Goal: Task Accomplishment & Management: Use online tool/utility

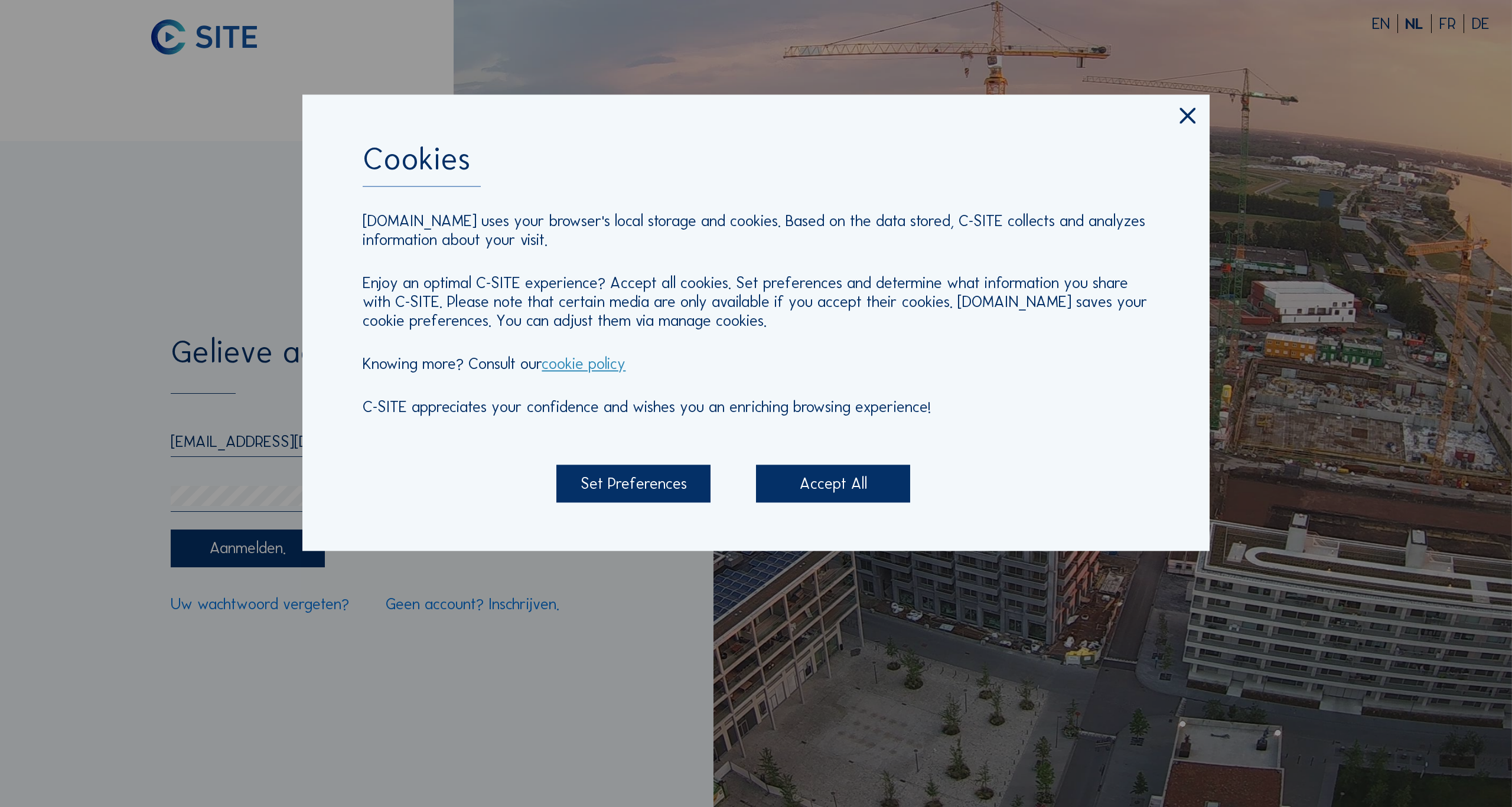
click at [1181, 111] on icon at bounding box center [1187, 116] width 27 height 27
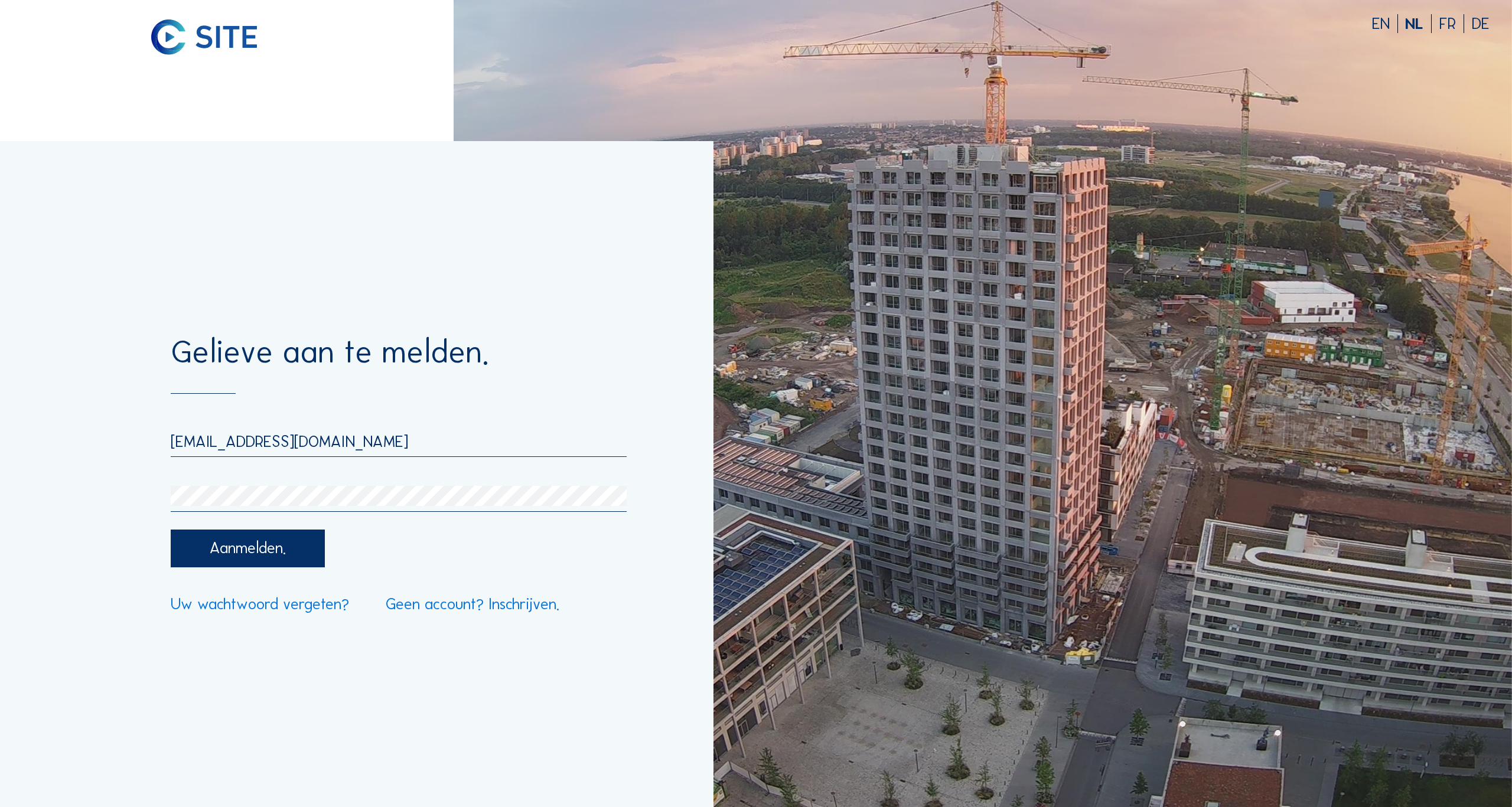
click at [243, 548] on div "Aanmelden." at bounding box center [248, 548] width 154 height 38
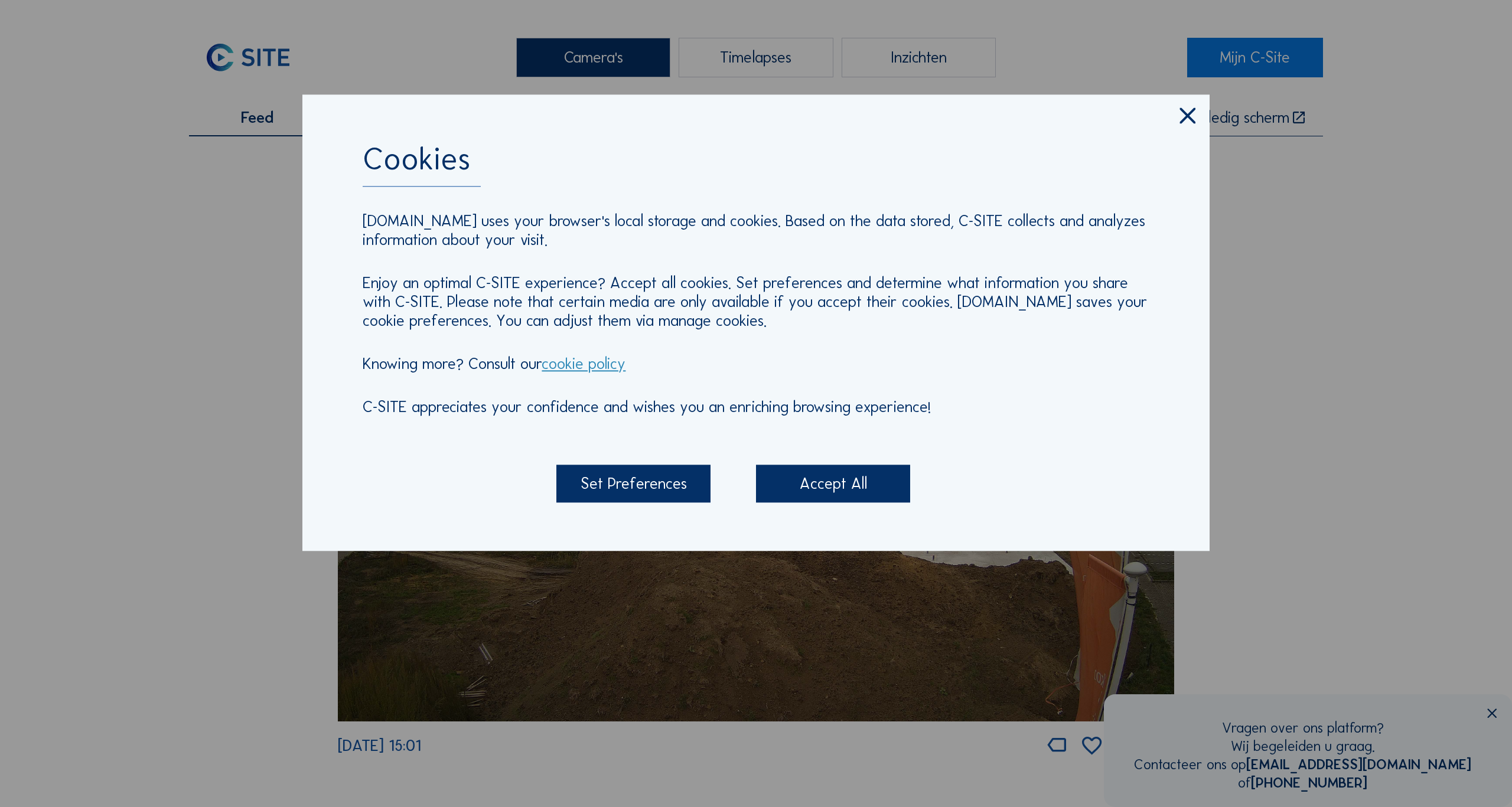
click at [1185, 118] on icon at bounding box center [1187, 116] width 27 height 27
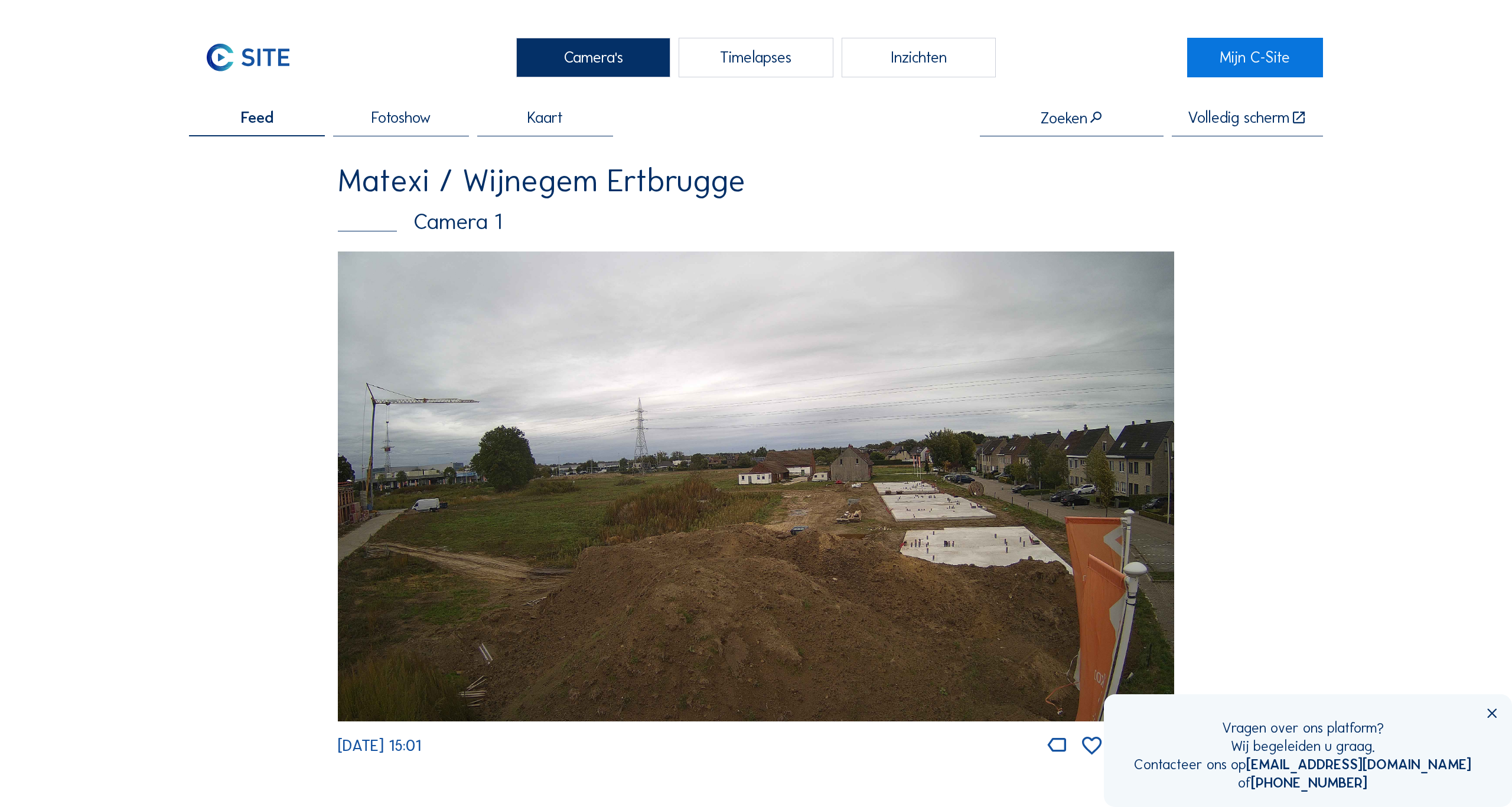
click at [668, 489] on img at bounding box center [756, 486] width 836 height 470
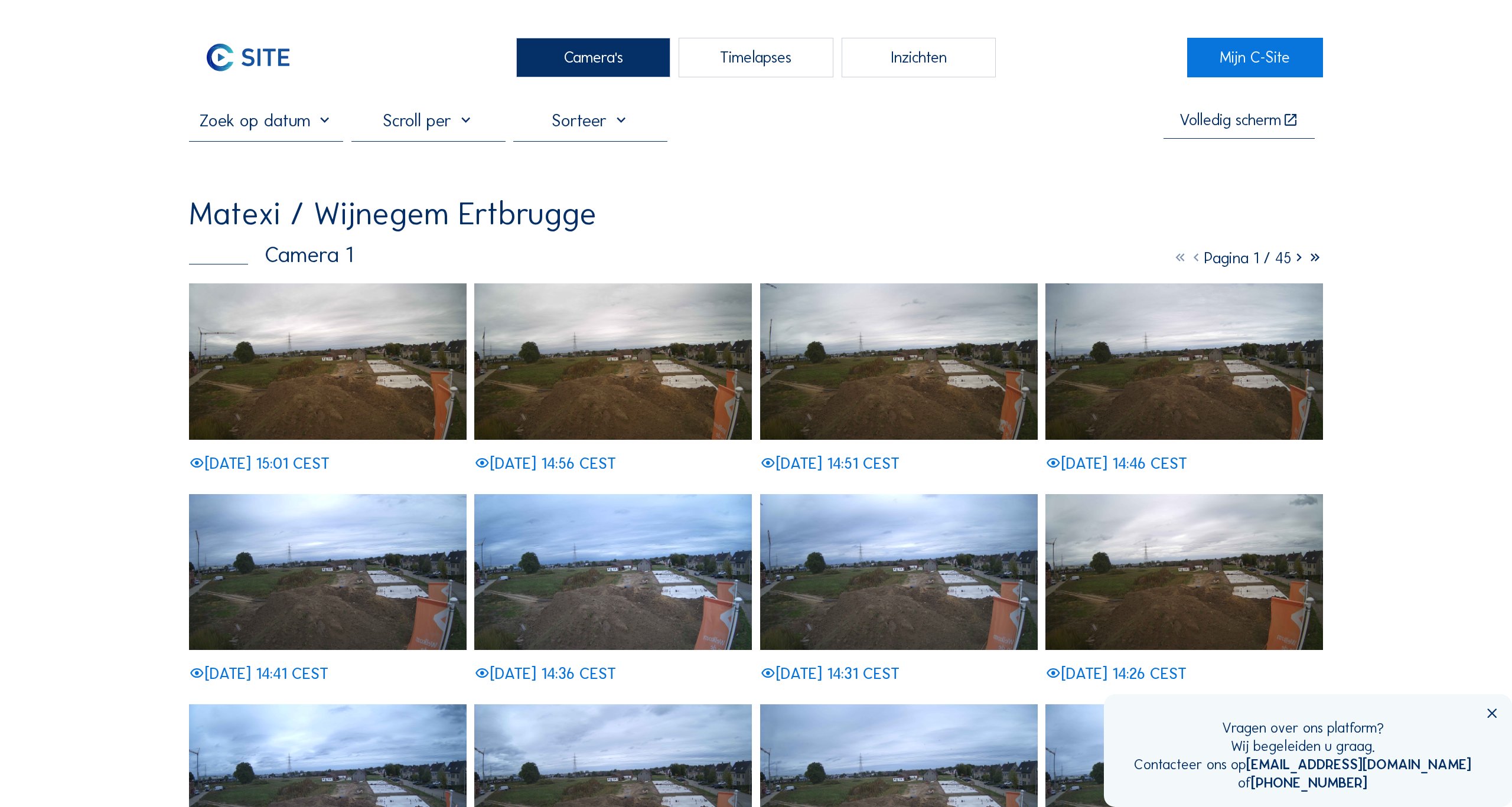
click at [331, 372] on img at bounding box center [328, 361] width 277 height 156
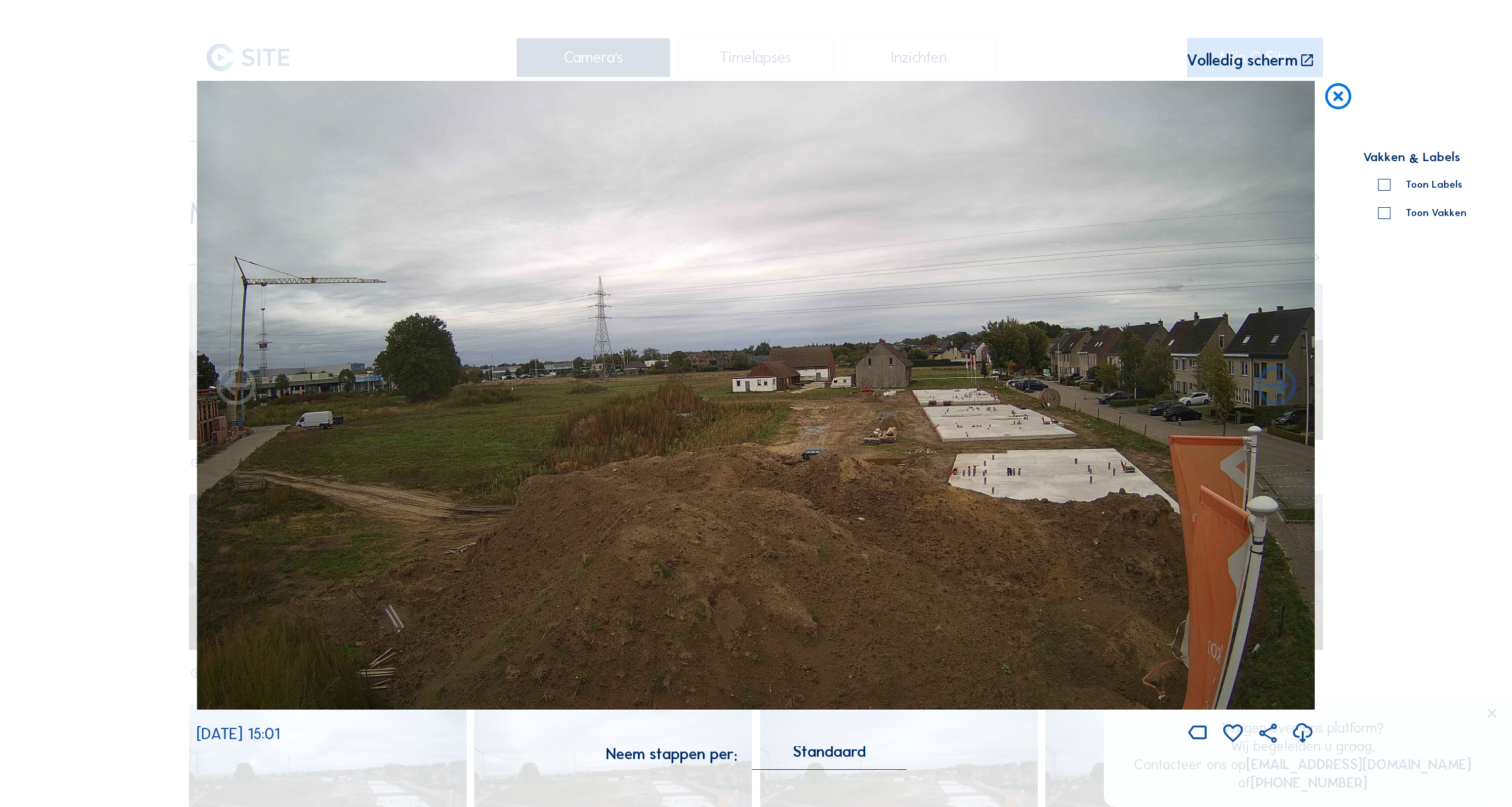
click at [70, 460] on div "Scroll om door de tijd te reizen | Druk op de 'Alt'-knop + scroll om te Zoomen …" at bounding box center [756, 403] width 1512 height 807
click at [1339, 92] on icon at bounding box center [1337, 97] width 31 height 32
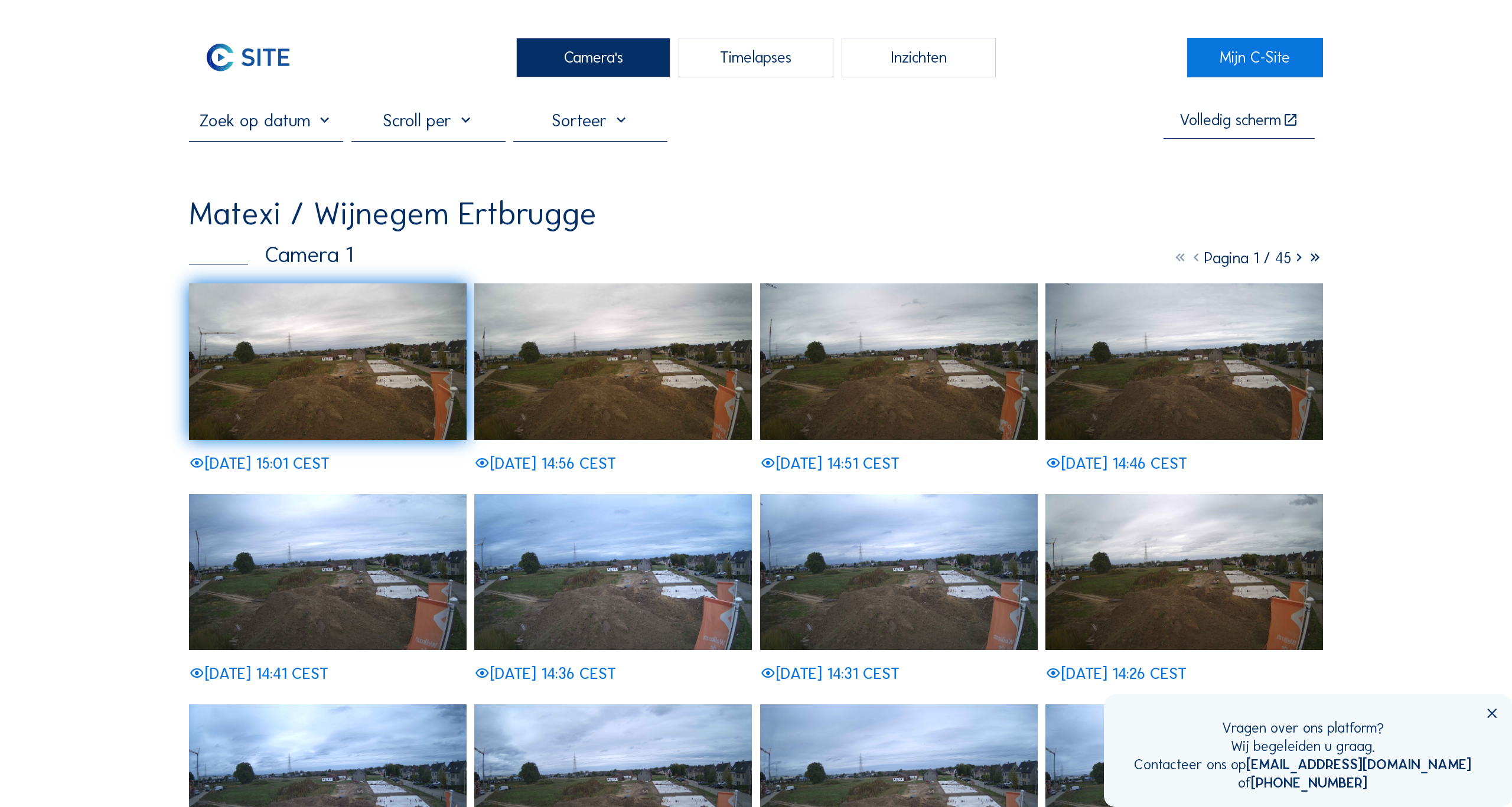
click at [585, 60] on div "Camera's" at bounding box center [593, 57] width 154 height 39
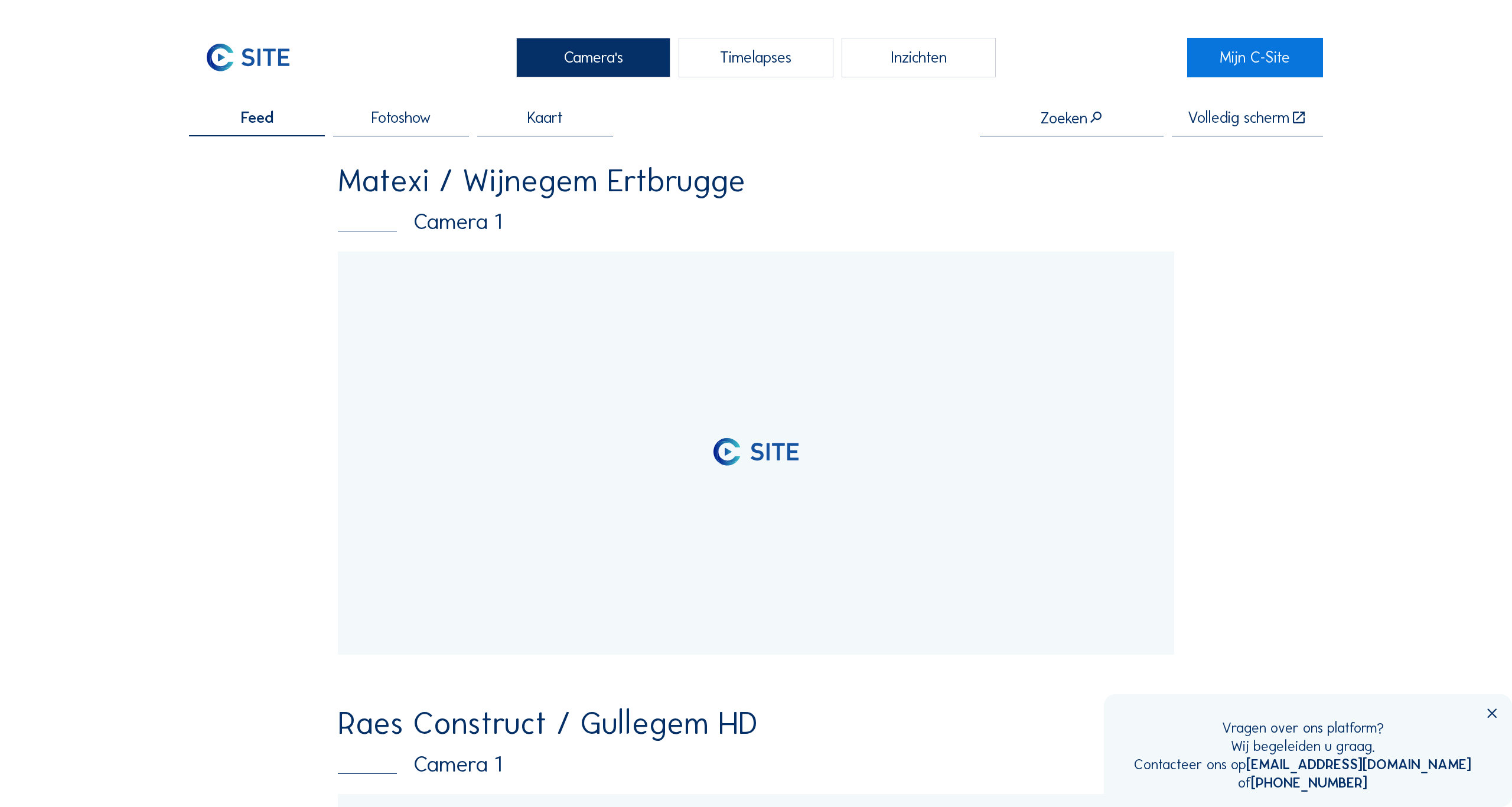
click at [1034, 116] on input "text" at bounding box center [1072, 118] width 184 height 17
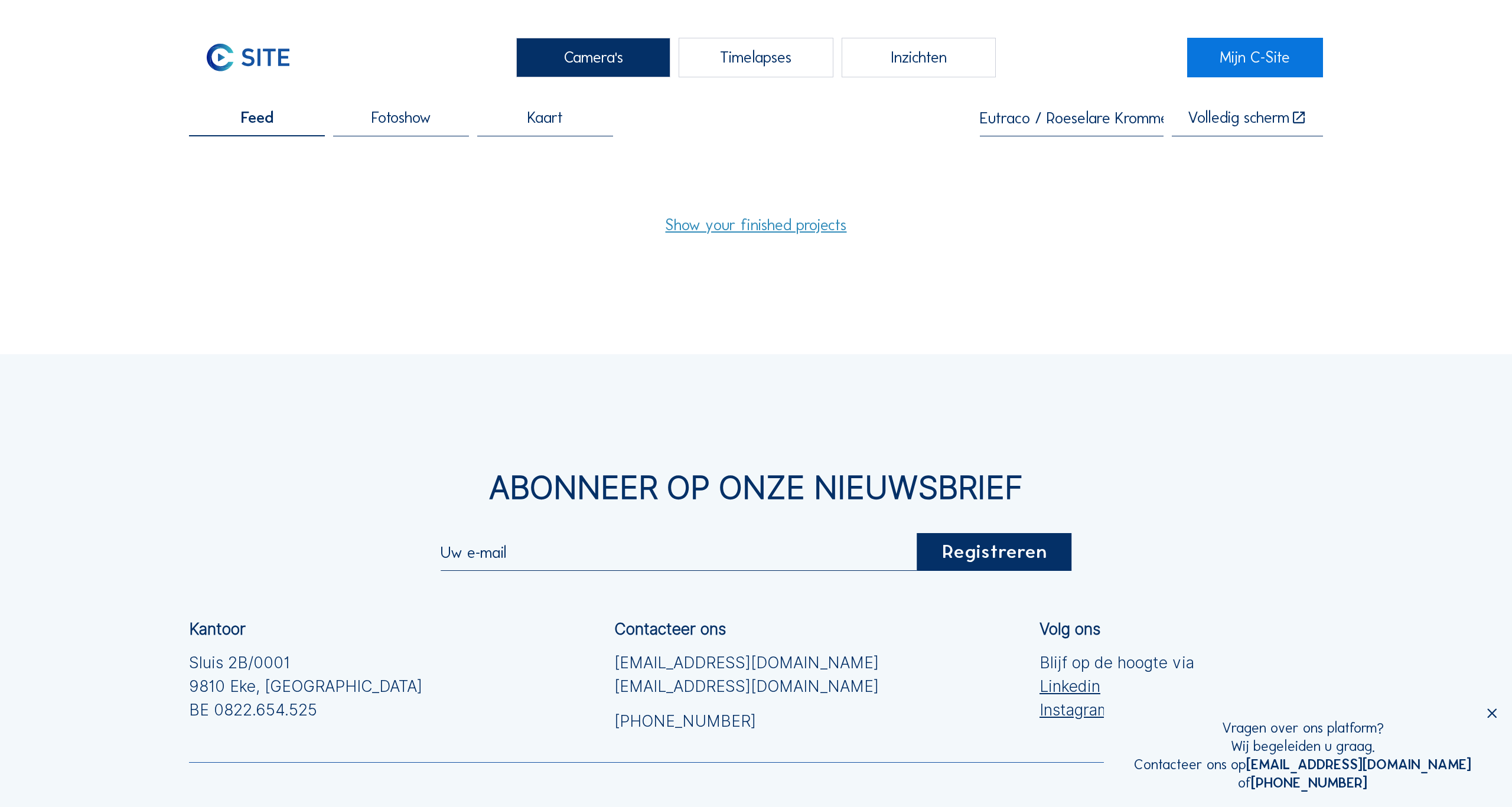
type input "Eutraco / Roeselare Krommebeek"
click at [769, 225] on link "Show your finished projects" at bounding box center [755, 225] width 181 height 16
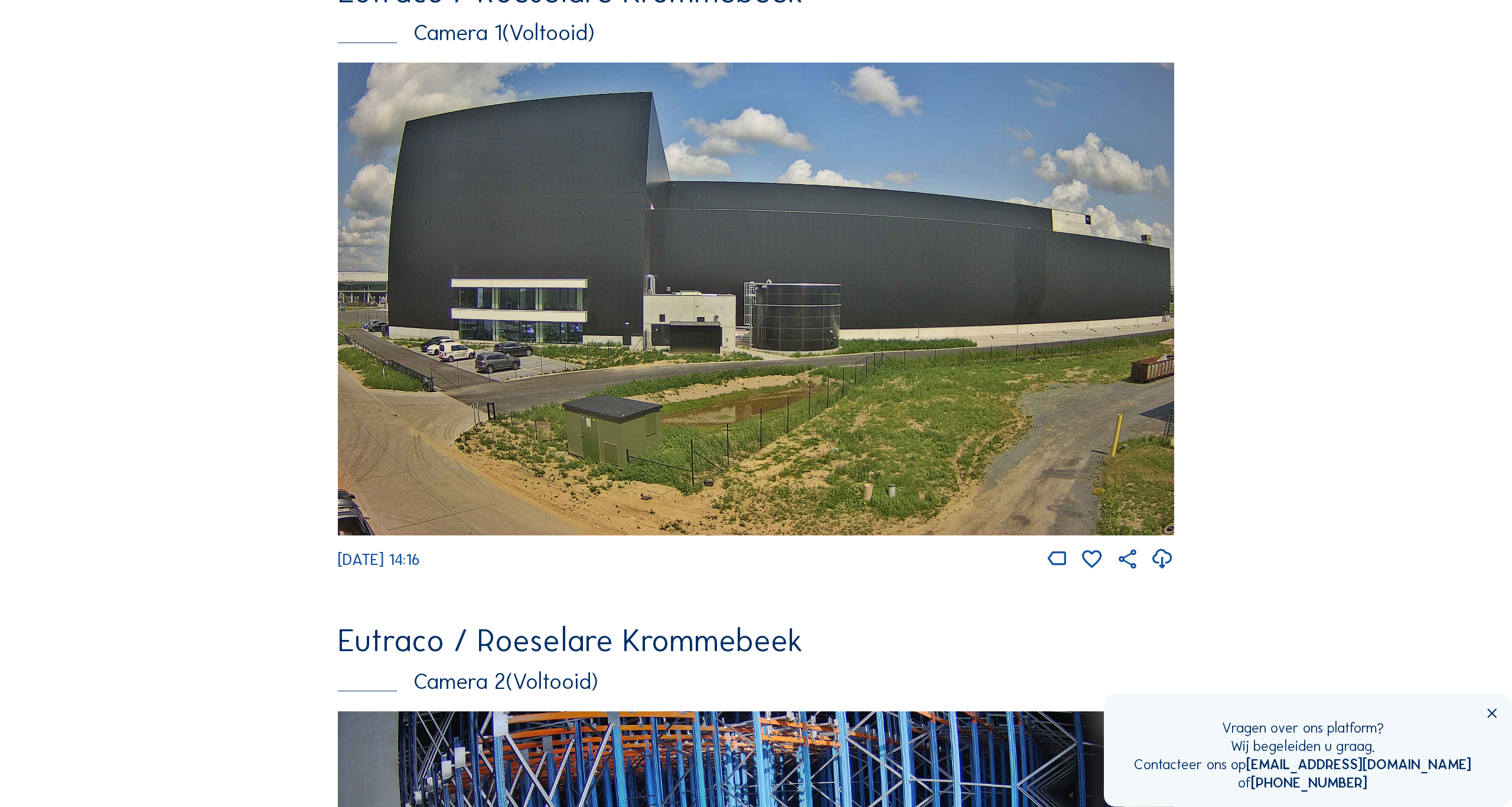
scroll to position [407, 0]
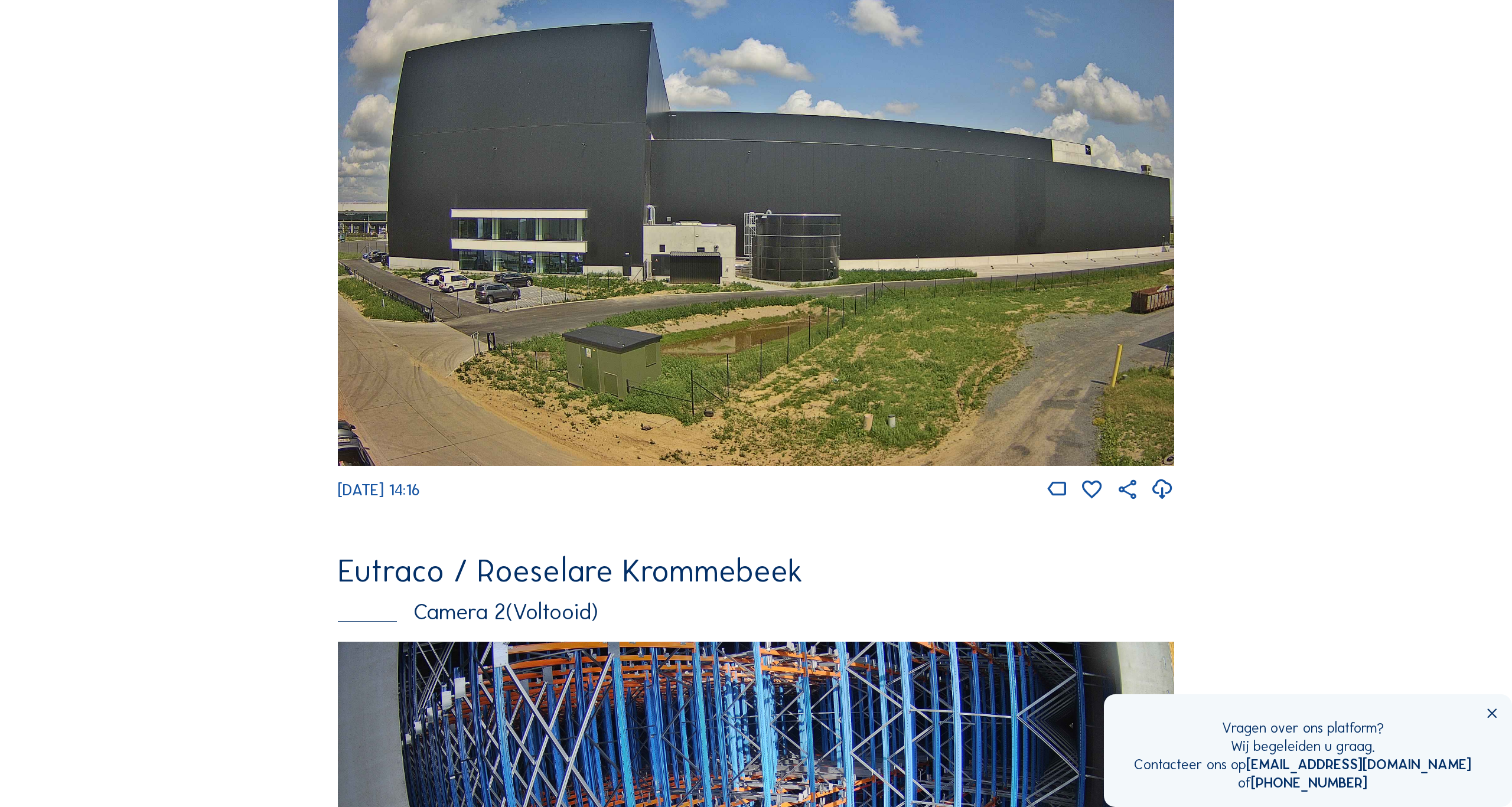
click at [906, 350] on img at bounding box center [756, 229] width 836 height 473
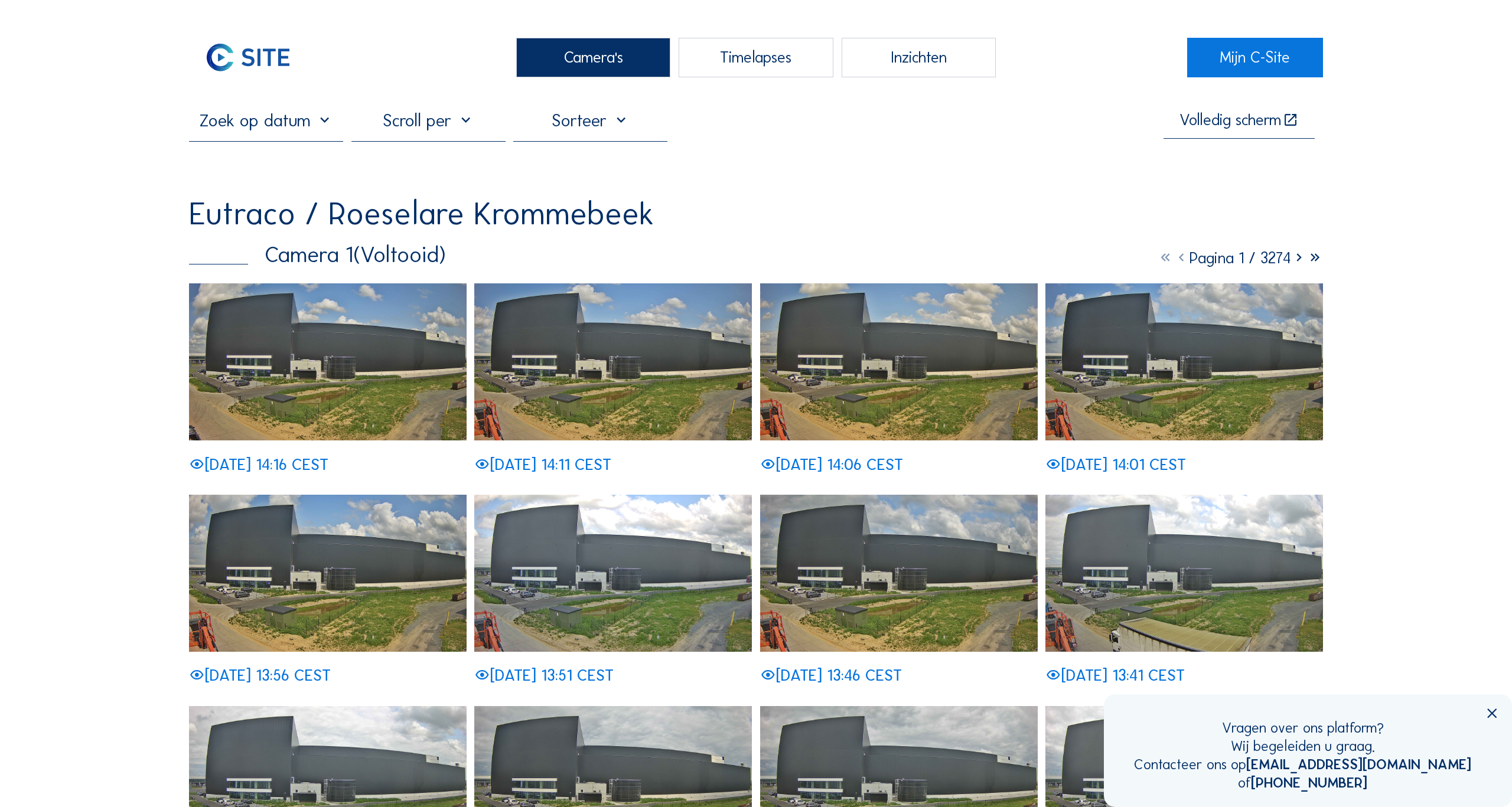
click at [322, 122] on input "text" at bounding box center [266, 120] width 154 height 21
click at [199, 152] on icon at bounding box center [201, 150] width 19 height 19
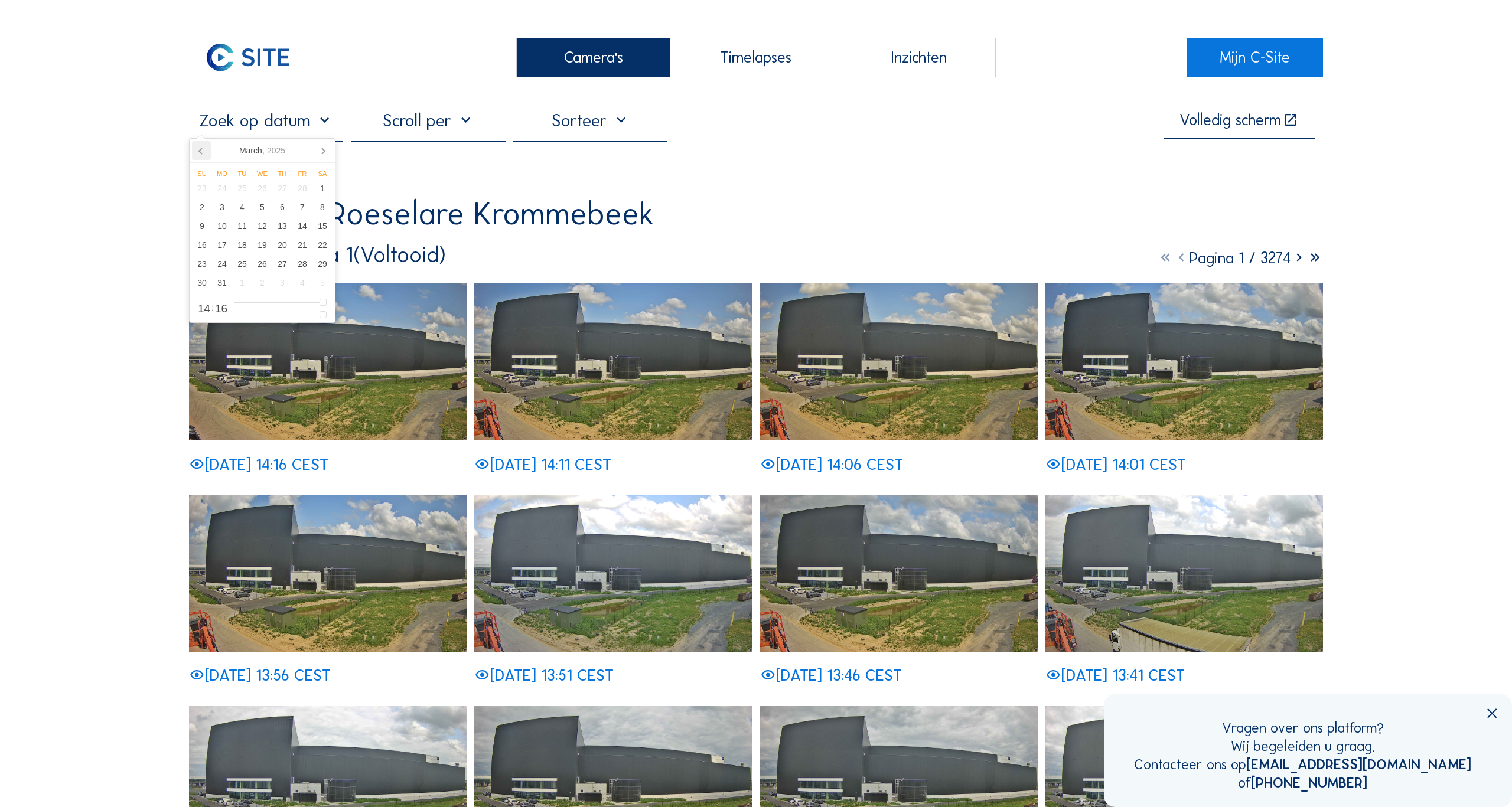
click at [199, 152] on icon at bounding box center [201, 150] width 19 height 19
click at [320, 151] on icon at bounding box center [323, 150] width 19 height 19
click at [259, 231] on div "14" at bounding box center [262, 226] width 20 height 19
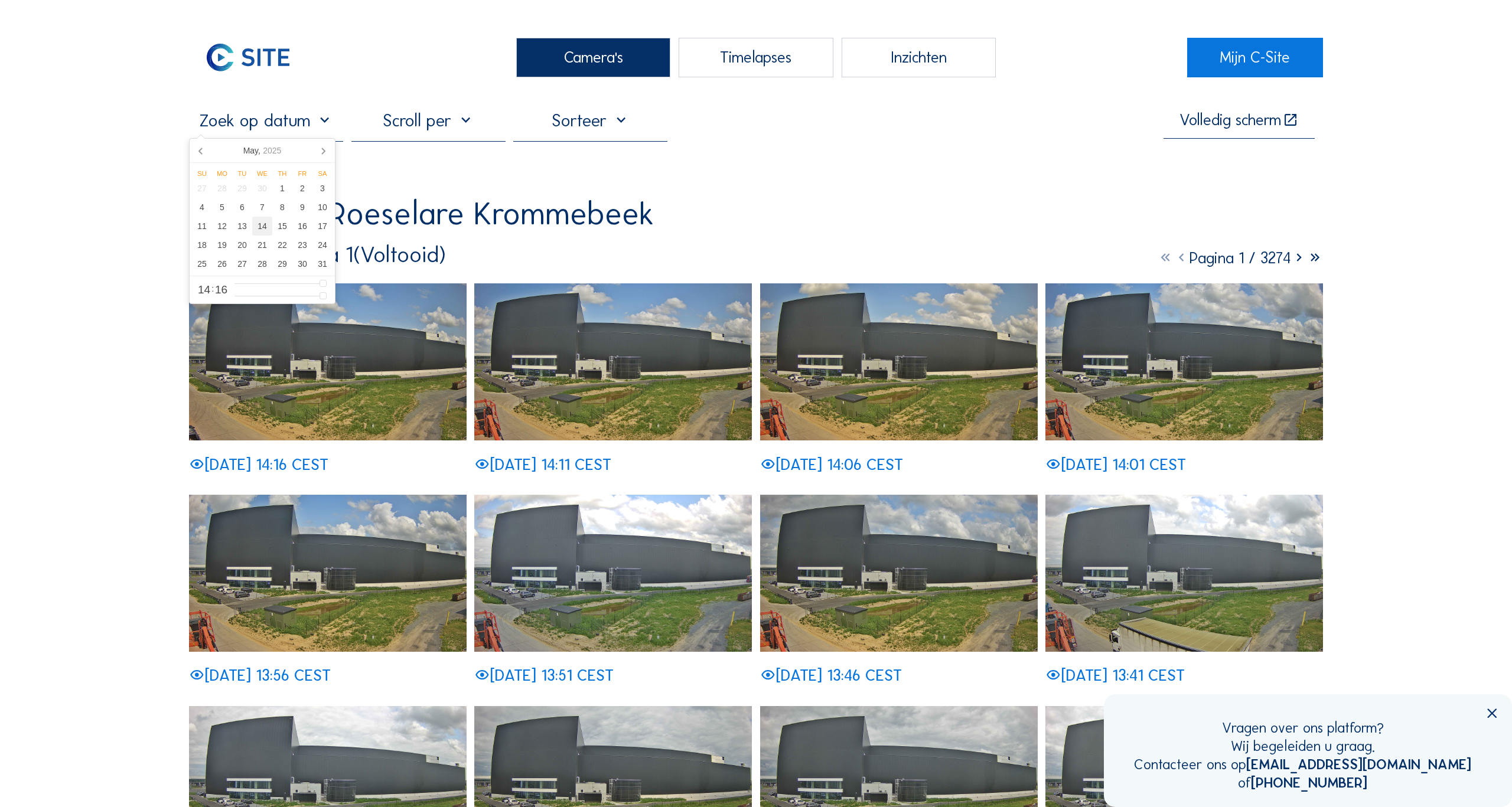
type input "[DATE] 14:16"
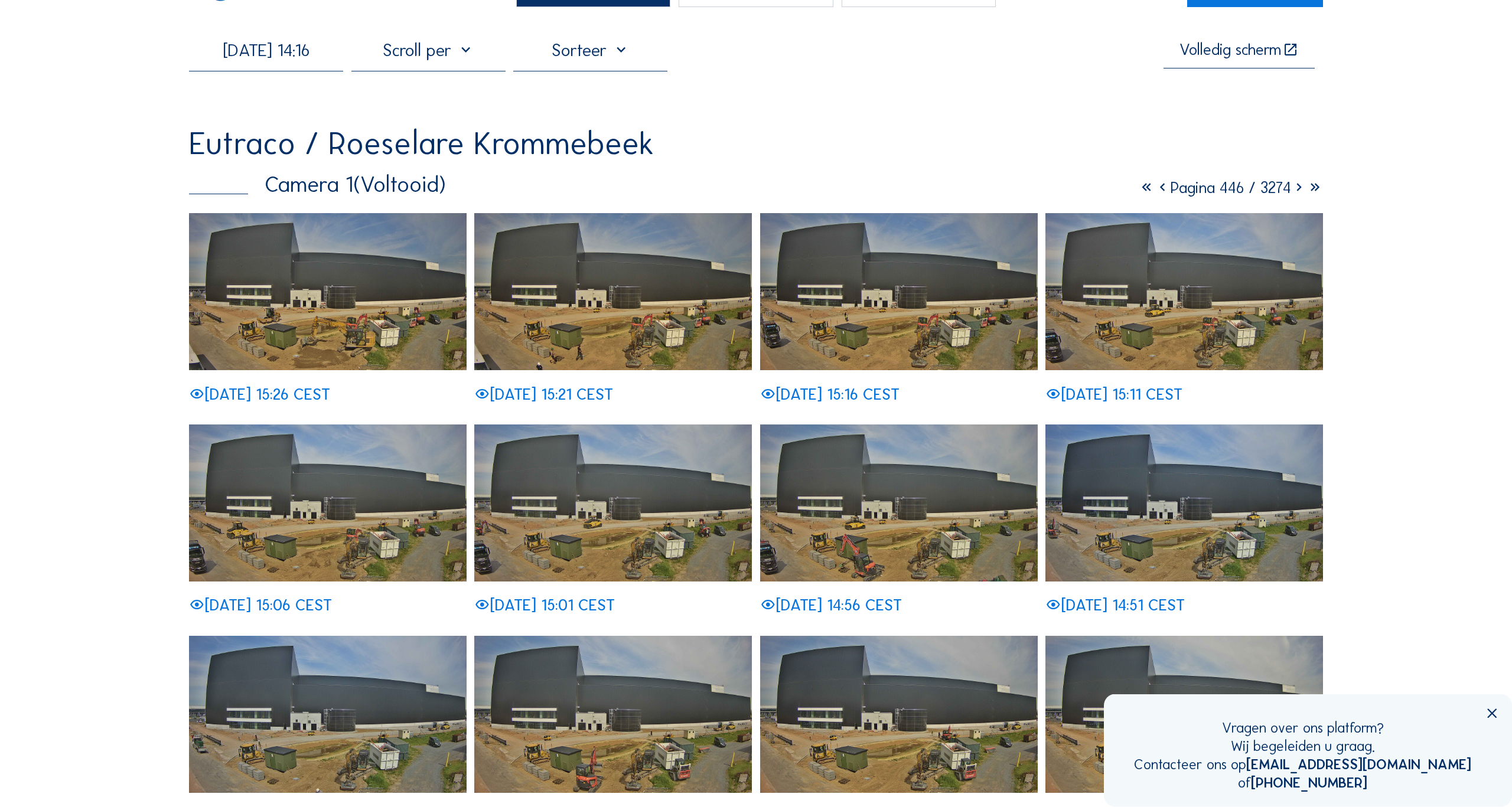
scroll to position [163, 0]
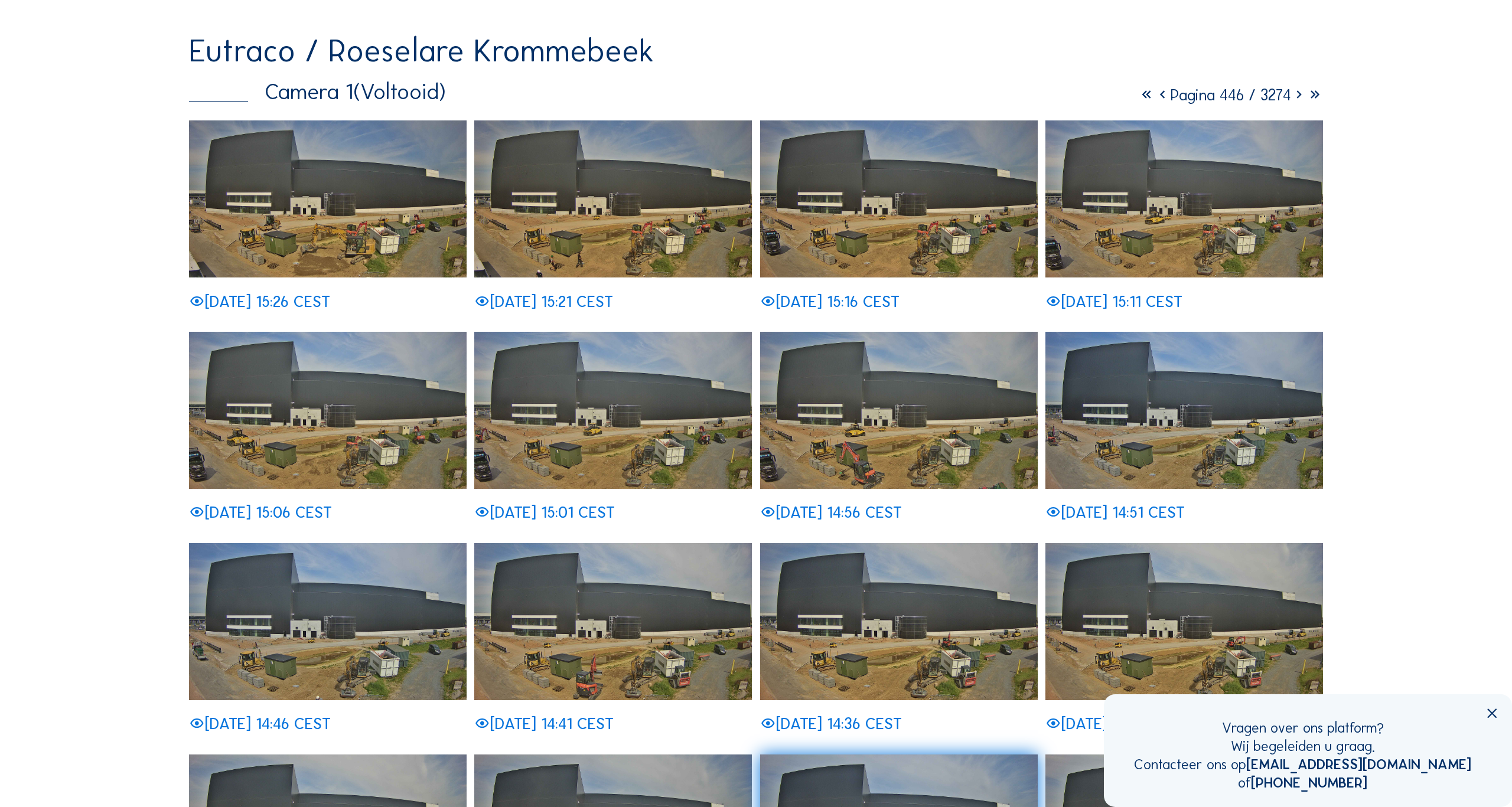
click at [1297, 93] on icon at bounding box center [1299, 94] width 16 height 19
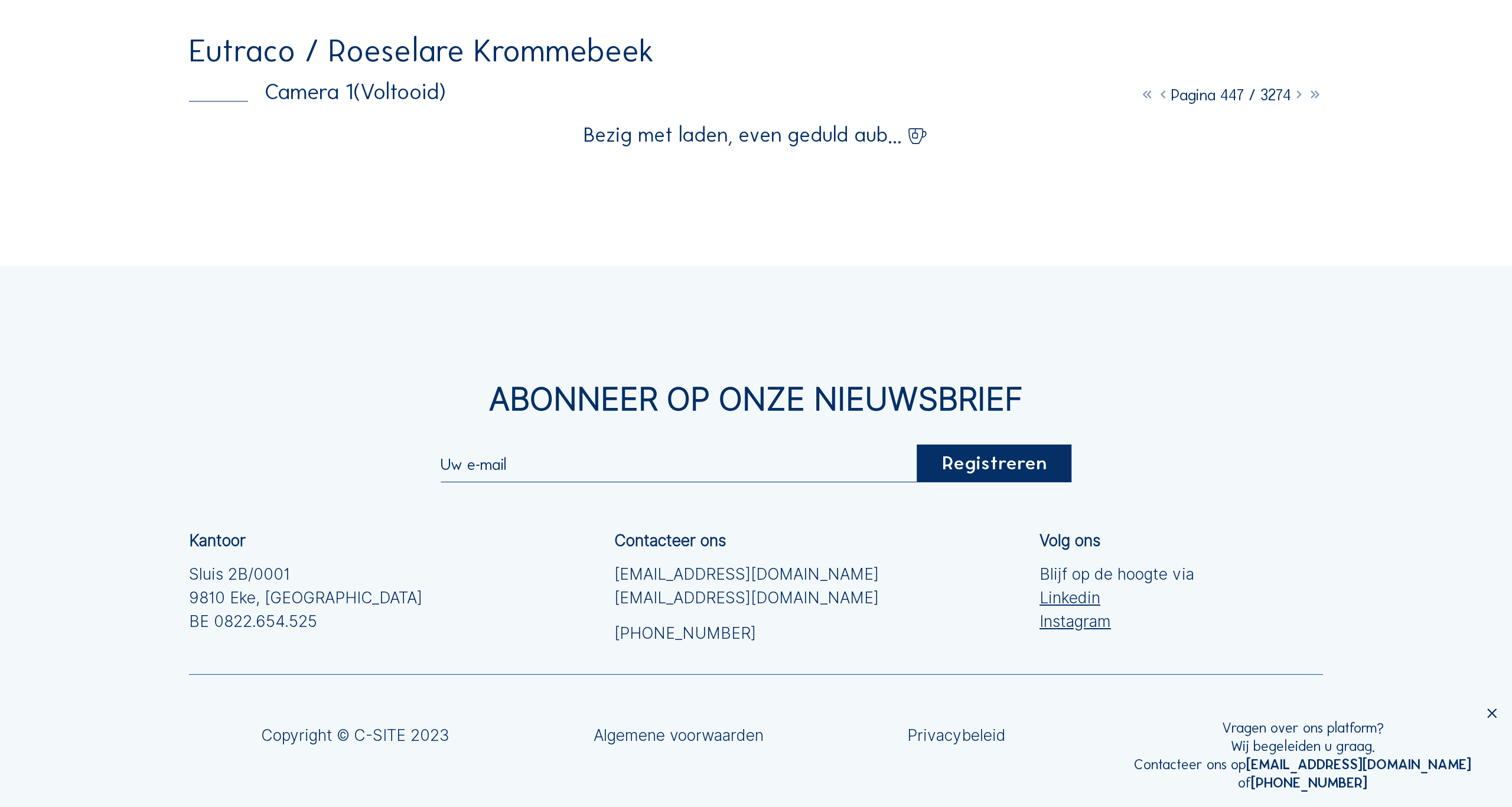
click at [1297, 92] on icon at bounding box center [1299, 94] width 16 height 19
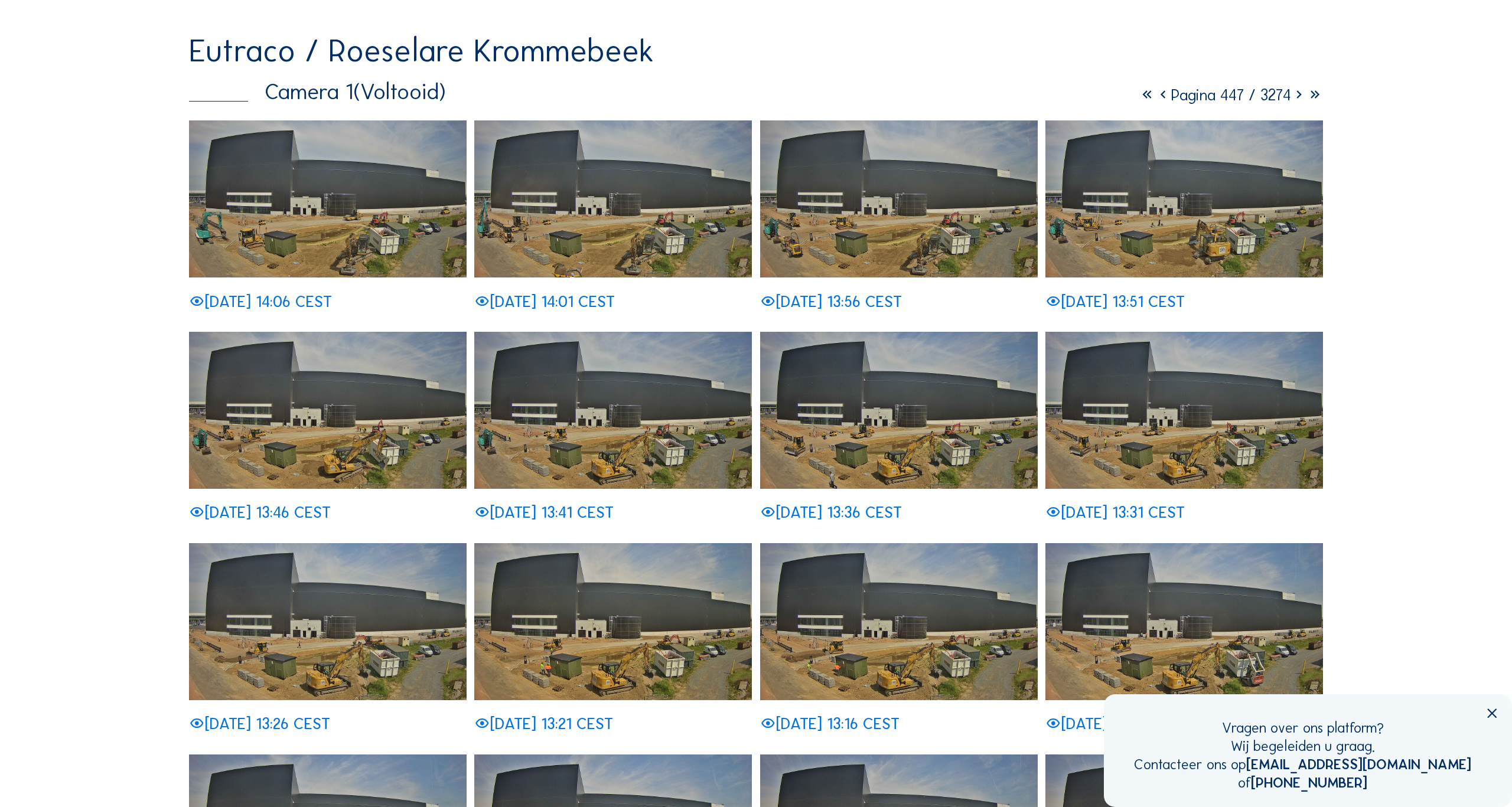
click at [1296, 94] on icon at bounding box center [1299, 94] width 16 height 19
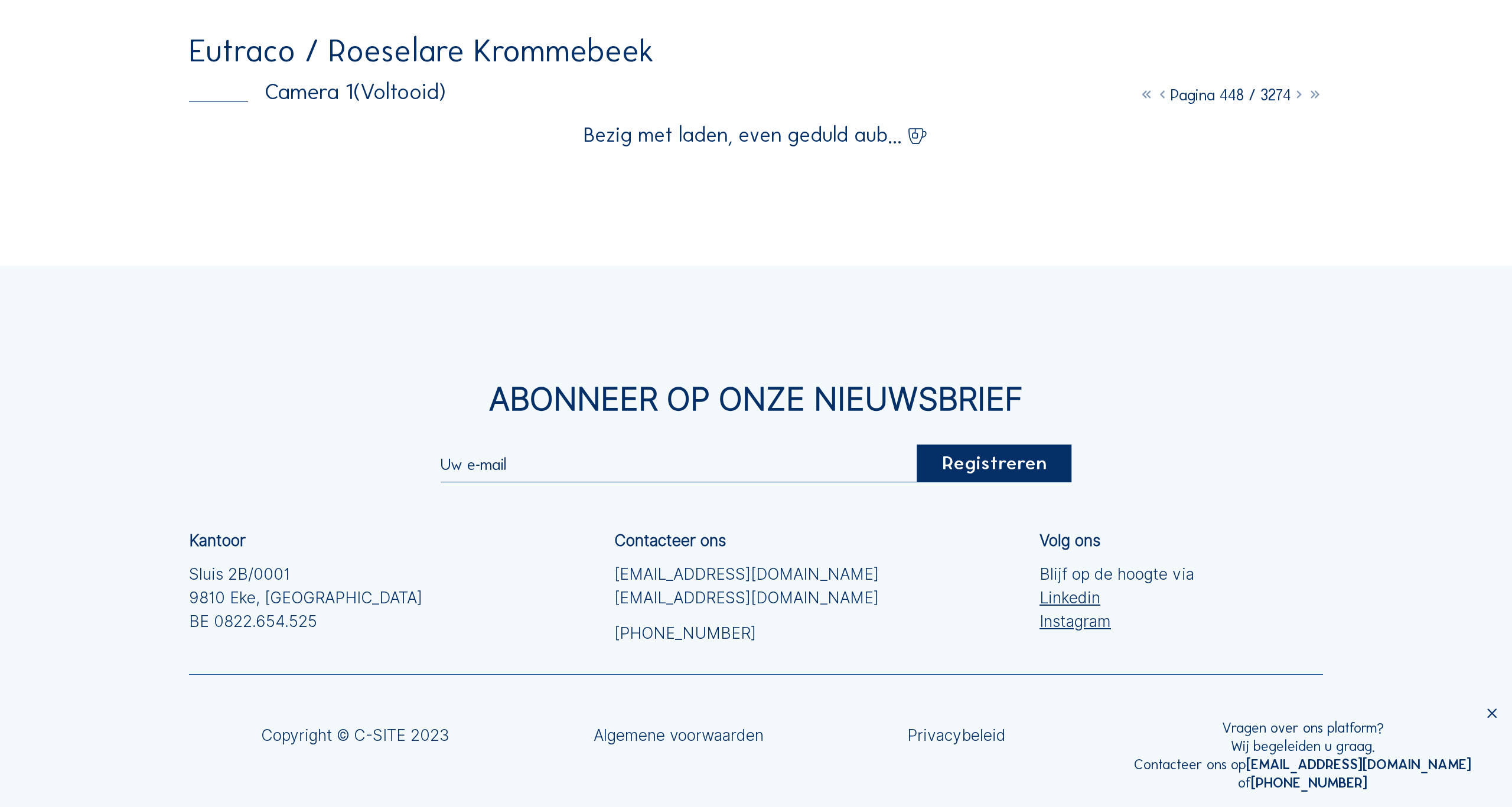
click at [1297, 94] on icon at bounding box center [1299, 94] width 16 height 19
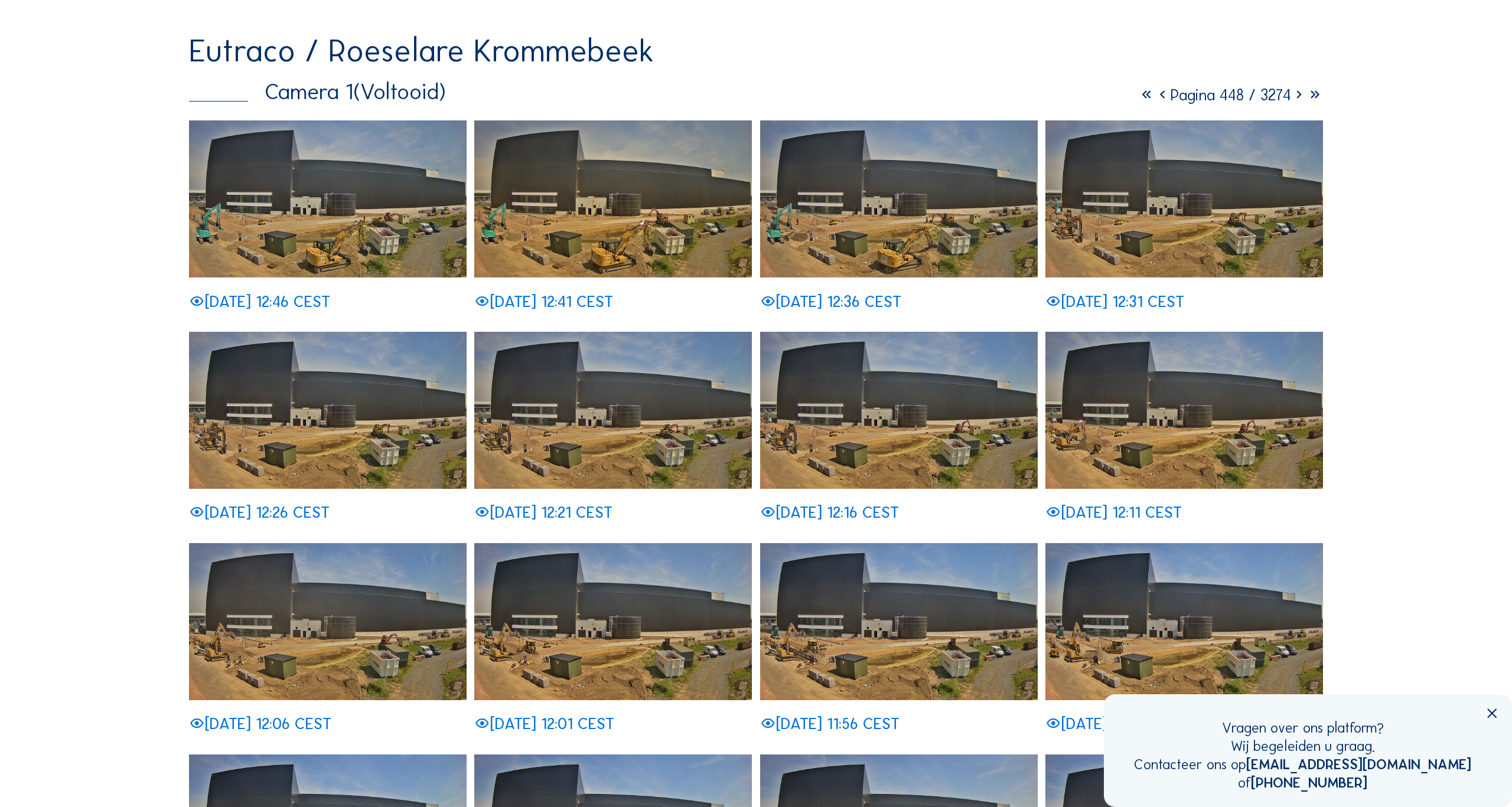
click at [1297, 94] on icon at bounding box center [1299, 94] width 16 height 19
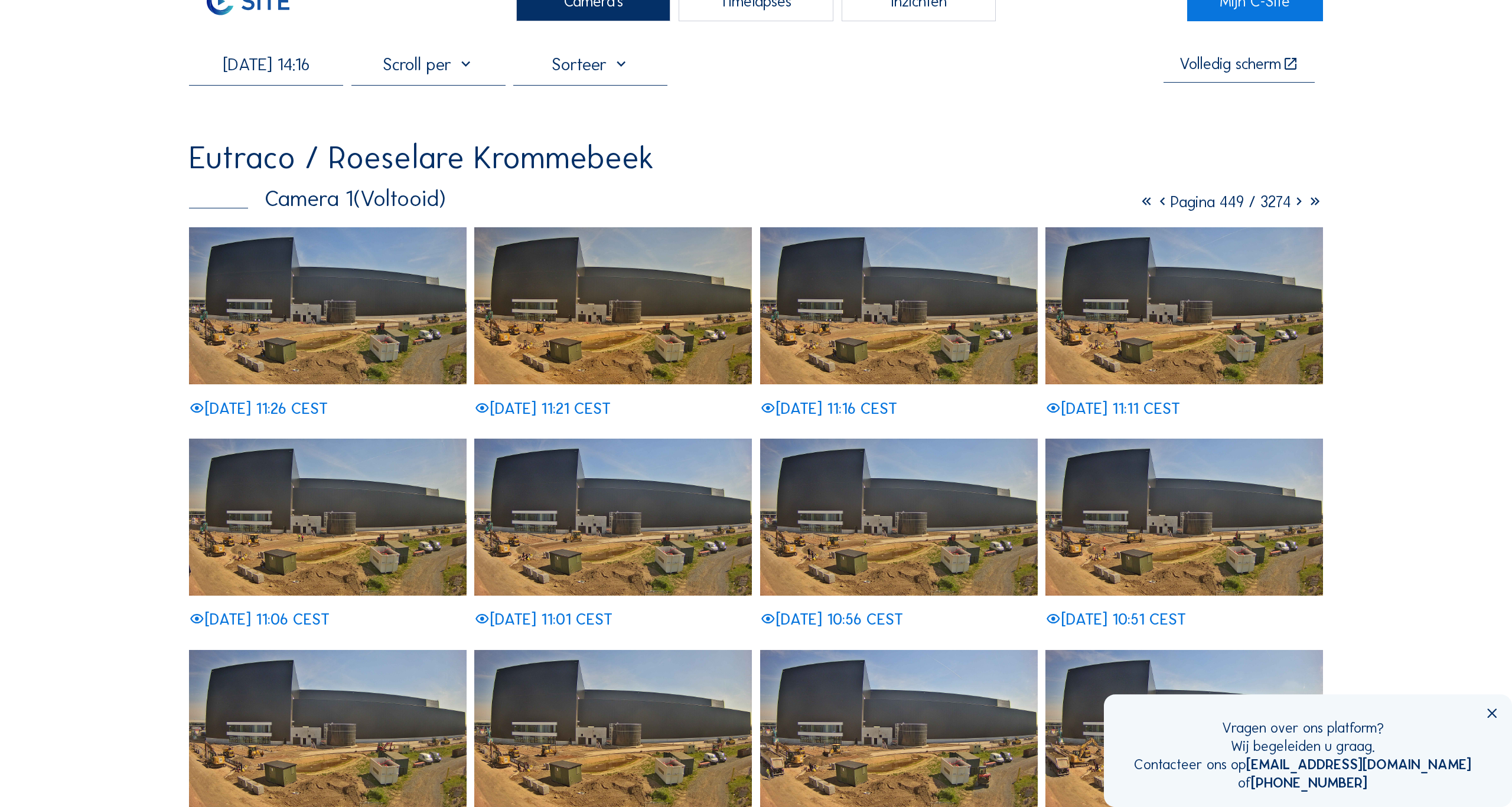
scroll to position [0, 0]
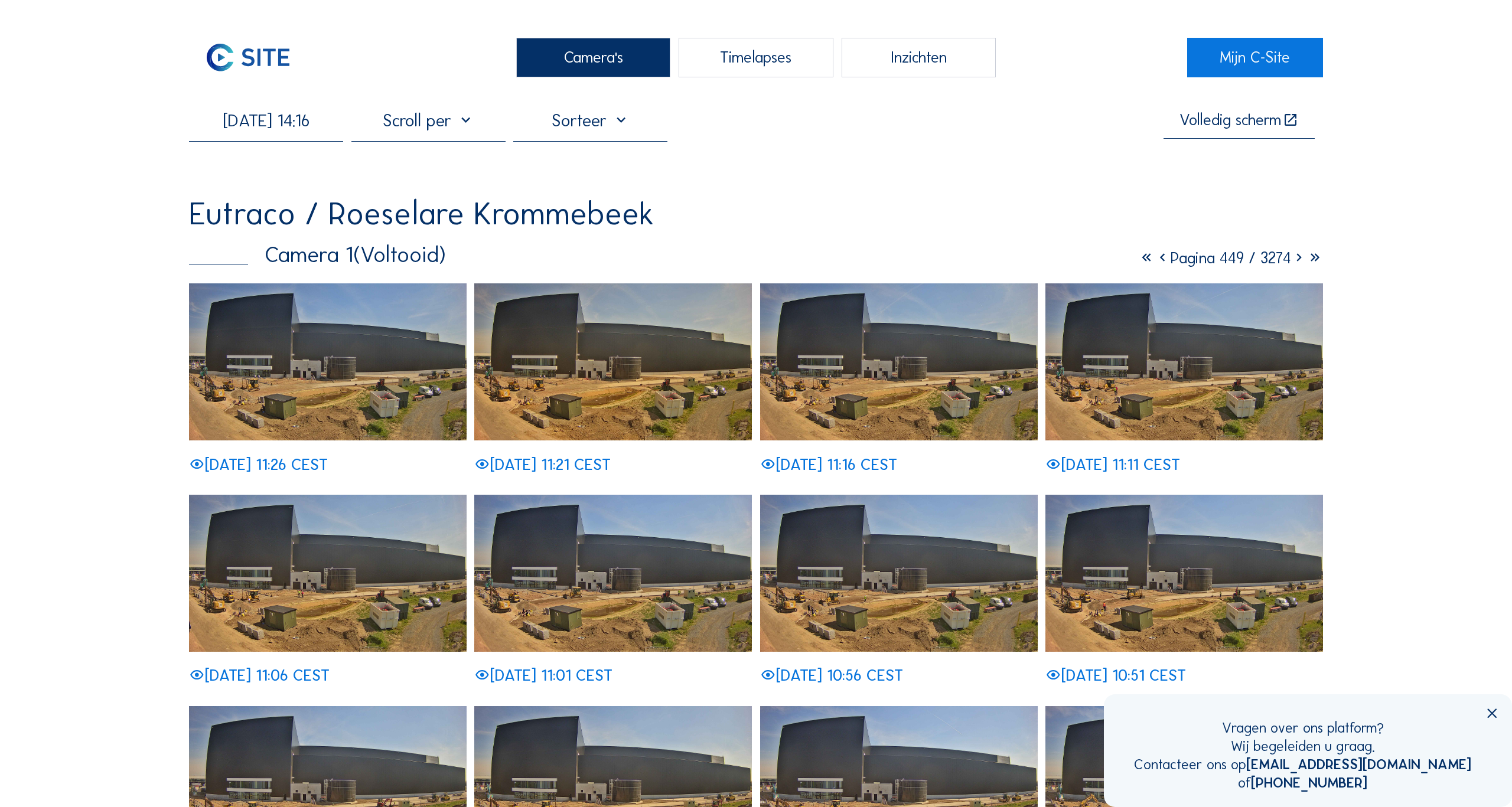
click at [764, 63] on div "Timelapses" at bounding box center [756, 57] width 154 height 39
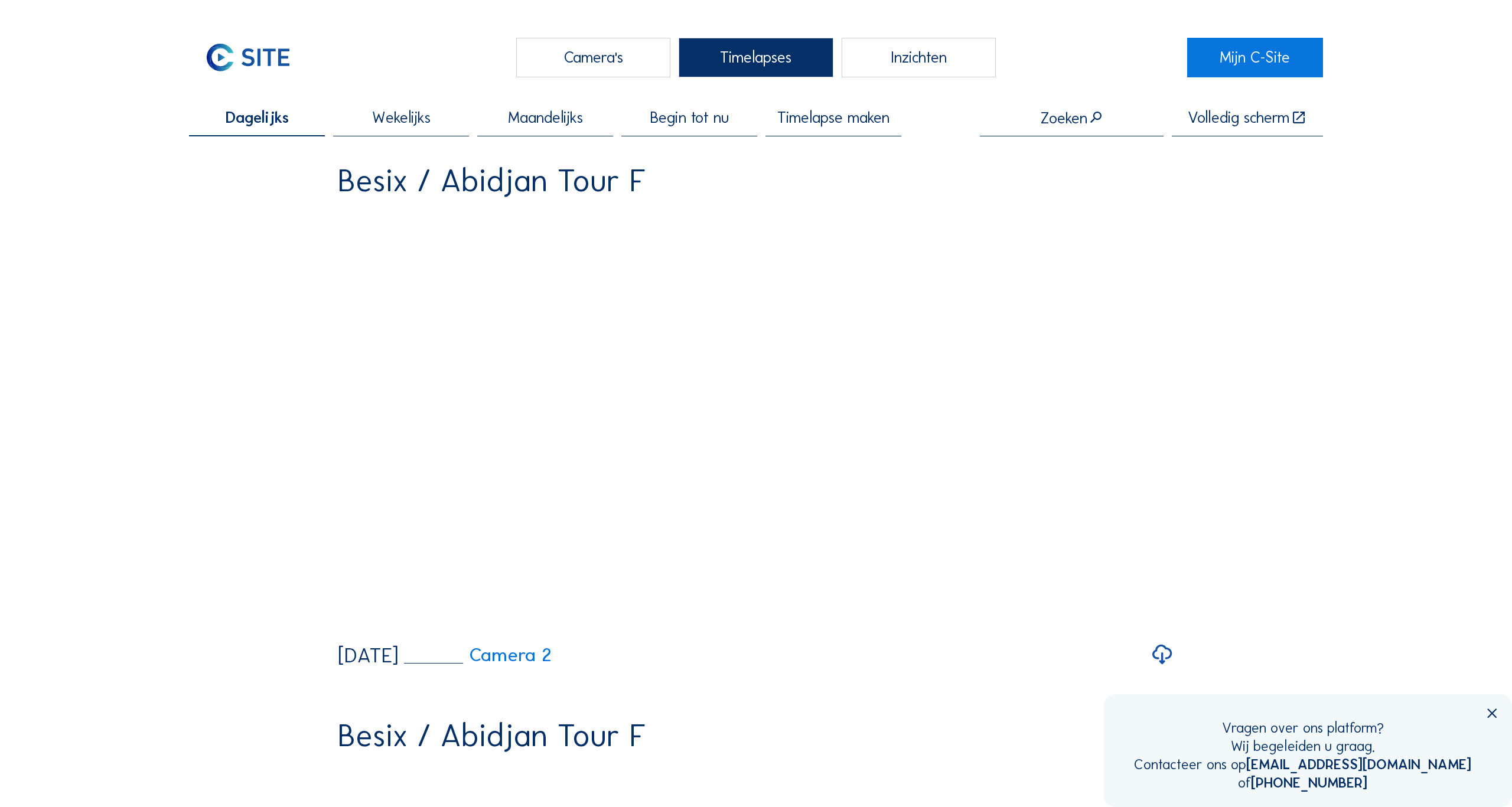
click at [822, 126] on span "Timelapse maken" at bounding box center [833, 118] width 112 height 16
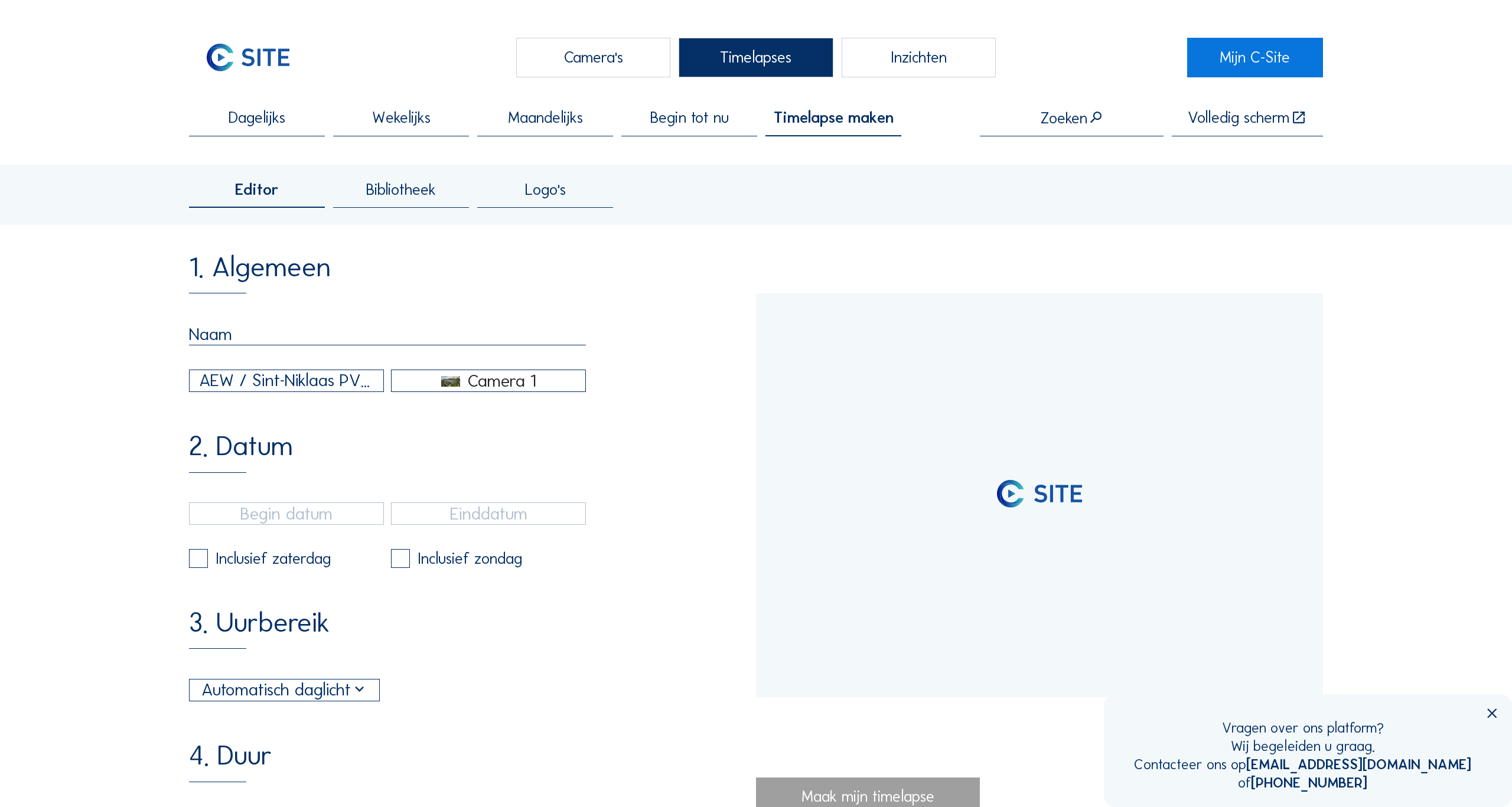
type input "[DATE] 14:40"
type input "[DATE] 14:55"
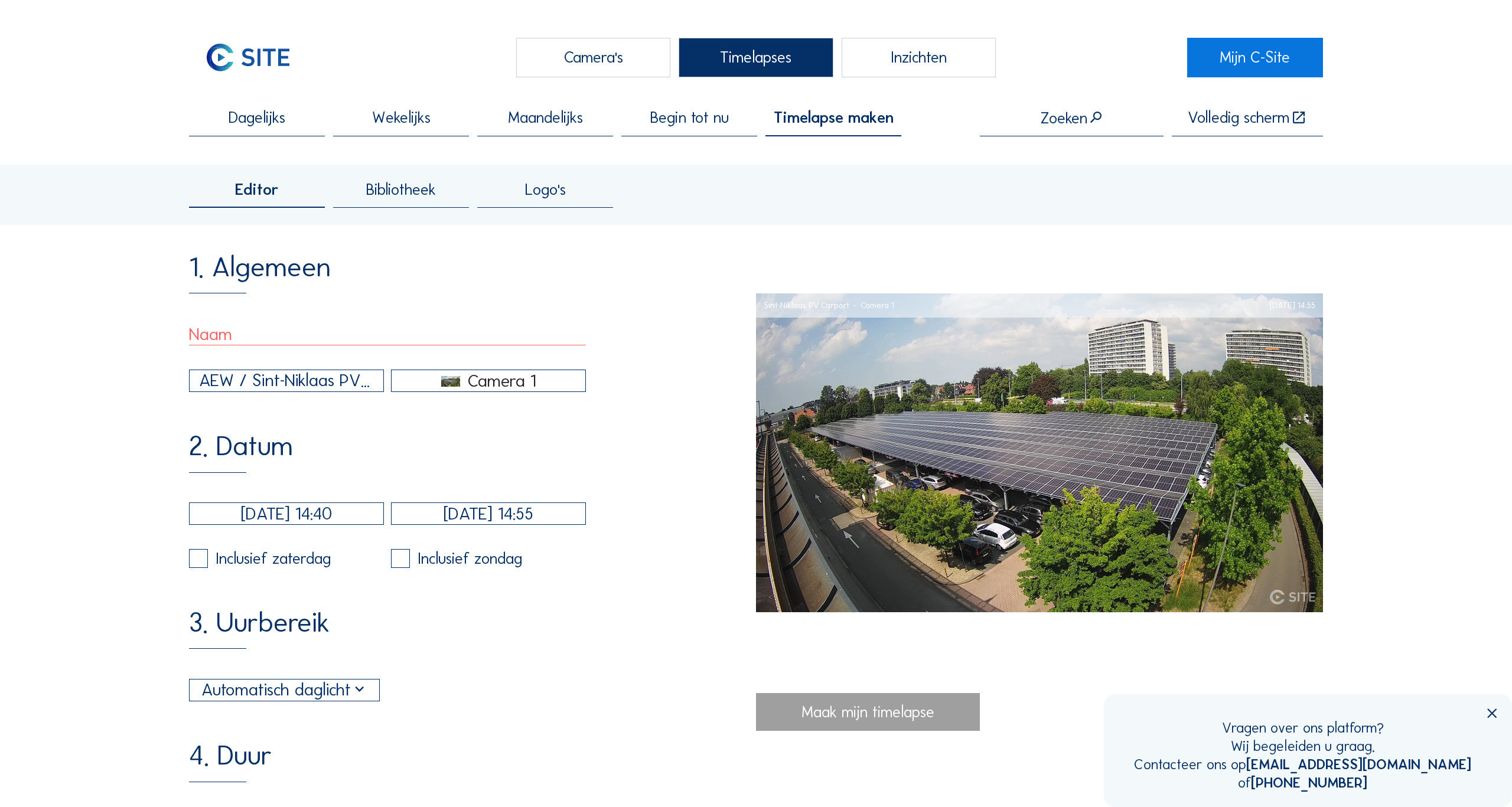
click at [398, 115] on span "Wekelijks" at bounding box center [401, 118] width 58 height 16
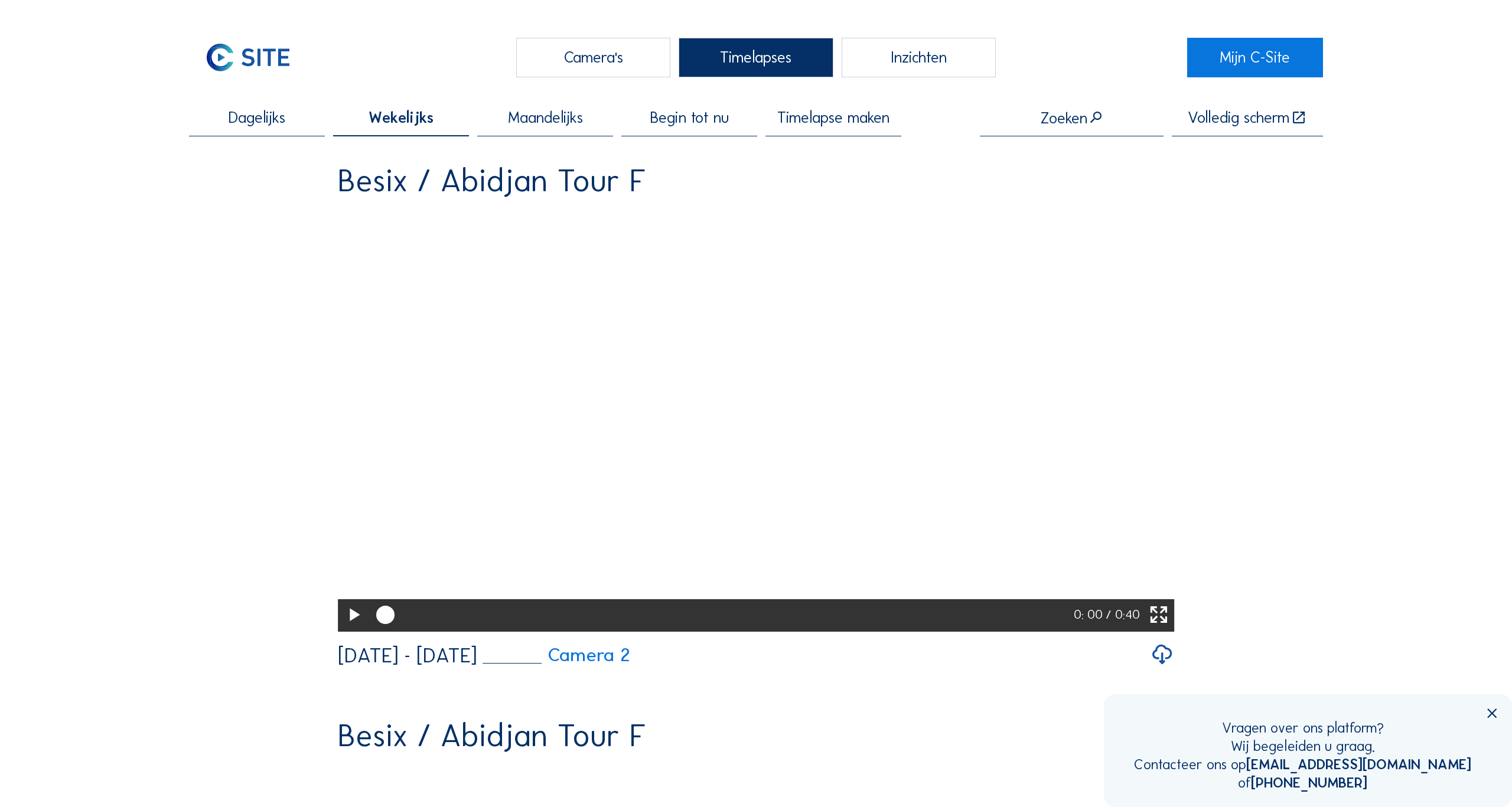
click at [1051, 120] on input "text" at bounding box center [1072, 118] width 184 height 17
click at [1041, 198] on div "Eutraco / Roeselare Krommebeek" at bounding box center [1059, 193] width 189 height 19
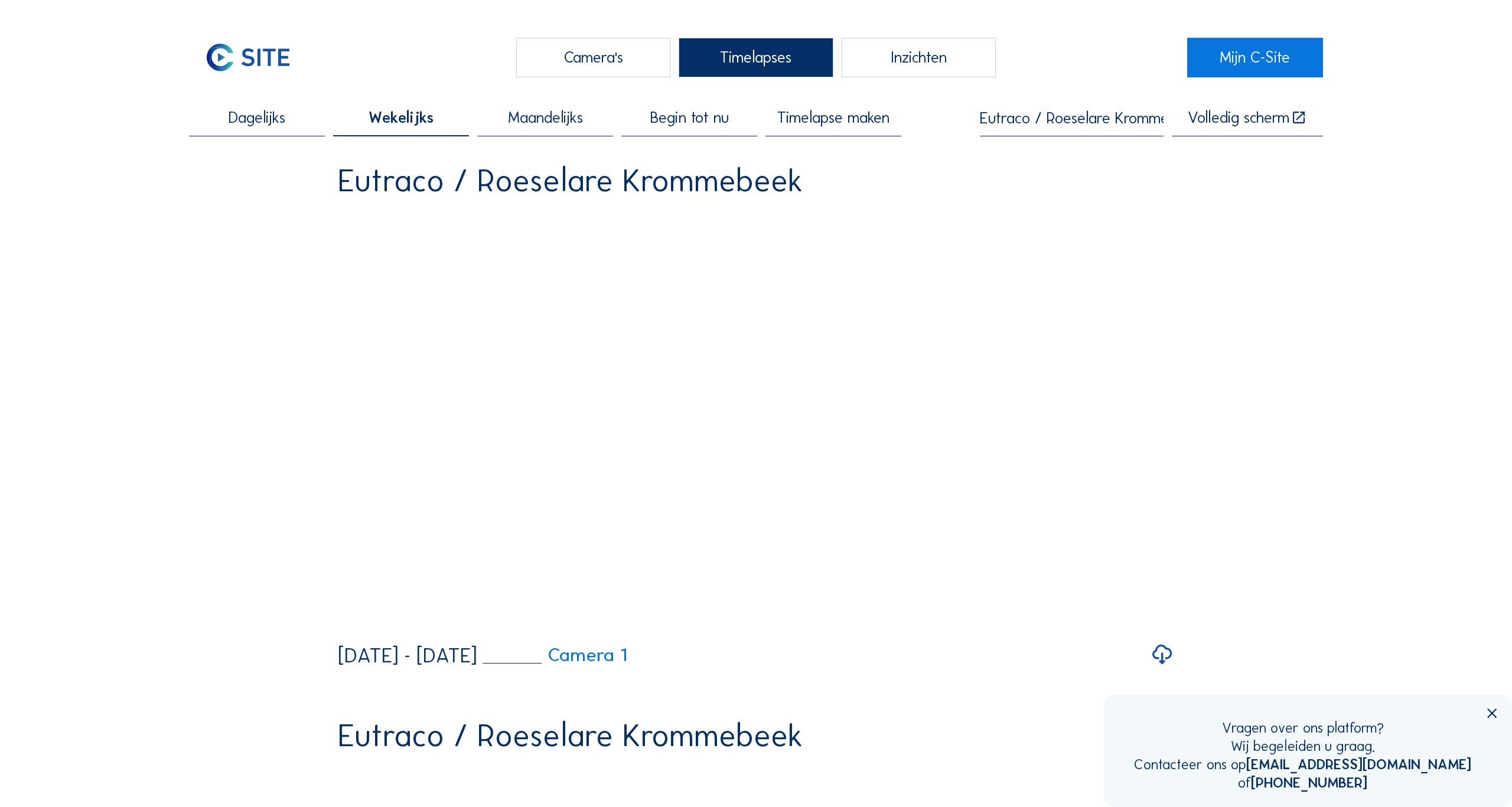
scroll to position [81, 0]
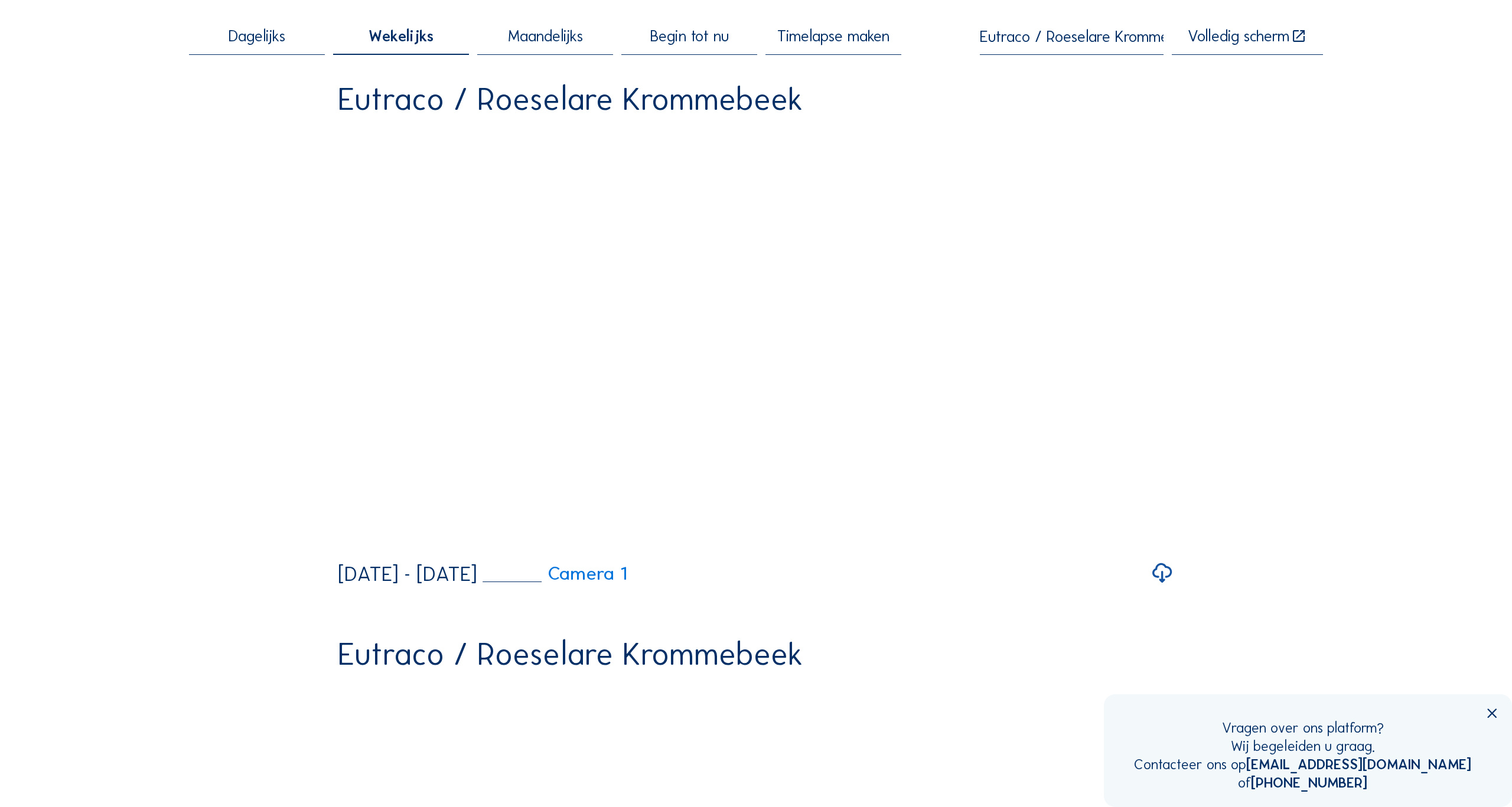
type input "Eutraco / Roeselare Krommebeek"
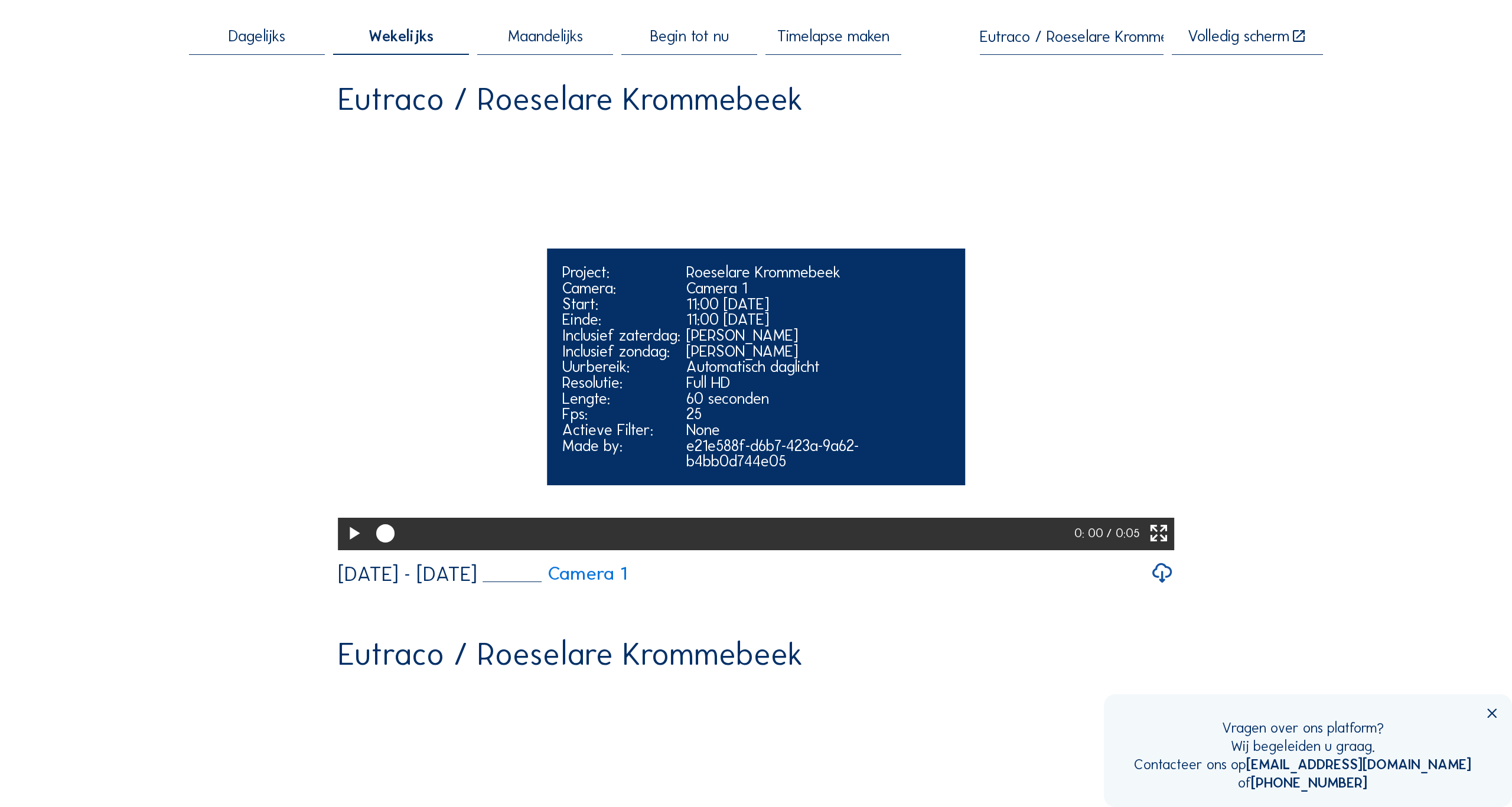
scroll to position [0, 0]
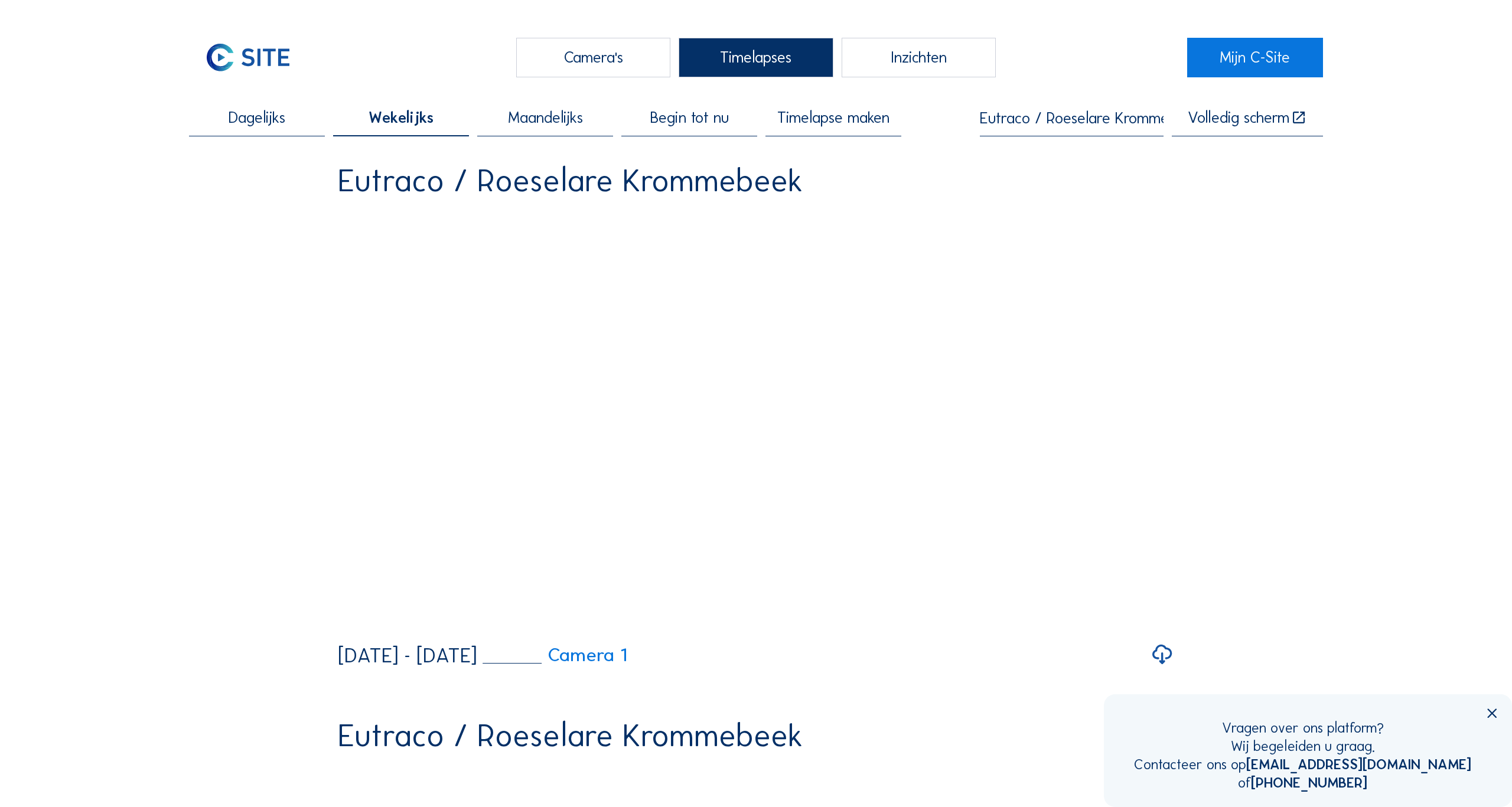
click at [827, 120] on span "Timelapse maken" at bounding box center [833, 118] width 112 height 16
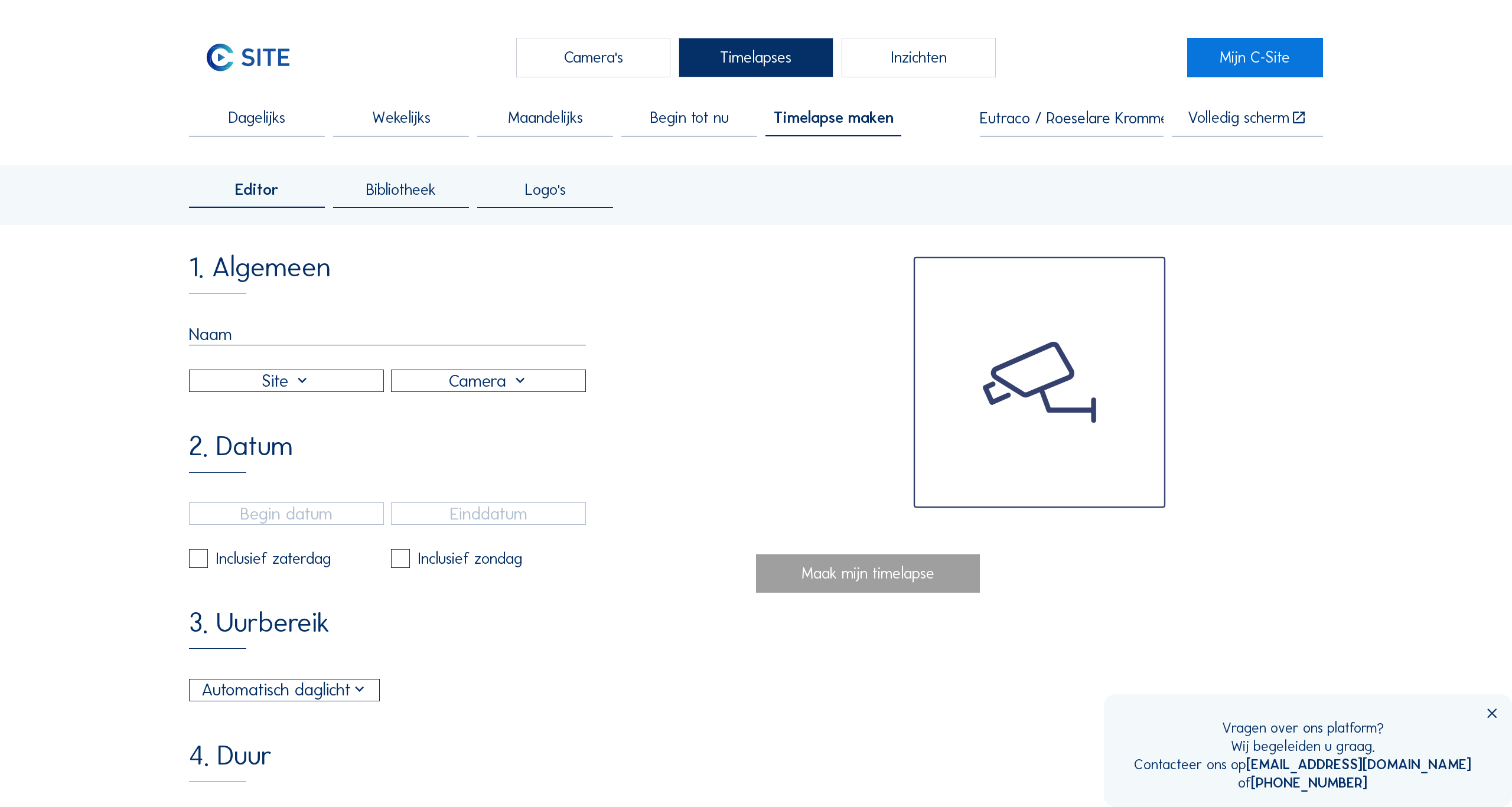
click at [253, 340] on input "text" at bounding box center [387, 334] width 397 height 22
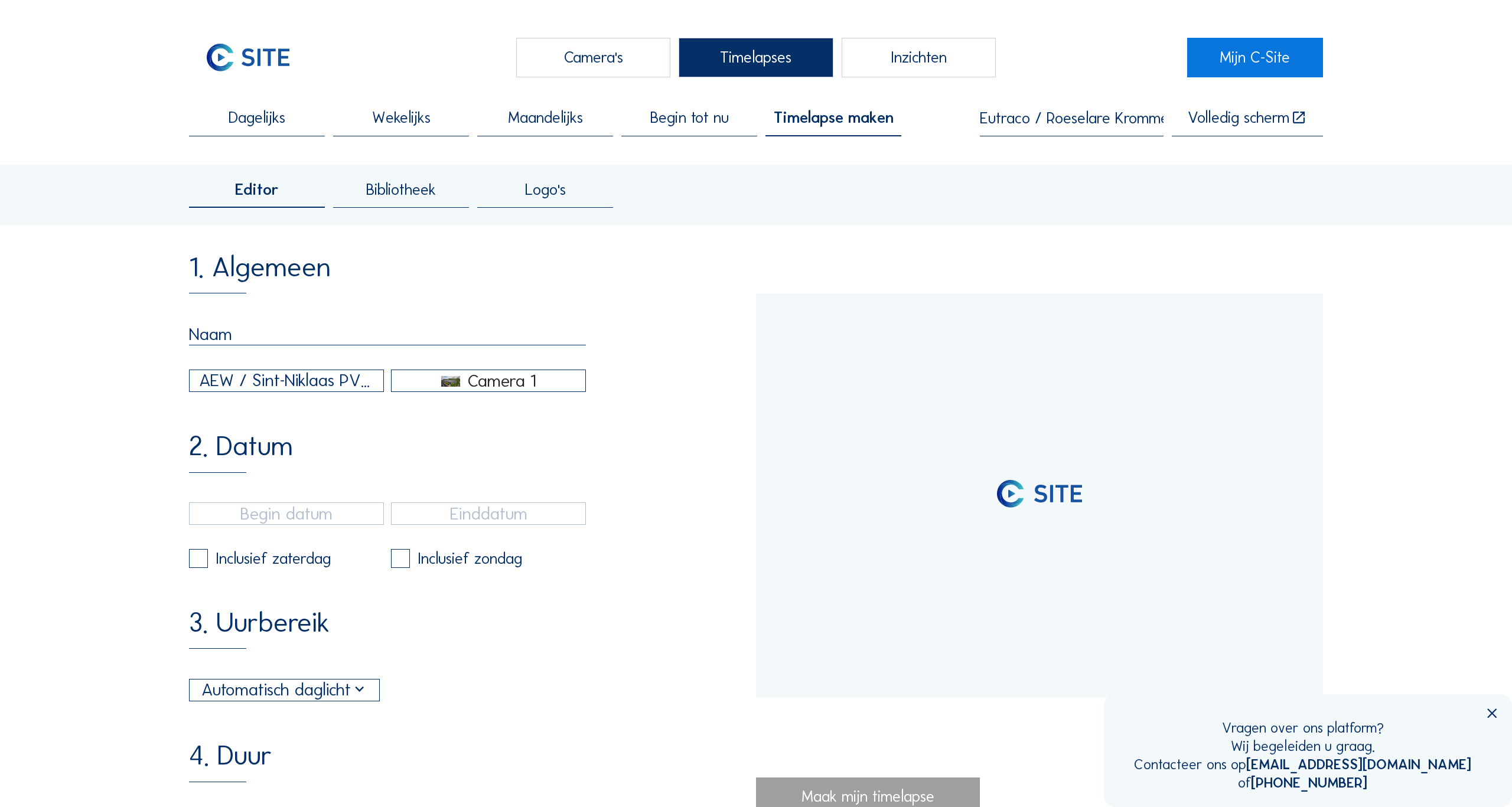
type input "[DATE] 14:40"
type input "[DATE] 14:55"
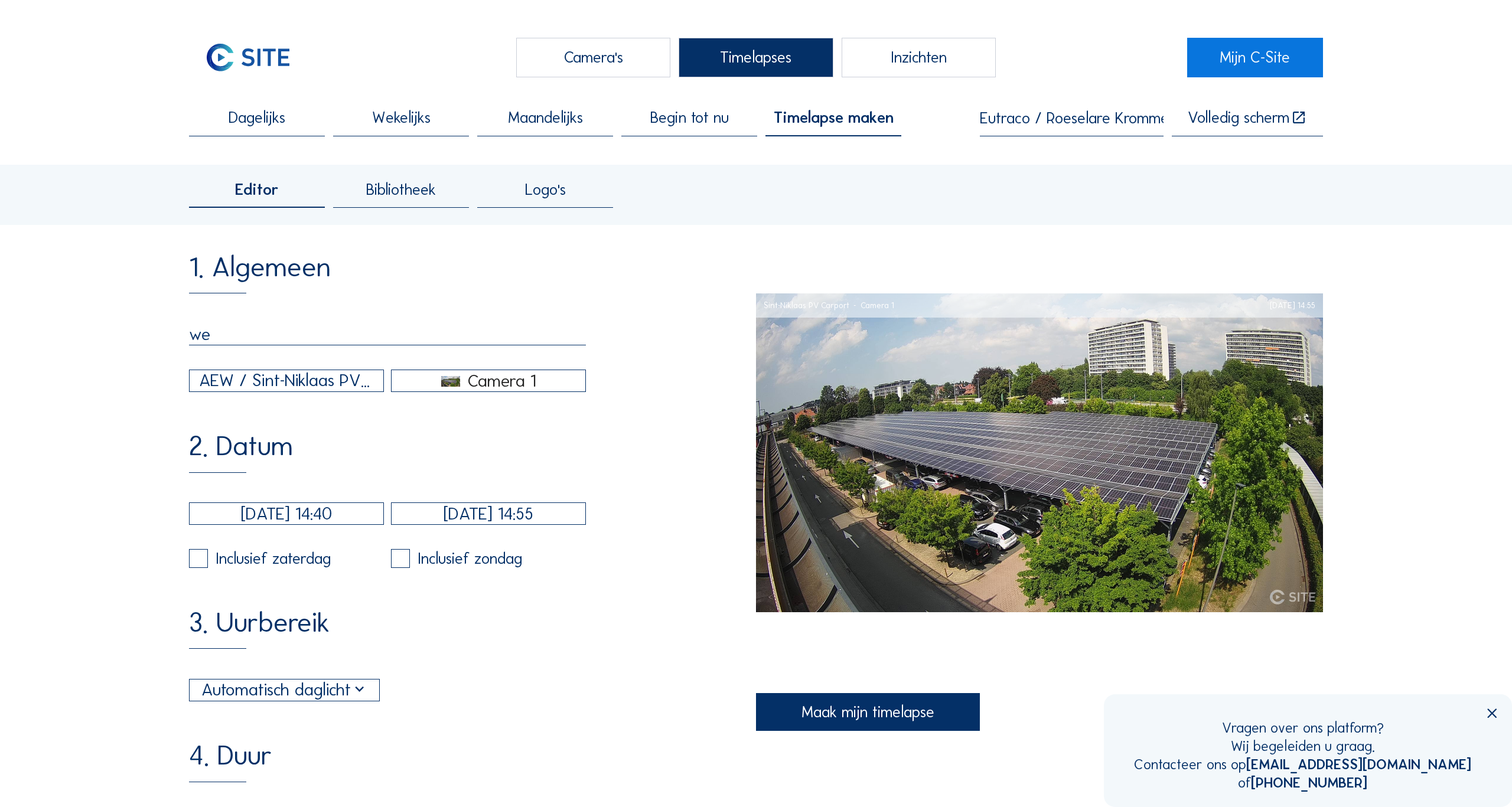
type input "w"
type input "Week 18"
click at [302, 384] on div "AEW / Sint-Niklaas PV Carport" at bounding box center [286, 381] width 174 height 26
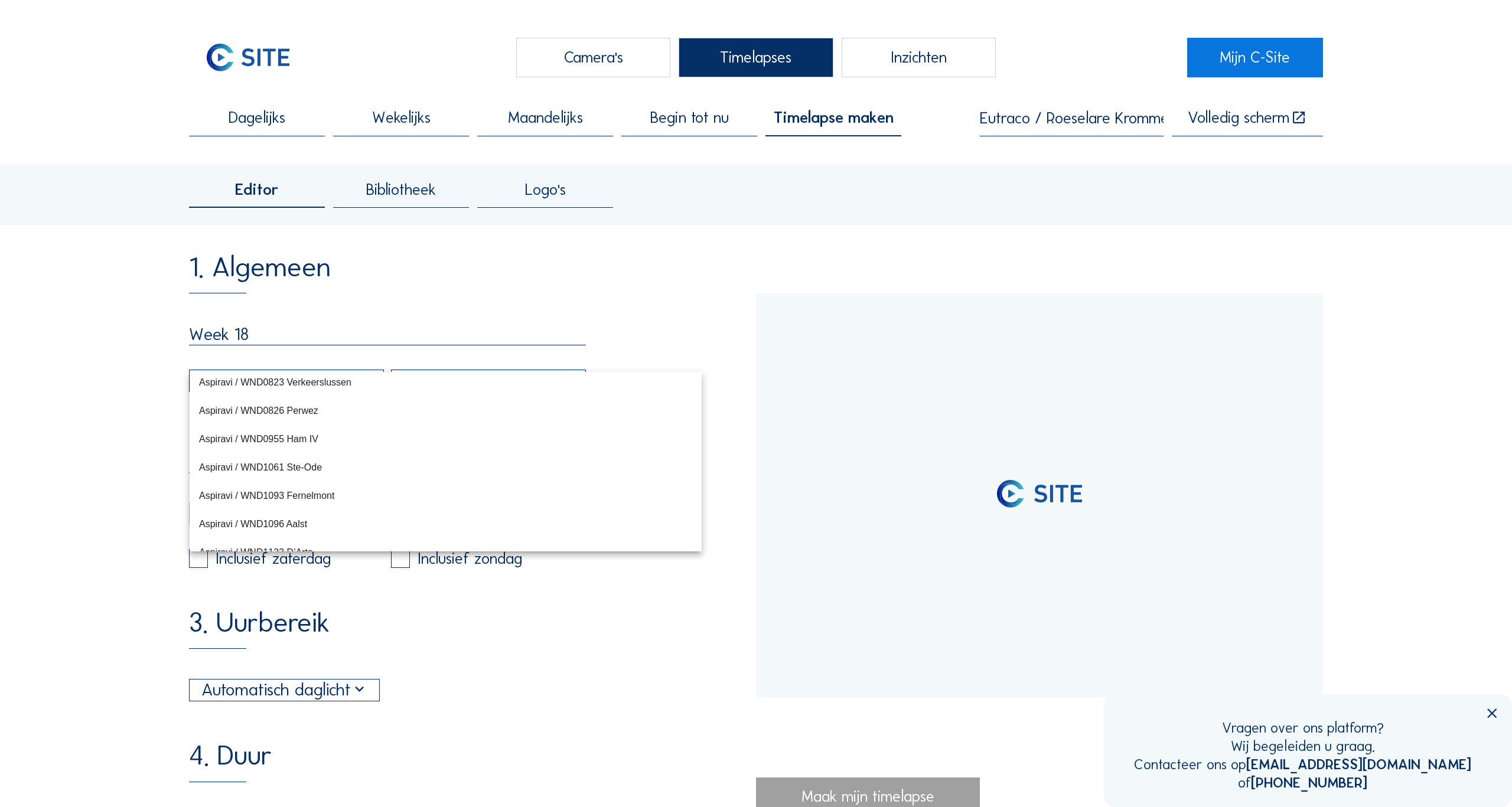
scroll to position [4530, 0]
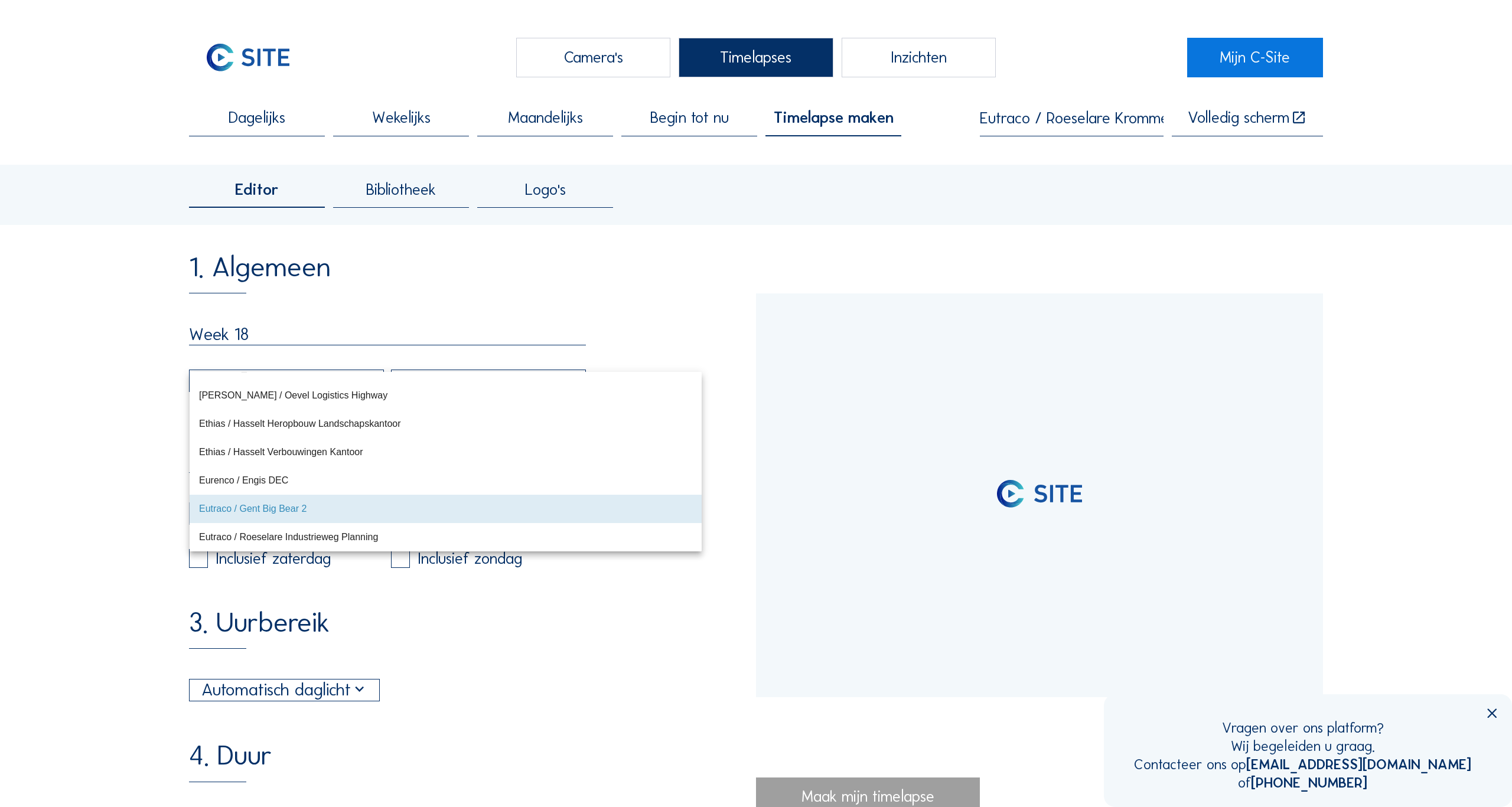
type input "[DATE] 15:06"
type input "[DATE] 09:20"
type input "[DATE] 07:15"
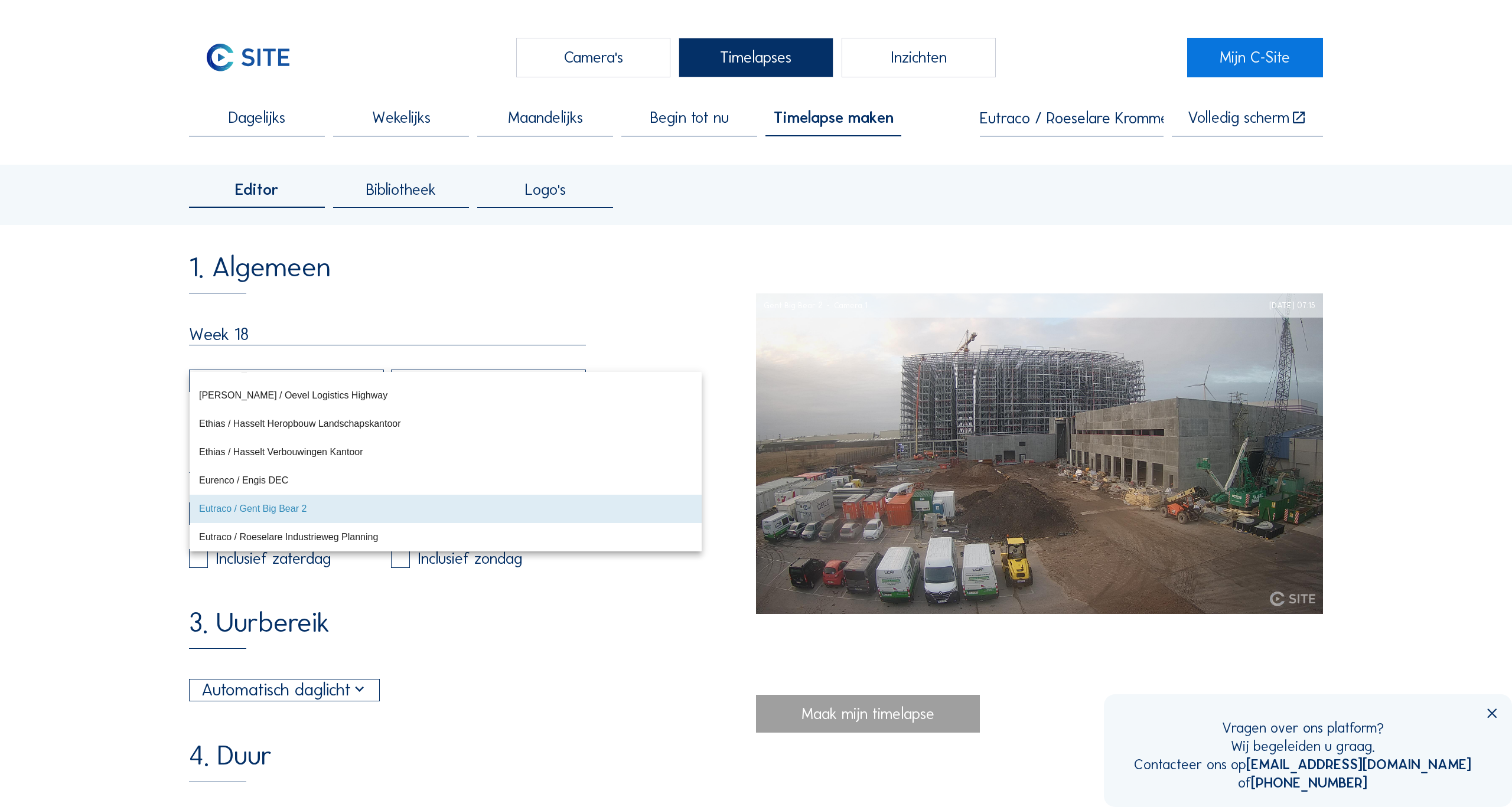
type input "[DATE] 13:45"
type input "[DATE] 05:45"
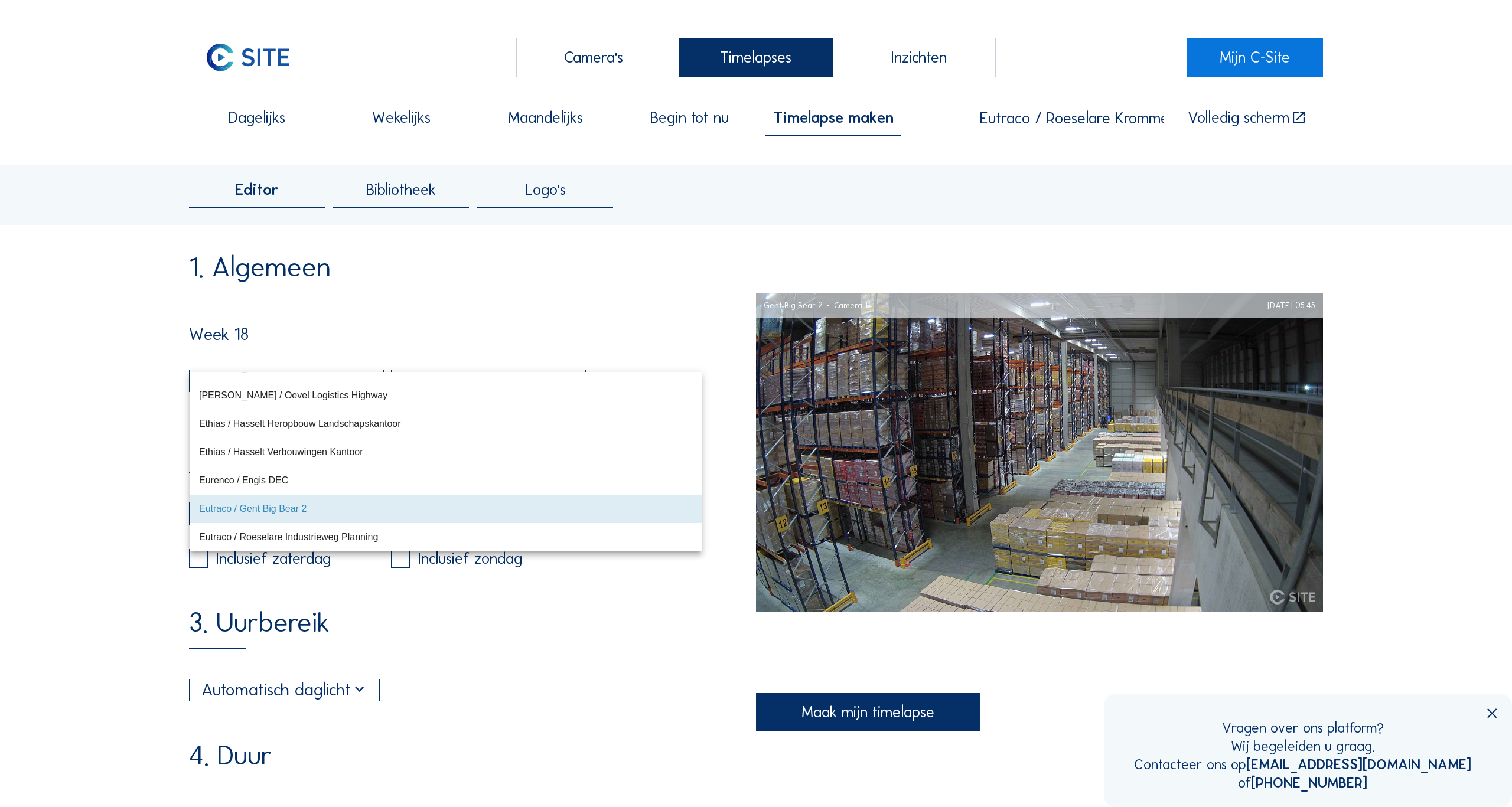
type input "15"
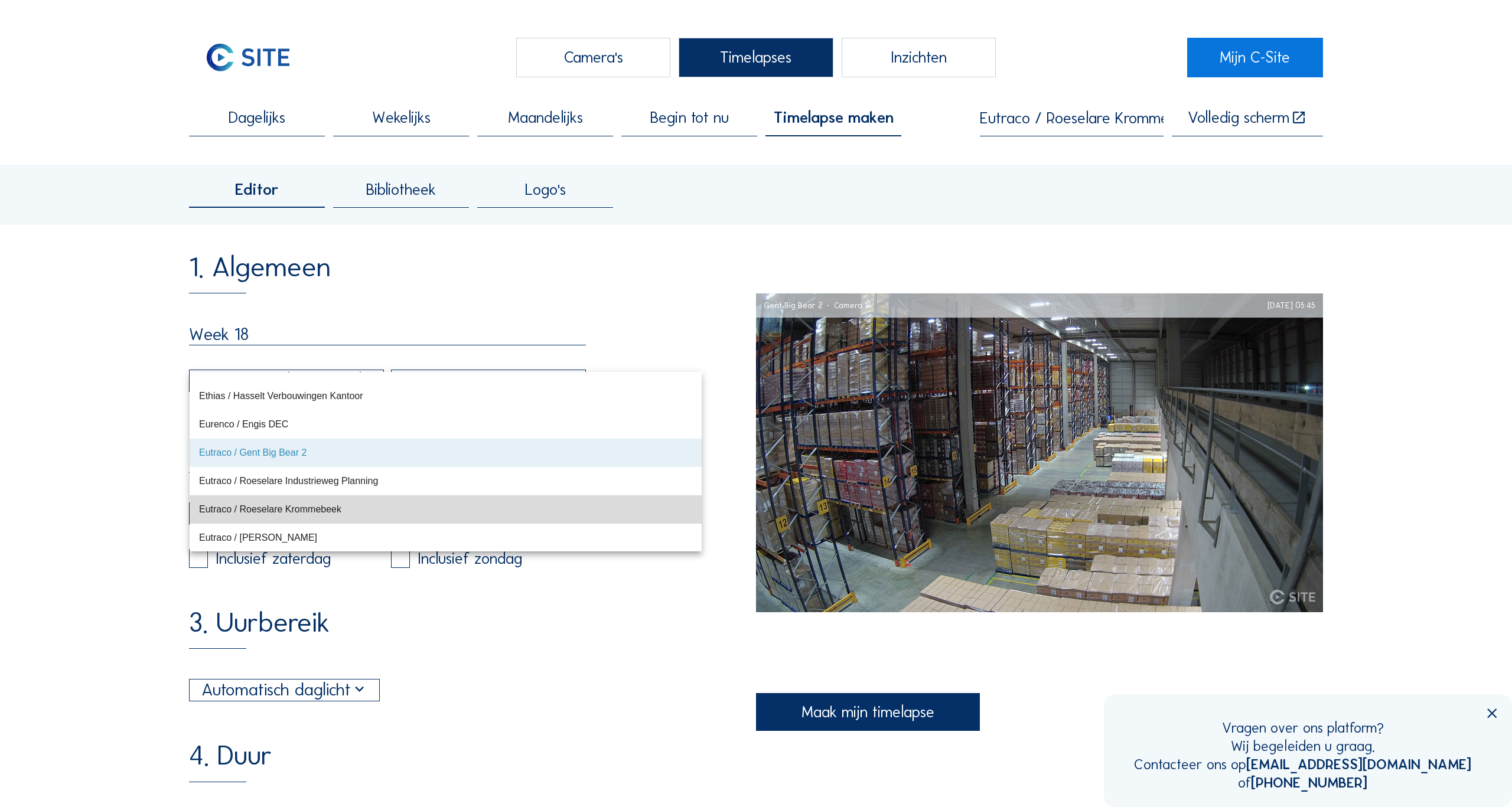
scroll to position [4586, 0]
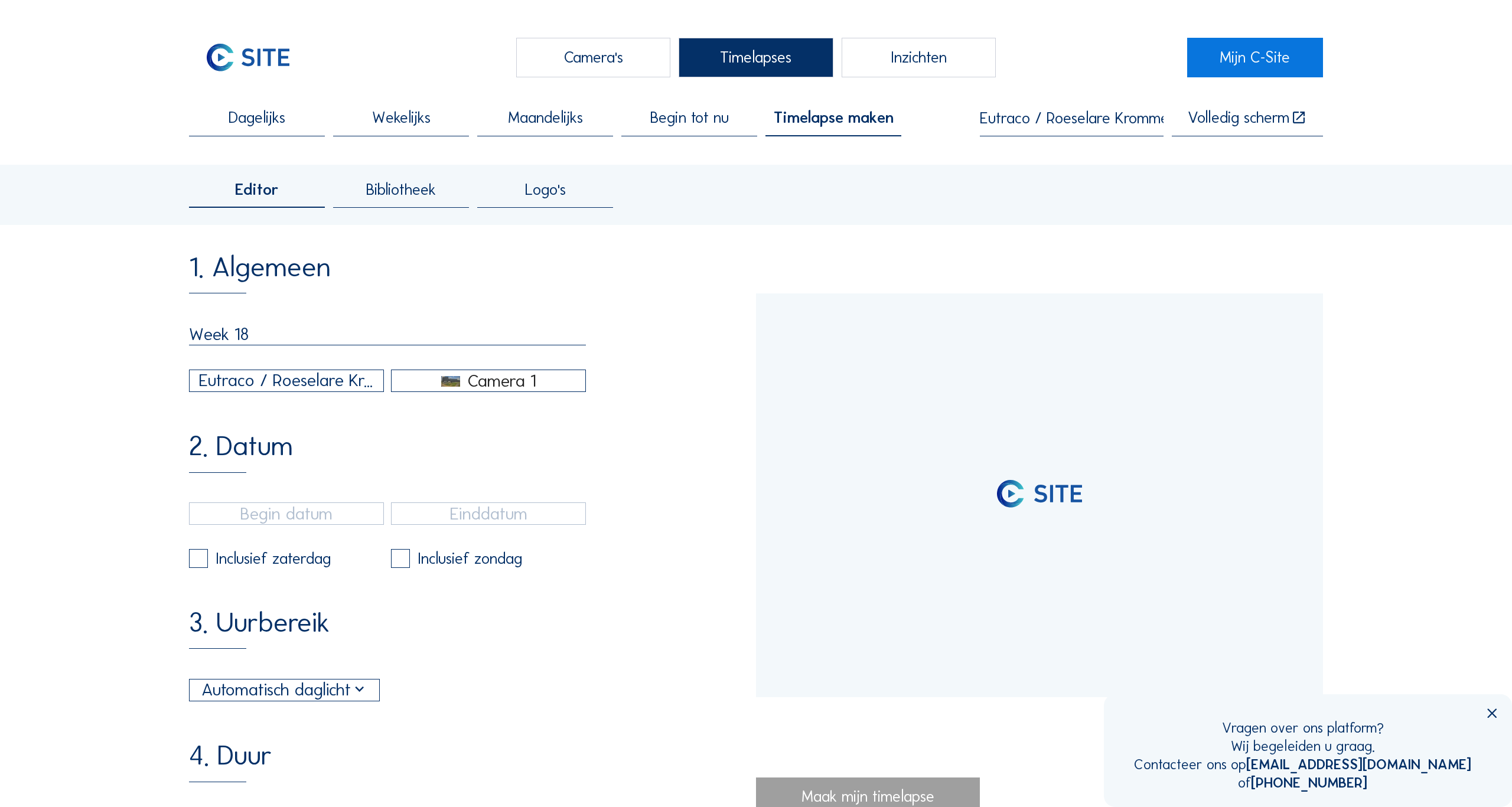
type input "[DATE] 13:47"
type input "[DATE] 14:16"
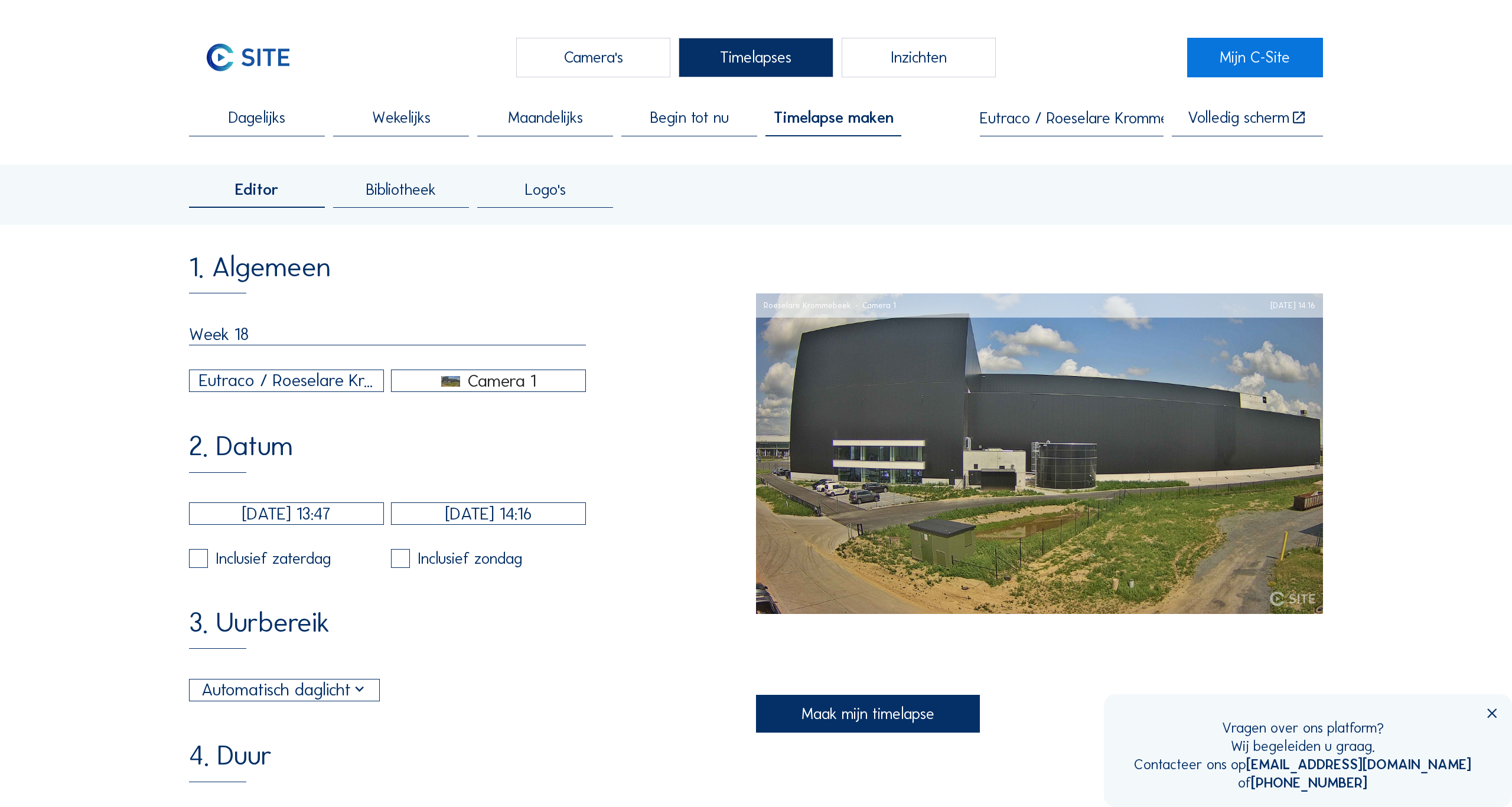
click at [253, 513] on input "[DATE] 13:47" at bounding box center [286, 513] width 195 height 23
click at [235, 518] on input "[DATE] 13:47" at bounding box center [286, 513] width 195 height 23
click at [235, 512] on input "[DATE] 13:47" at bounding box center [286, 513] width 195 height 23
click at [343, 544] on icon at bounding box center [347, 546] width 19 height 19
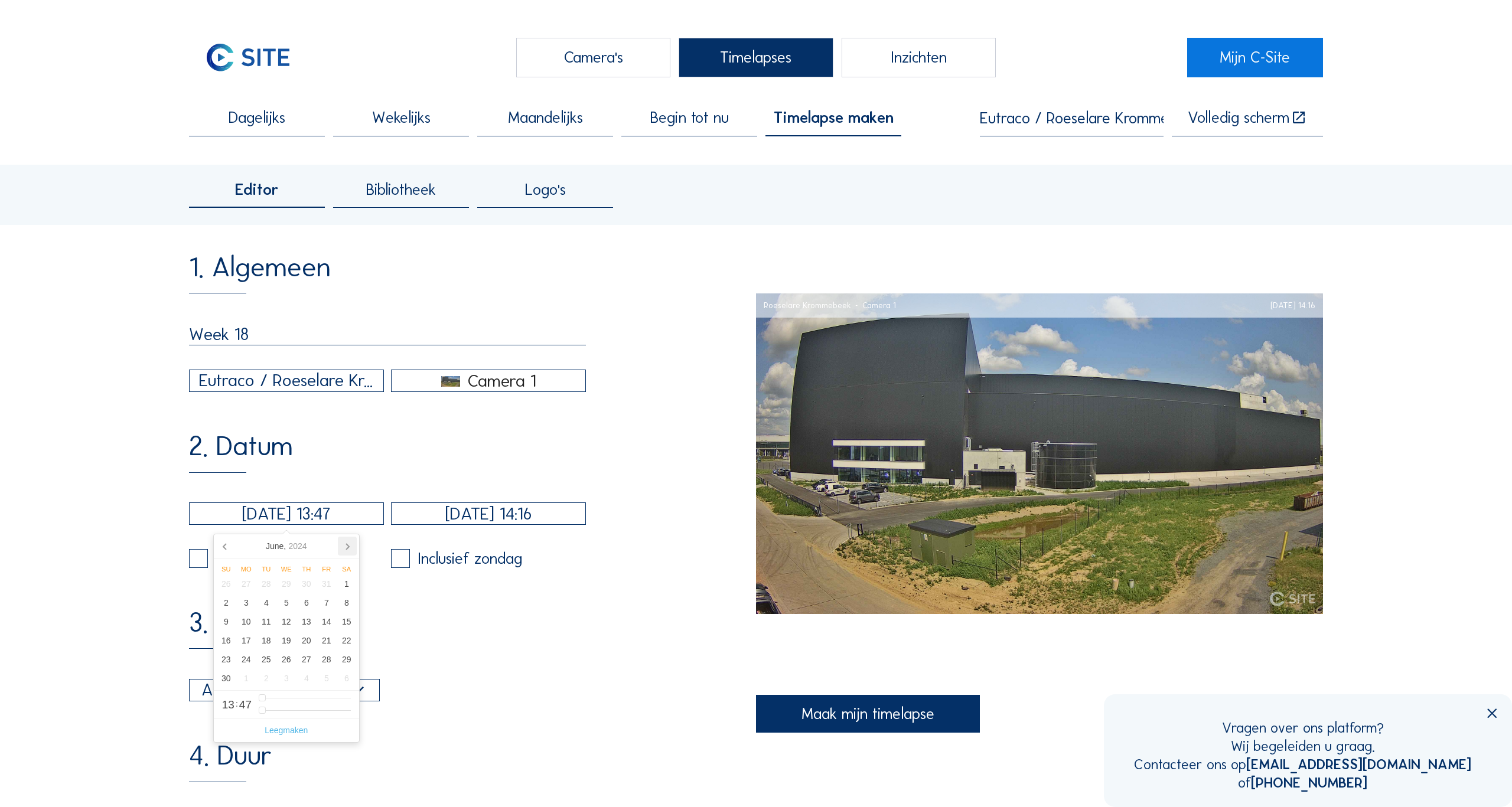
click at [343, 544] on icon at bounding box center [347, 546] width 19 height 19
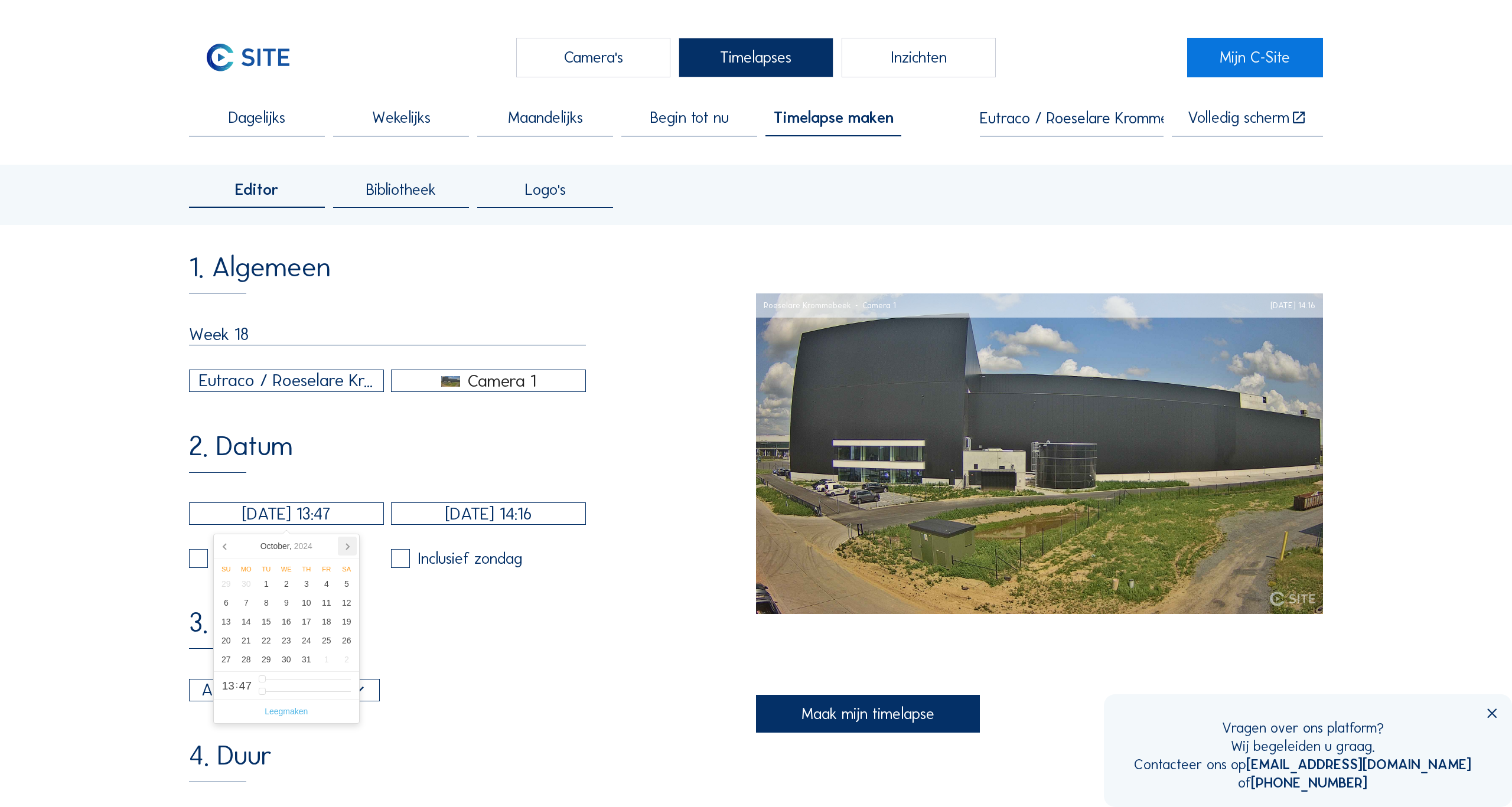
click at [343, 544] on icon at bounding box center [347, 546] width 19 height 19
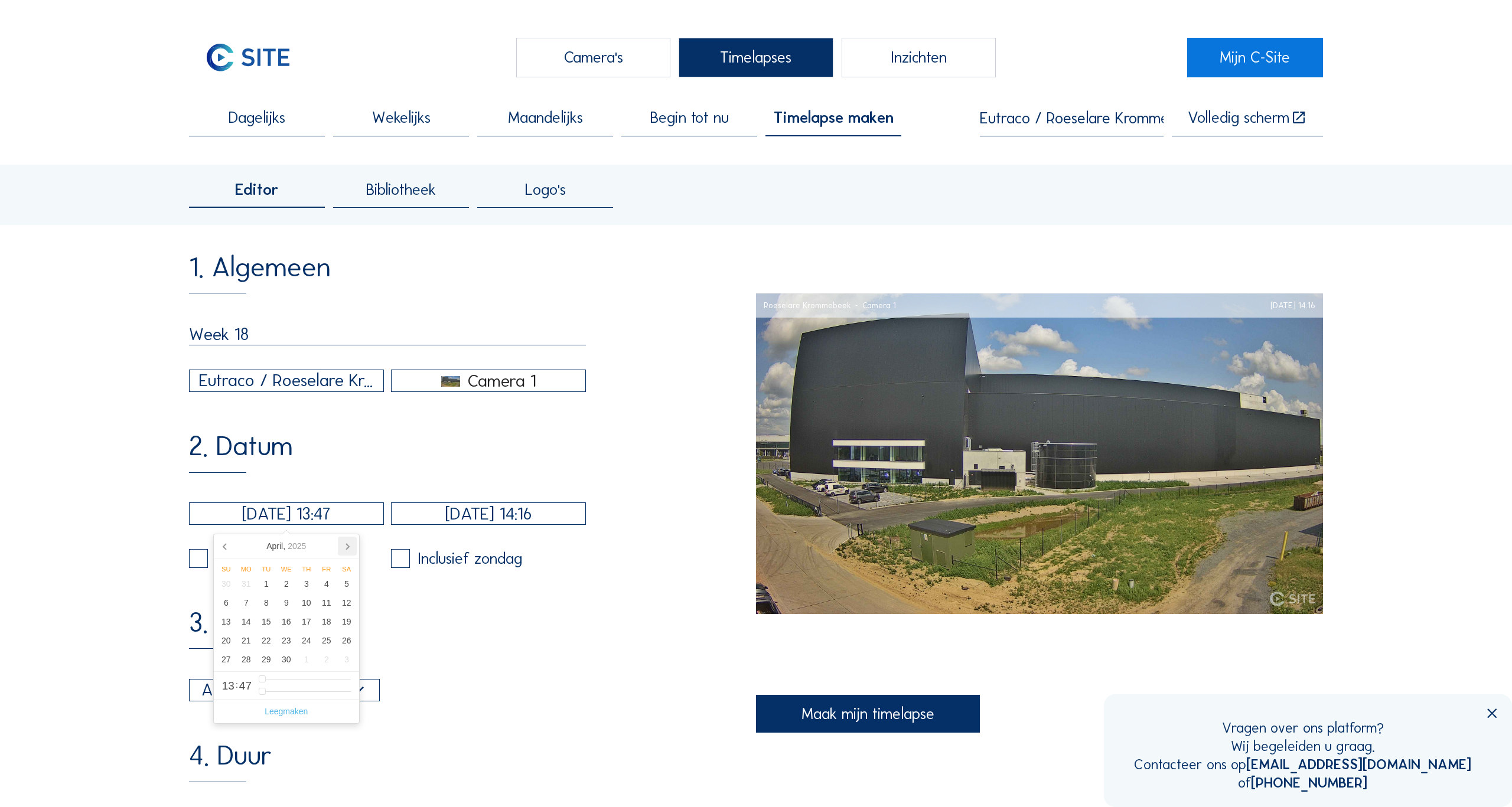
click at [343, 544] on icon at bounding box center [347, 546] width 19 height 19
click at [225, 546] on icon at bounding box center [224, 546] width 3 height 6
click at [226, 664] on div "27" at bounding box center [226, 659] width 20 height 19
type input "[DATE] 12:47"
type input "12"
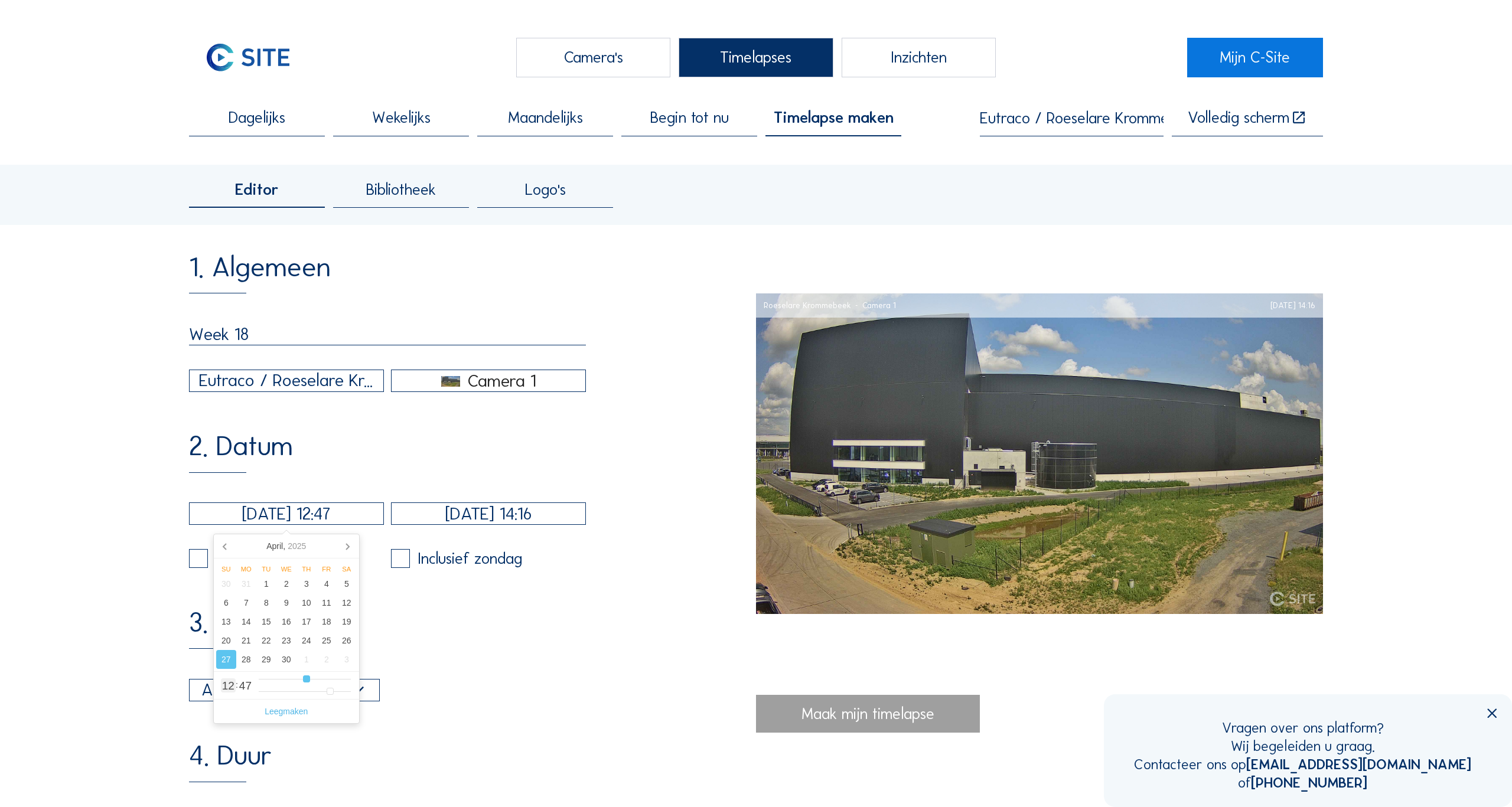
type input "[DATE] 11:47"
type input "11"
type input "[DATE] 10:47"
type input "10"
type input "[DATE] 11:47"
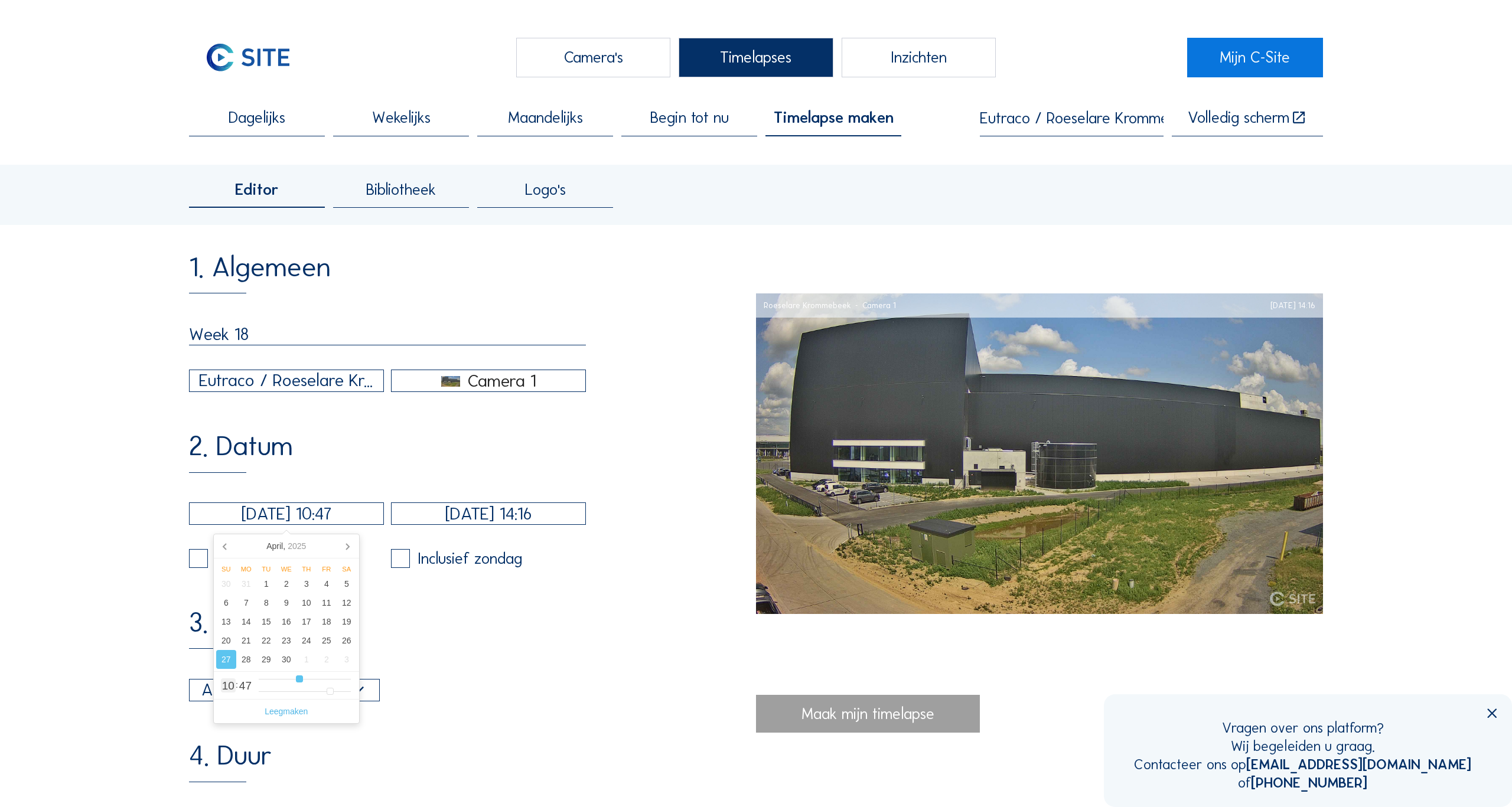
type input "11"
type input "[DATE] 10:47"
type input "10"
type input "[DATE] 09:47"
type input "9"
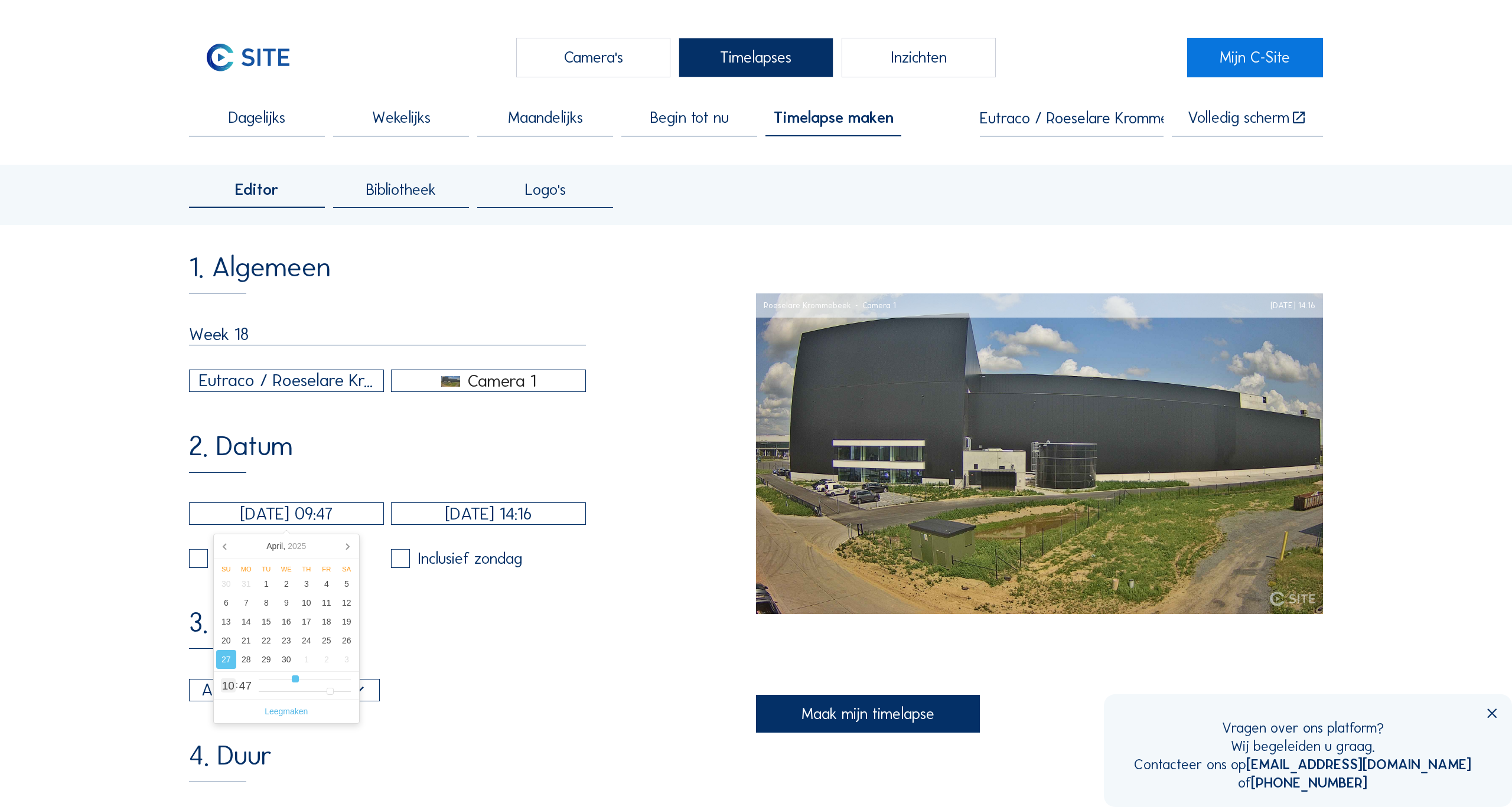
type input "[DATE] 08:47"
type input "8"
type input "[DATE] 07:47"
type input "7"
type input "[DATE] 08:47"
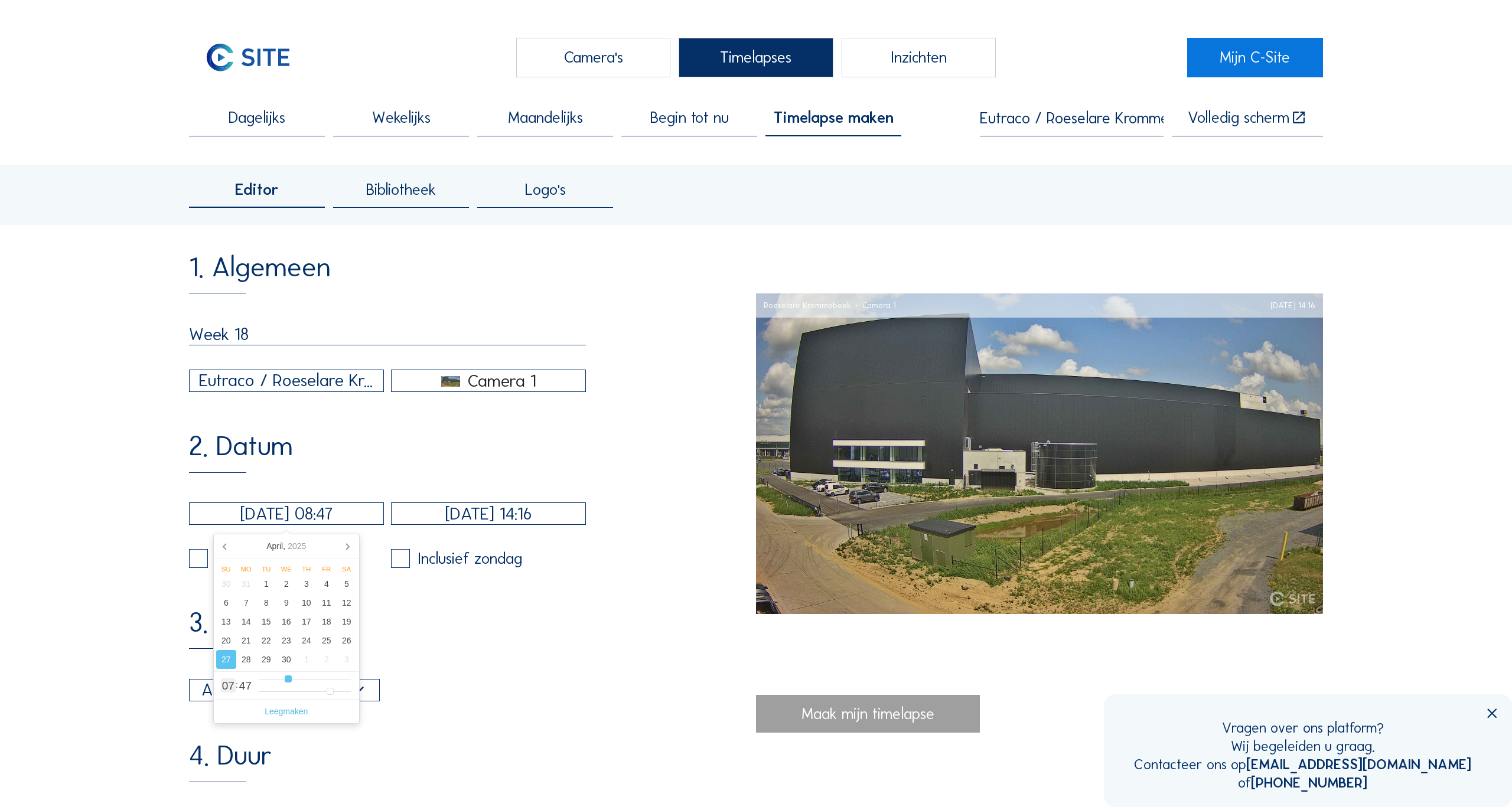
type input "8"
type input "[DATE] 09:47"
type input "9"
type input "[DATE] 10:47"
type input "10"
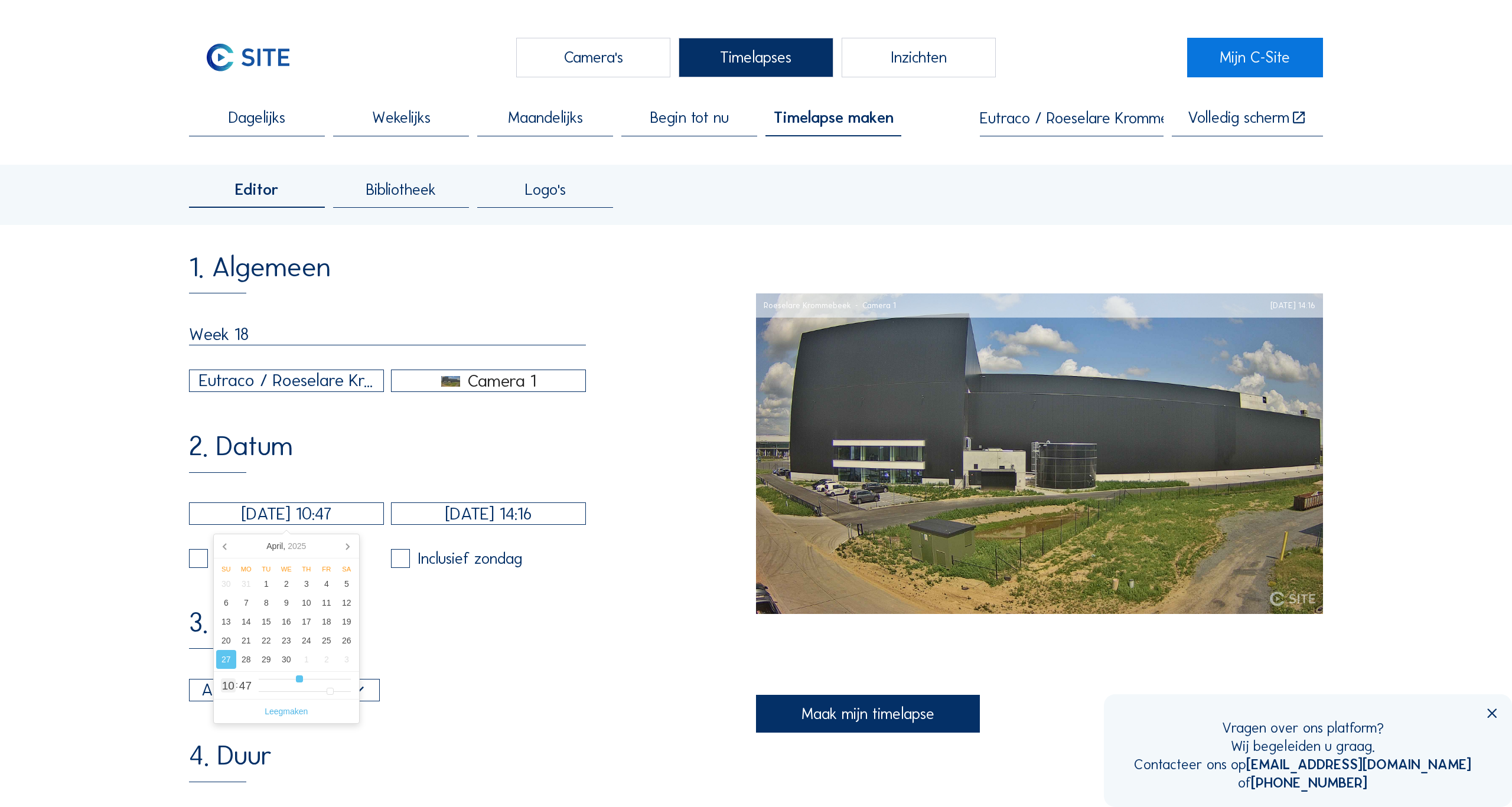
type input "[DATE] 09:47"
drag, startPoint x: 309, startPoint y: 682, endPoint x: 297, endPoint y: 680, distance: 12.2
type input "9"
click at [297, 680] on input "range" at bounding box center [305, 679] width 92 height 10
type input "[DATE] 09:46"
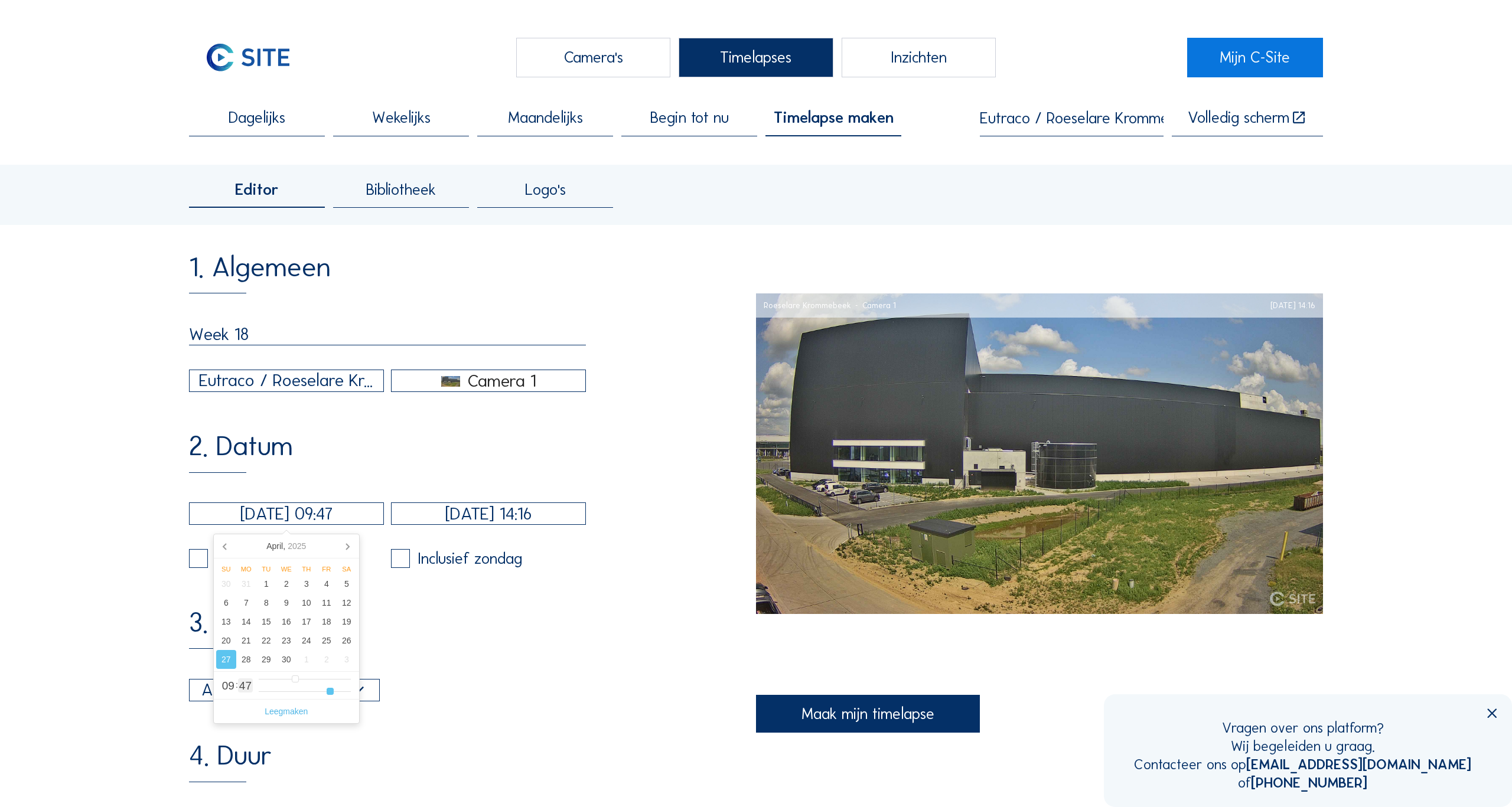
type input "46"
type input "[DATE] 09:45"
type input "45"
type input "[DATE] 09:43"
type input "43"
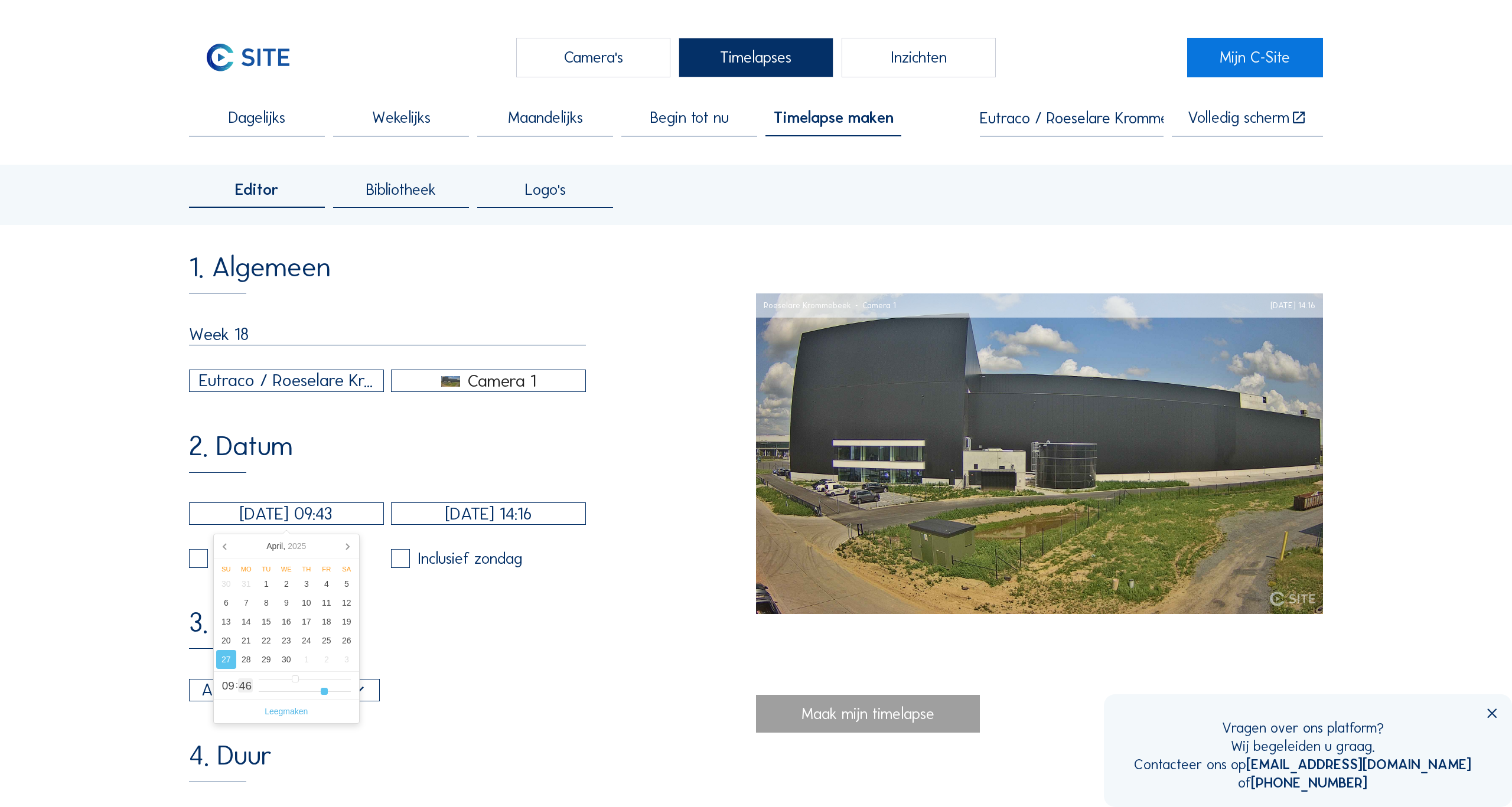
type input "[DATE] 09:41"
type input "41"
type input "[DATE] 09:40"
type input "40"
type input "[DATE] 09:39"
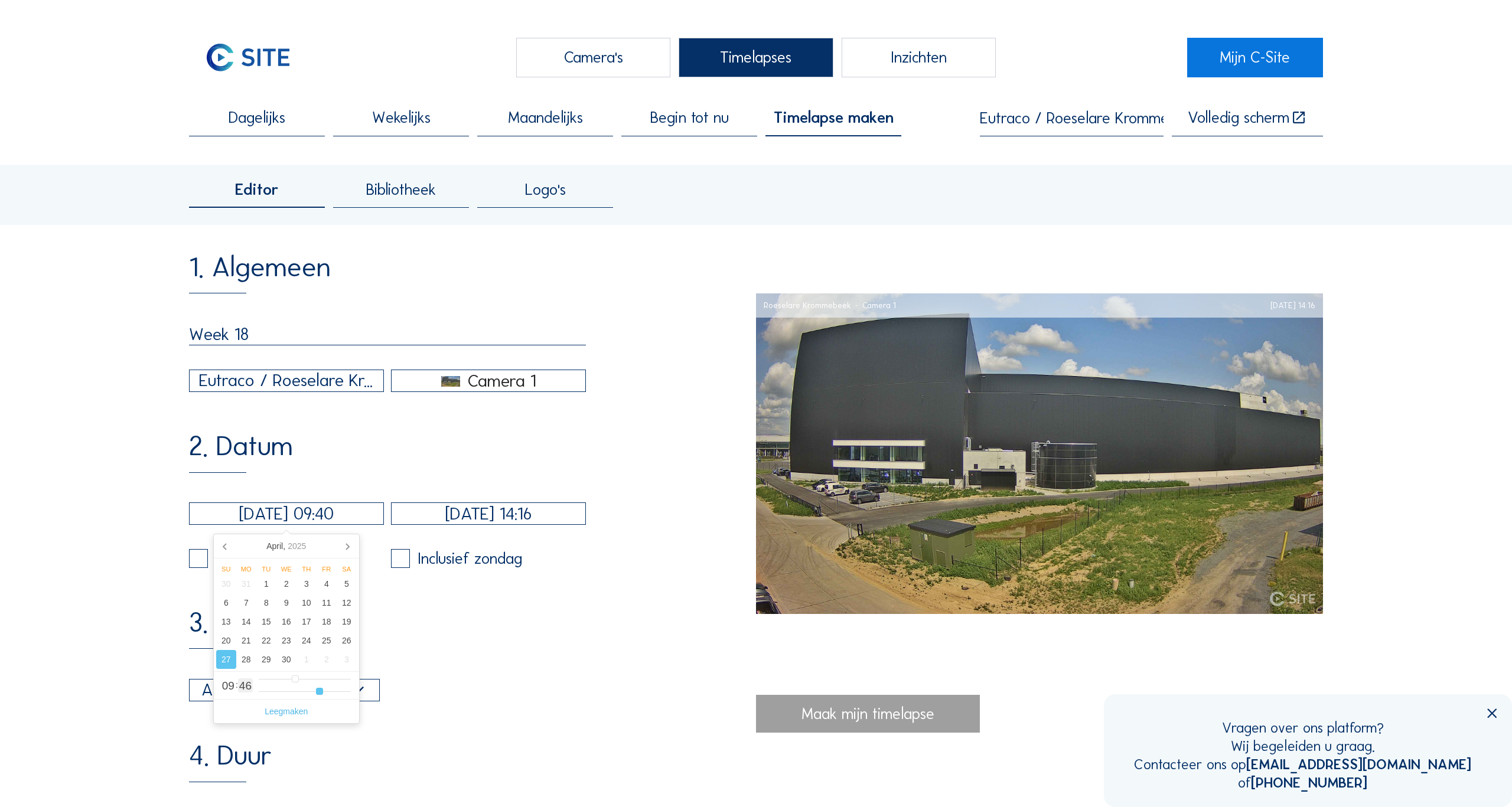
type input "39"
type input "[DATE] 09:38"
type input "38"
type input "[DATE] 09:37"
type input "37"
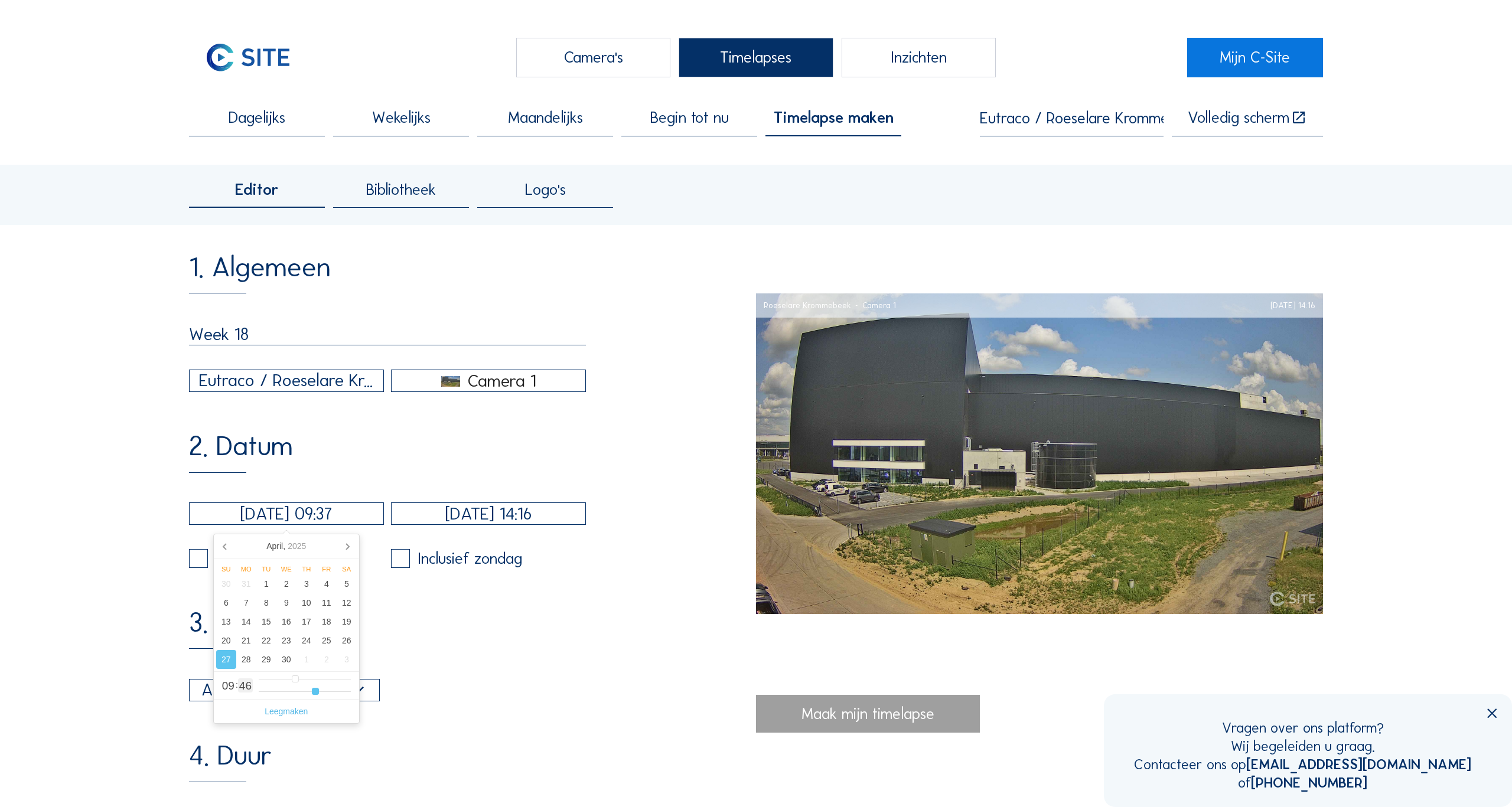
type input "[DATE] 09:36"
type input "36"
type input "[DATE] 09:35"
type input "35"
type input "[DATE] 09:34"
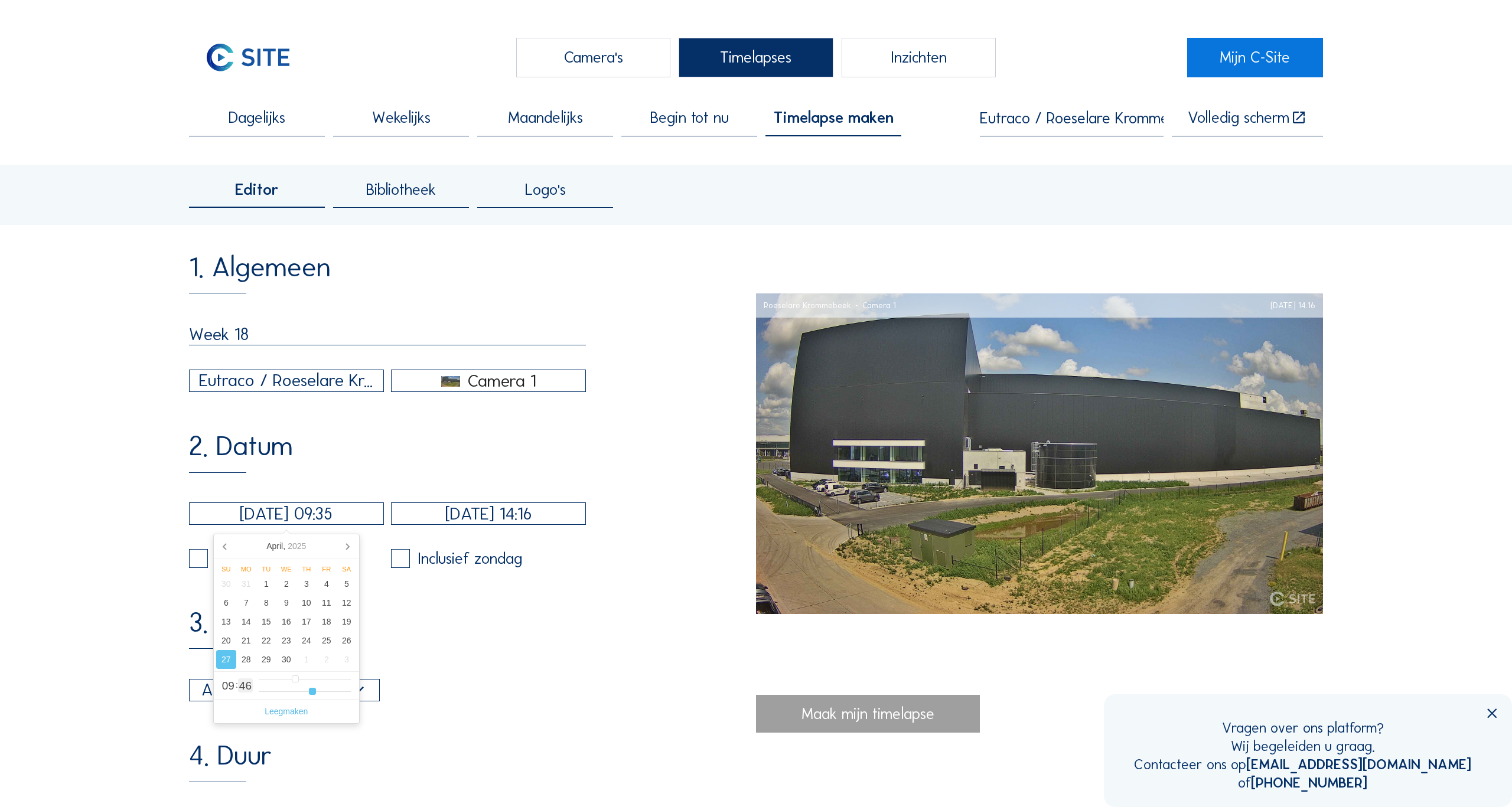
type input "34"
type input "[DATE] 09:33"
type input "33"
type input "[DATE] 09:32"
type input "32"
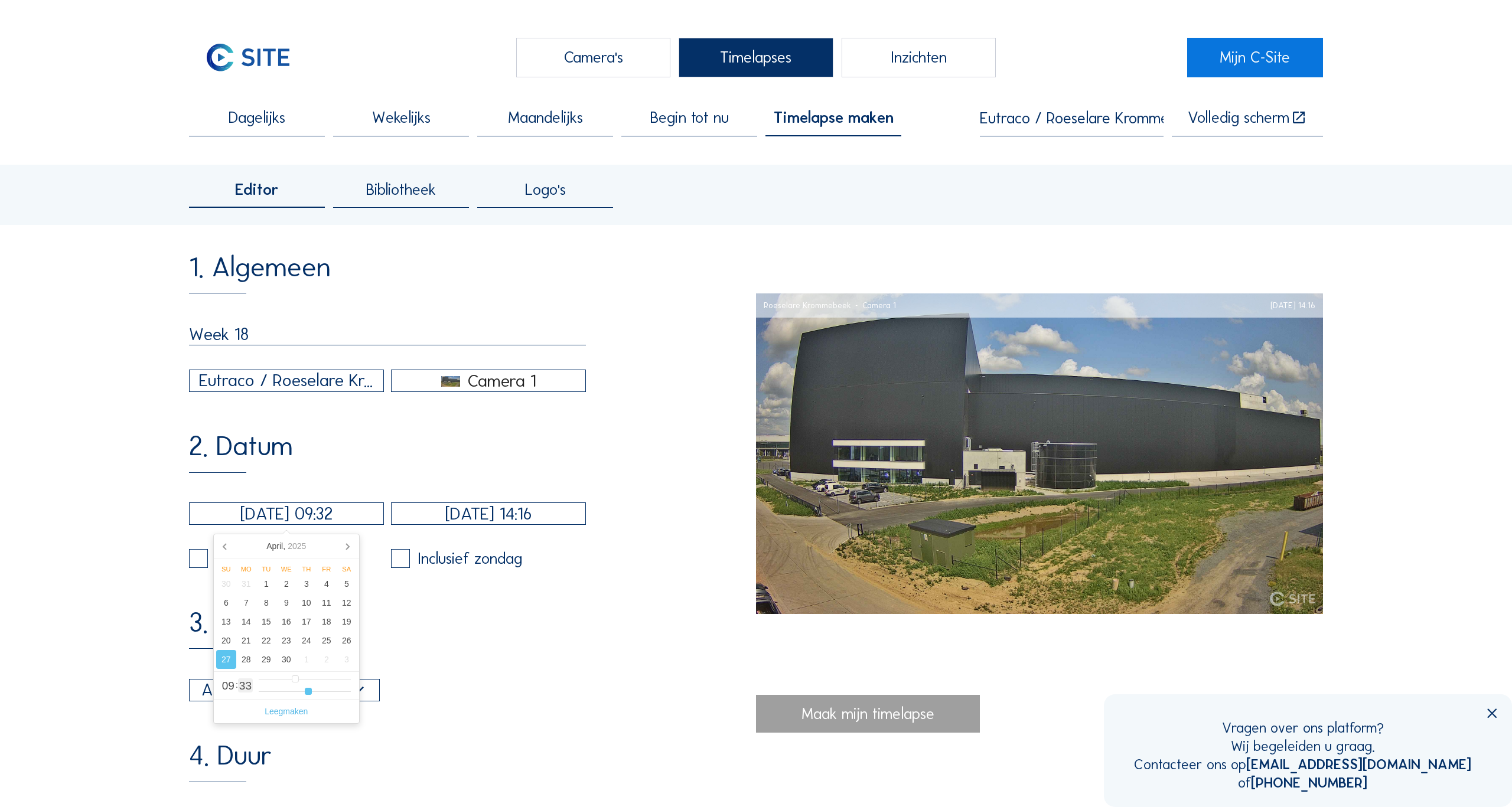
type input "[DATE] 09:31"
type input "31"
type input "[DATE] 09:29"
type input "29"
type input "[DATE] 09:28"
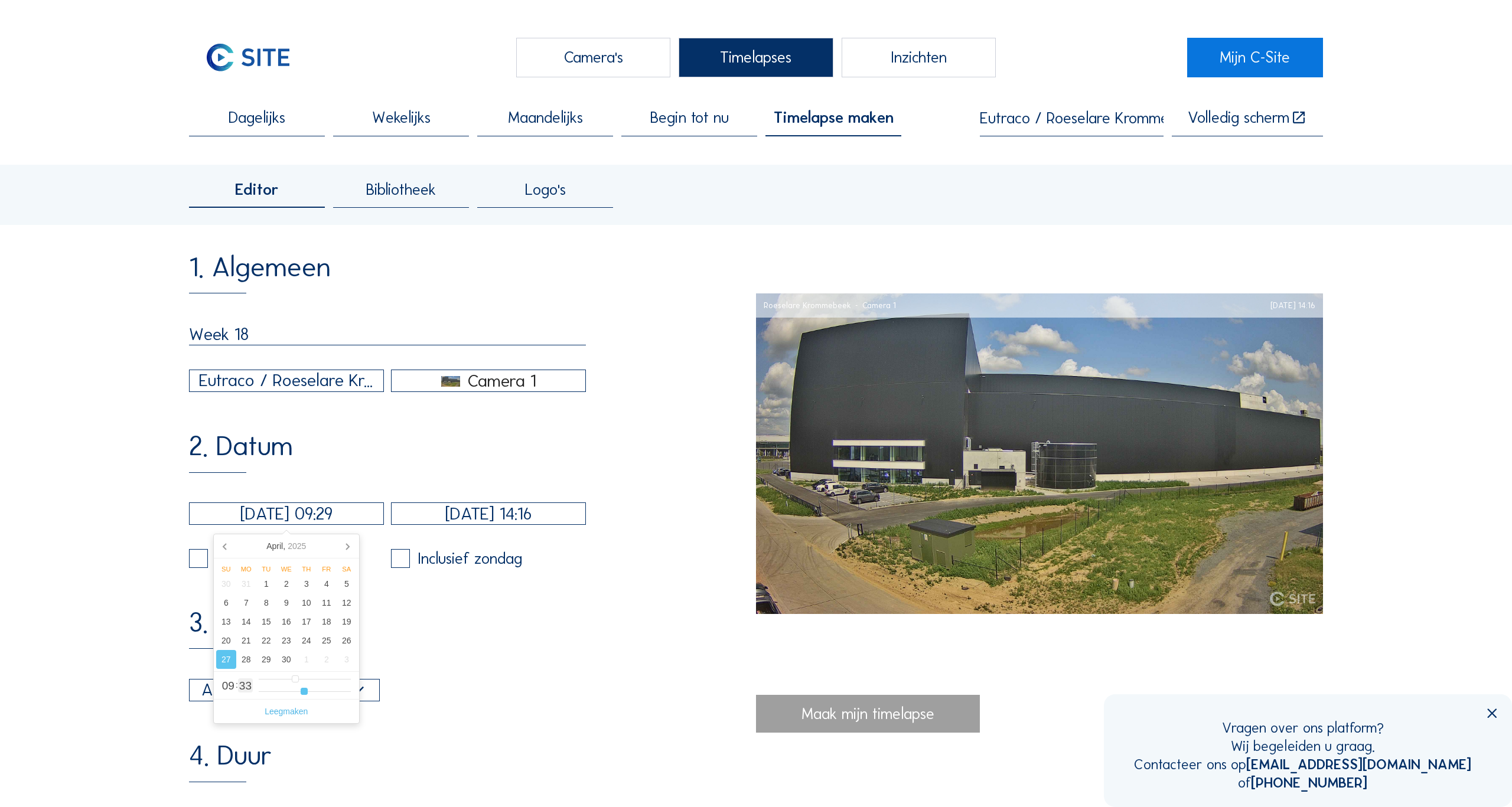
type input "28"
type input "[DATE] 09:27"
type input "27"
type input "[DATE] 09:26"
type input "26"
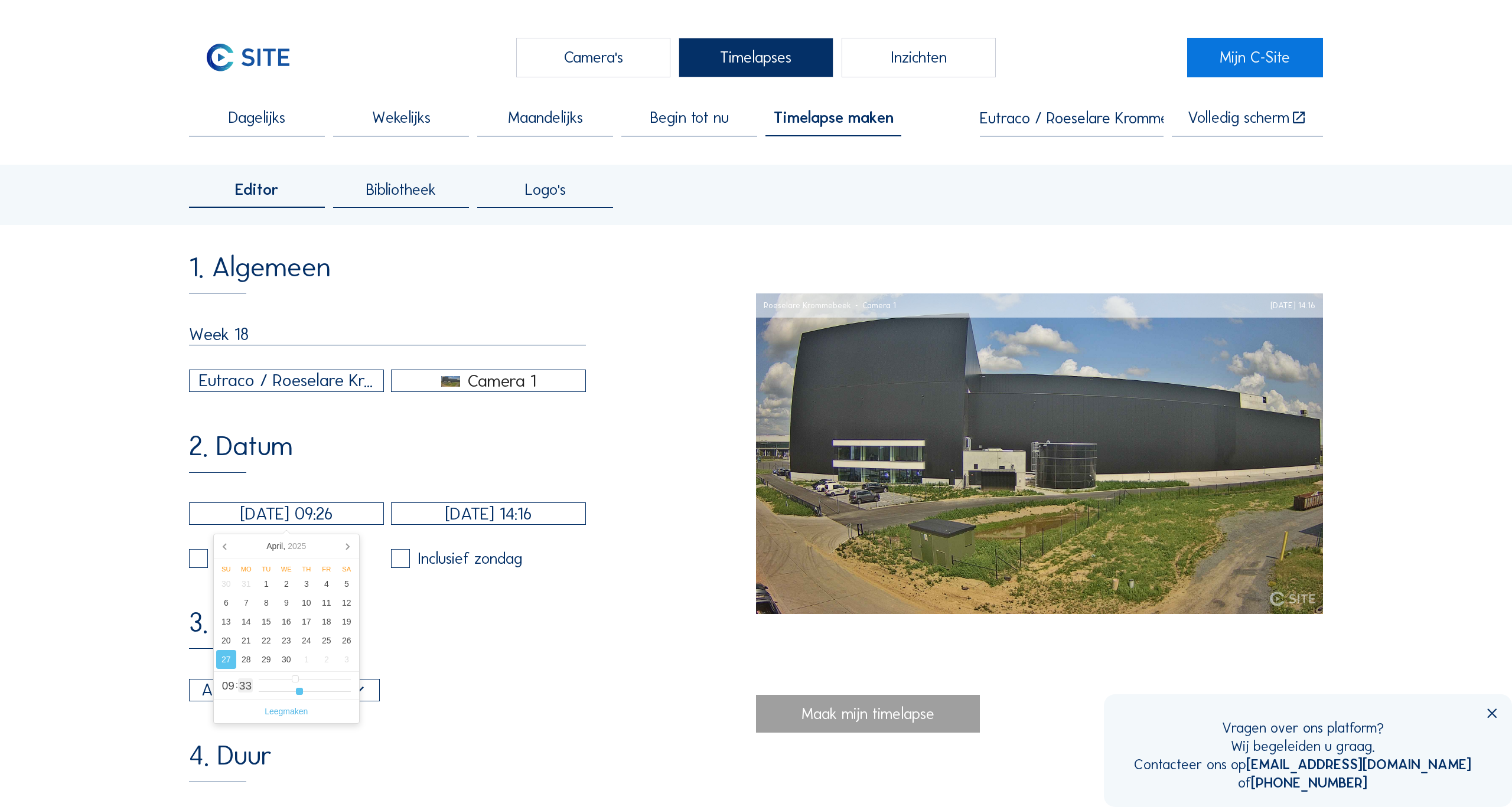
type input "[DATE] 09:25"
type input "25"
type input "[DATE] 09:24"
drag, startPoint x: 329, startPoint y: 693, endPoint x: 297, endPoint y: 696, distance: 32.1
type input "24"
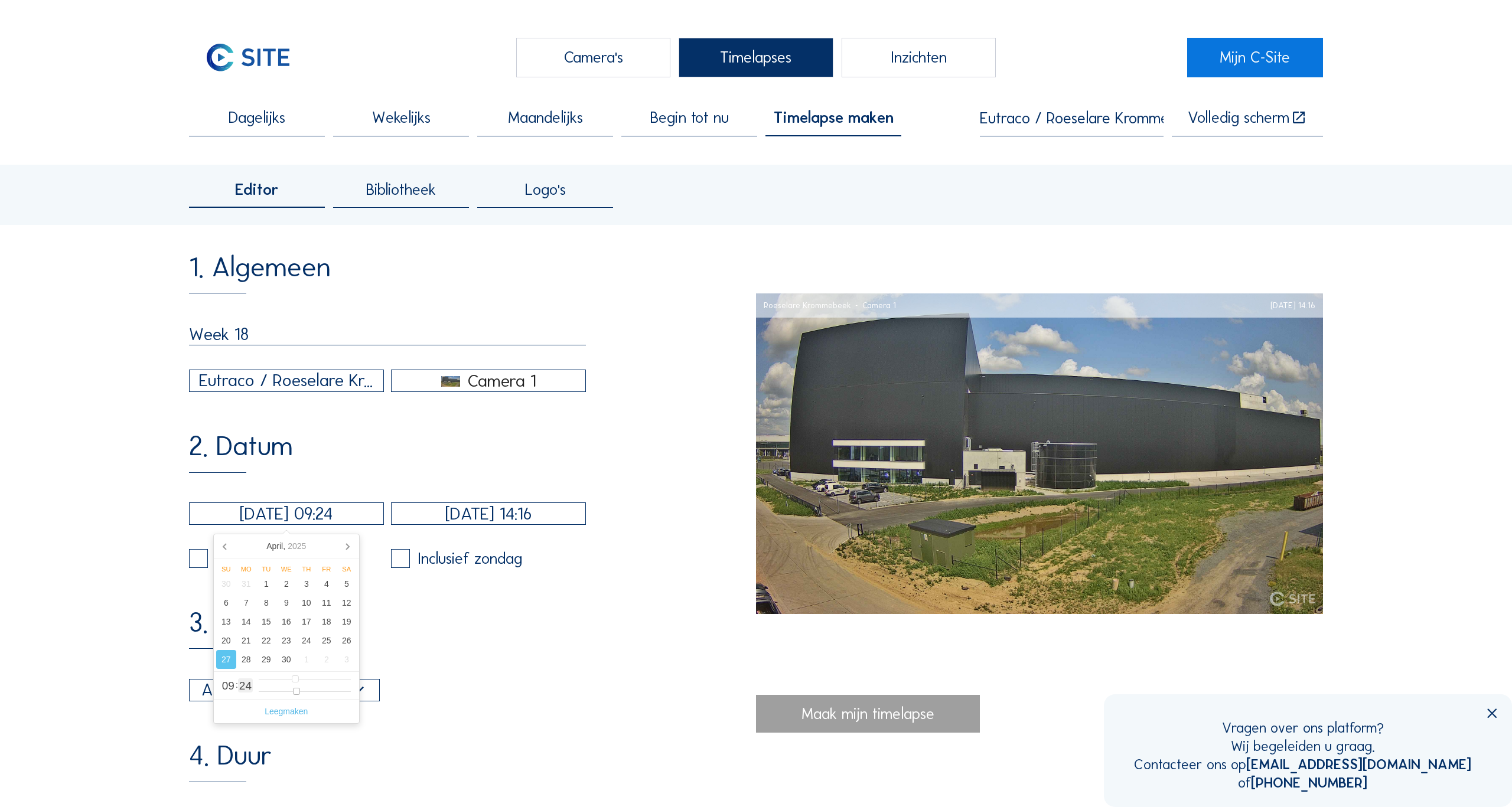
click at [297, 696] on input "range" at bounding box center [305, 691] width 92 height 10
type input "[DATE] 10:24"
type input "10"
type input "[DATE] 11:24"
drag, startPoint x: 295, startPoint y: 682, endPoint x: 302, endPoint y: 682, distance: 7.0
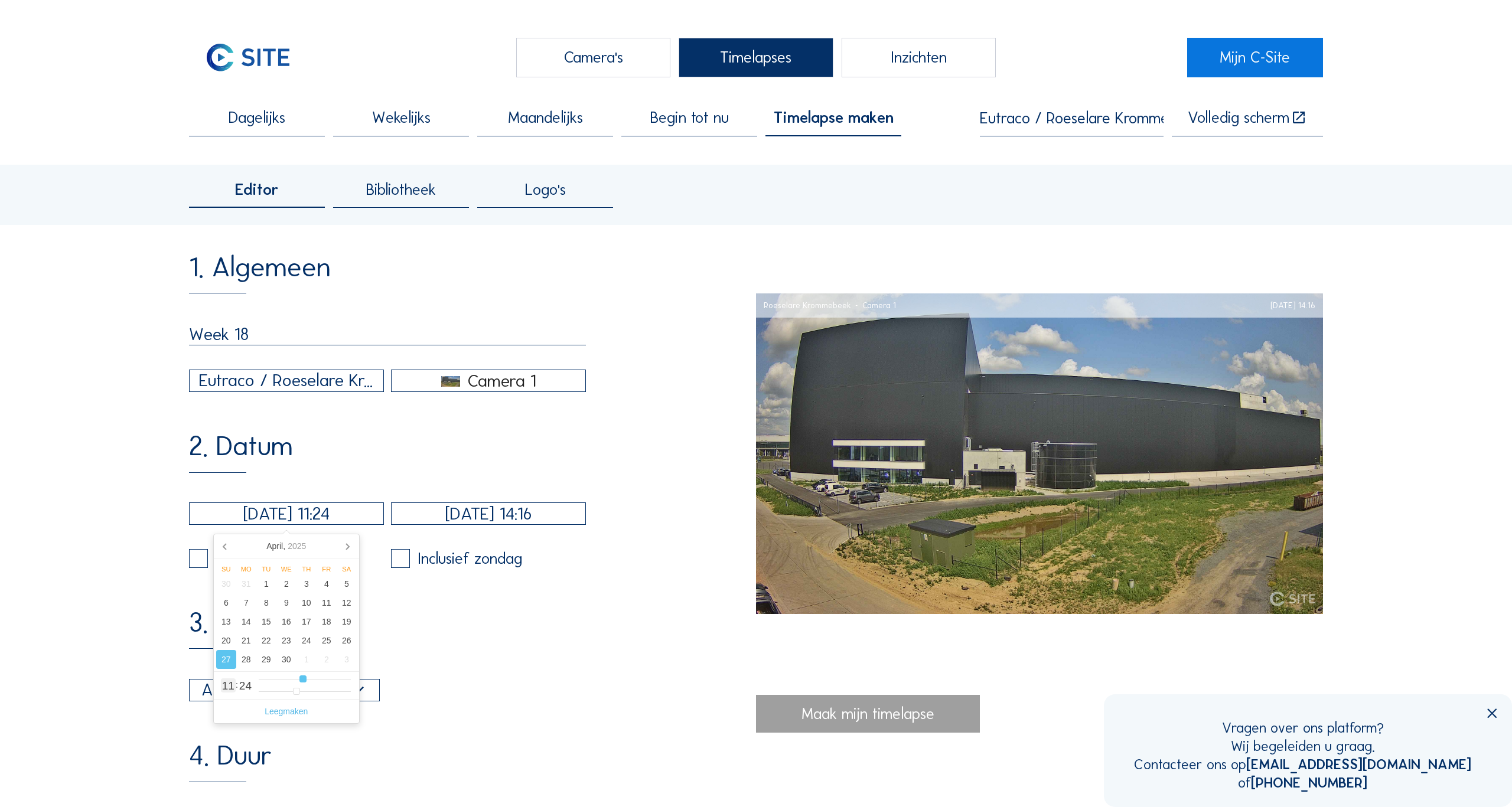
type input "11"
click at [302, 682] on input "range" at bounding box center [305, 679] width 92 height 10
type input "[DATE] 11:22"
type input "22"
type input "[DATE] 11:23"
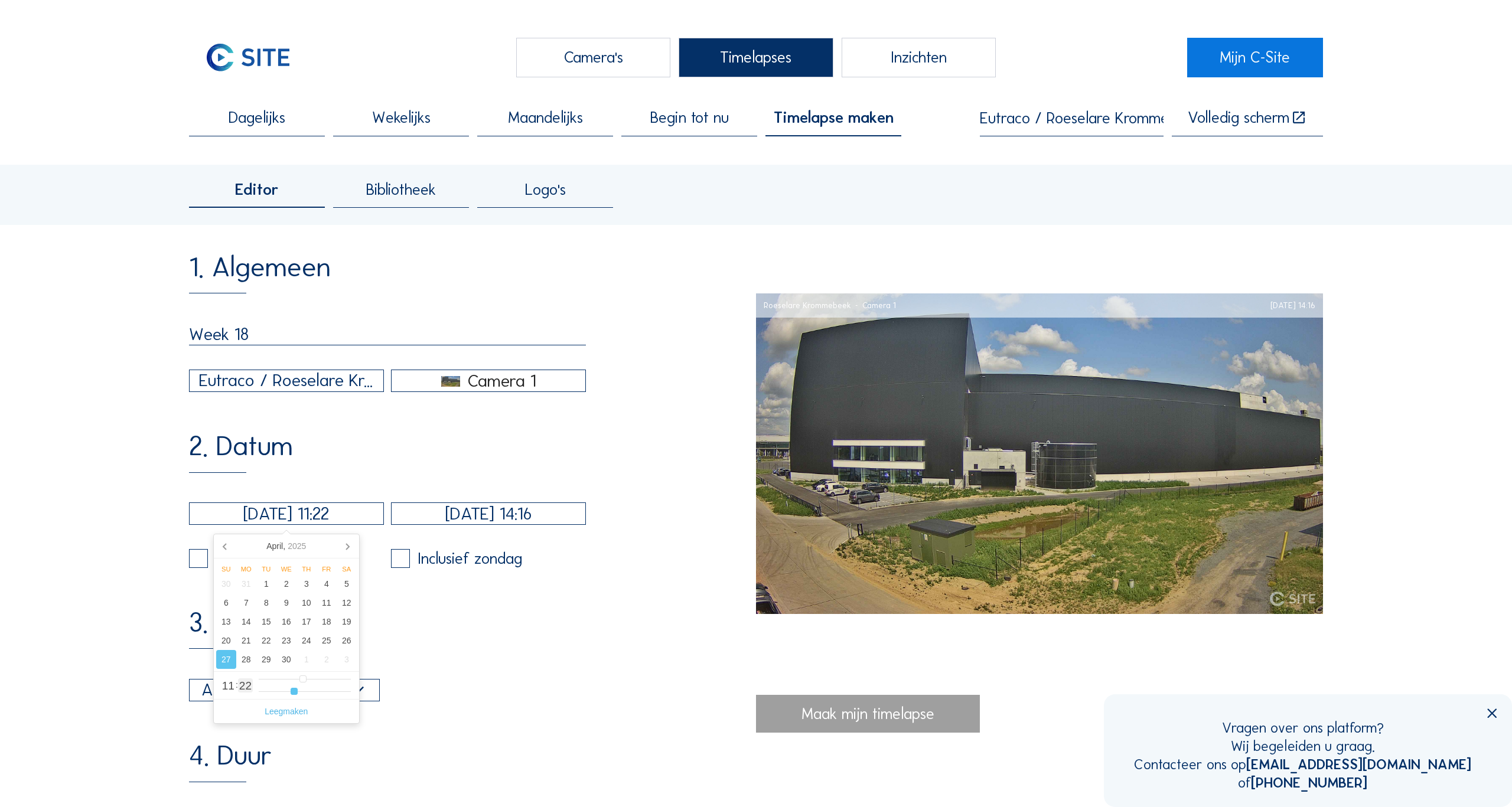
type input "23"
type input "[DATE] 11:24"
type input "24"
type input "[DATE] 11:23"
type input "23"
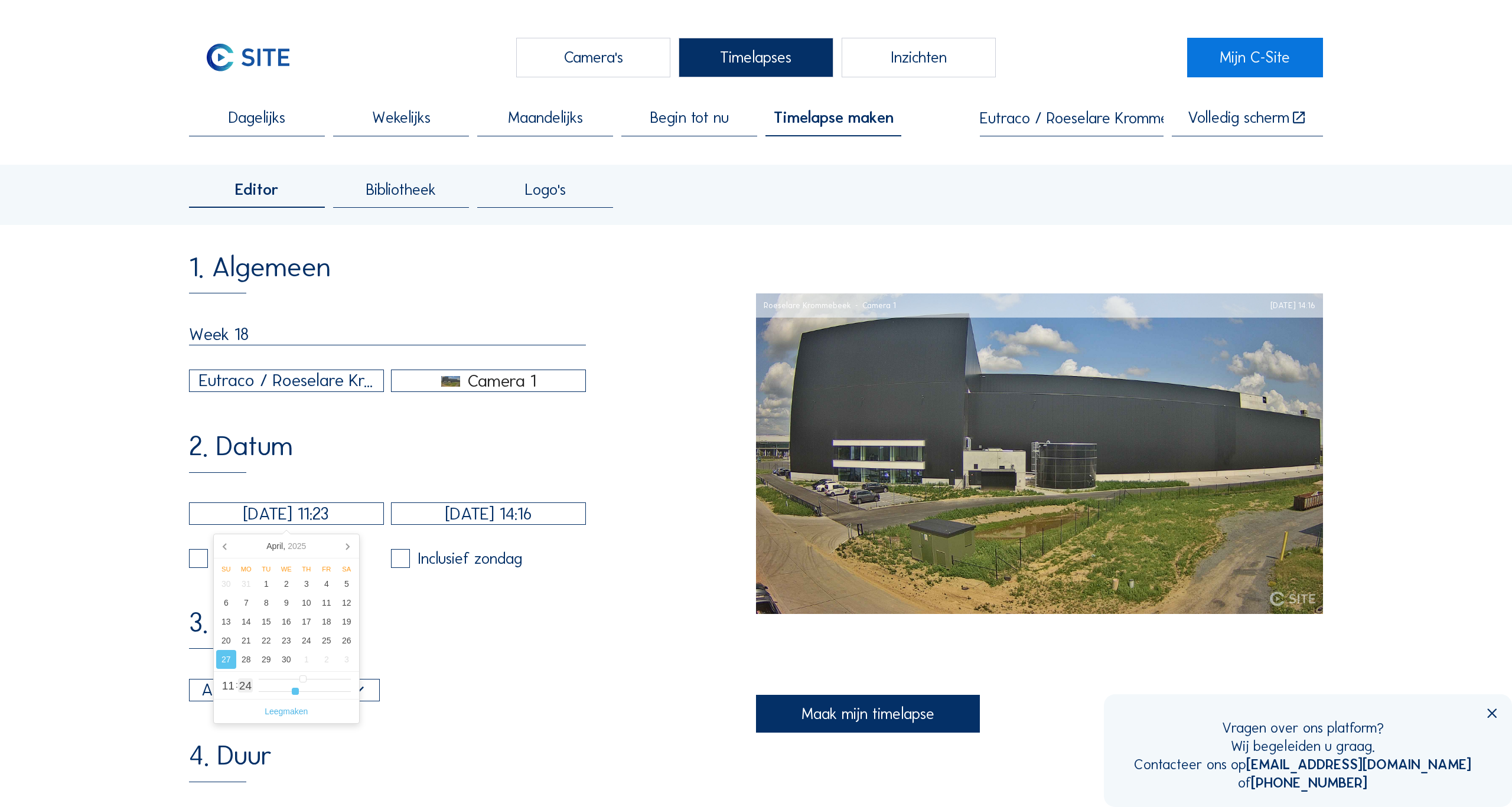
type input "[DATE] 11:20"
type input "20"
type input "[DATE] 11:18"
type input "18"
type input "[DATE] 11:16"
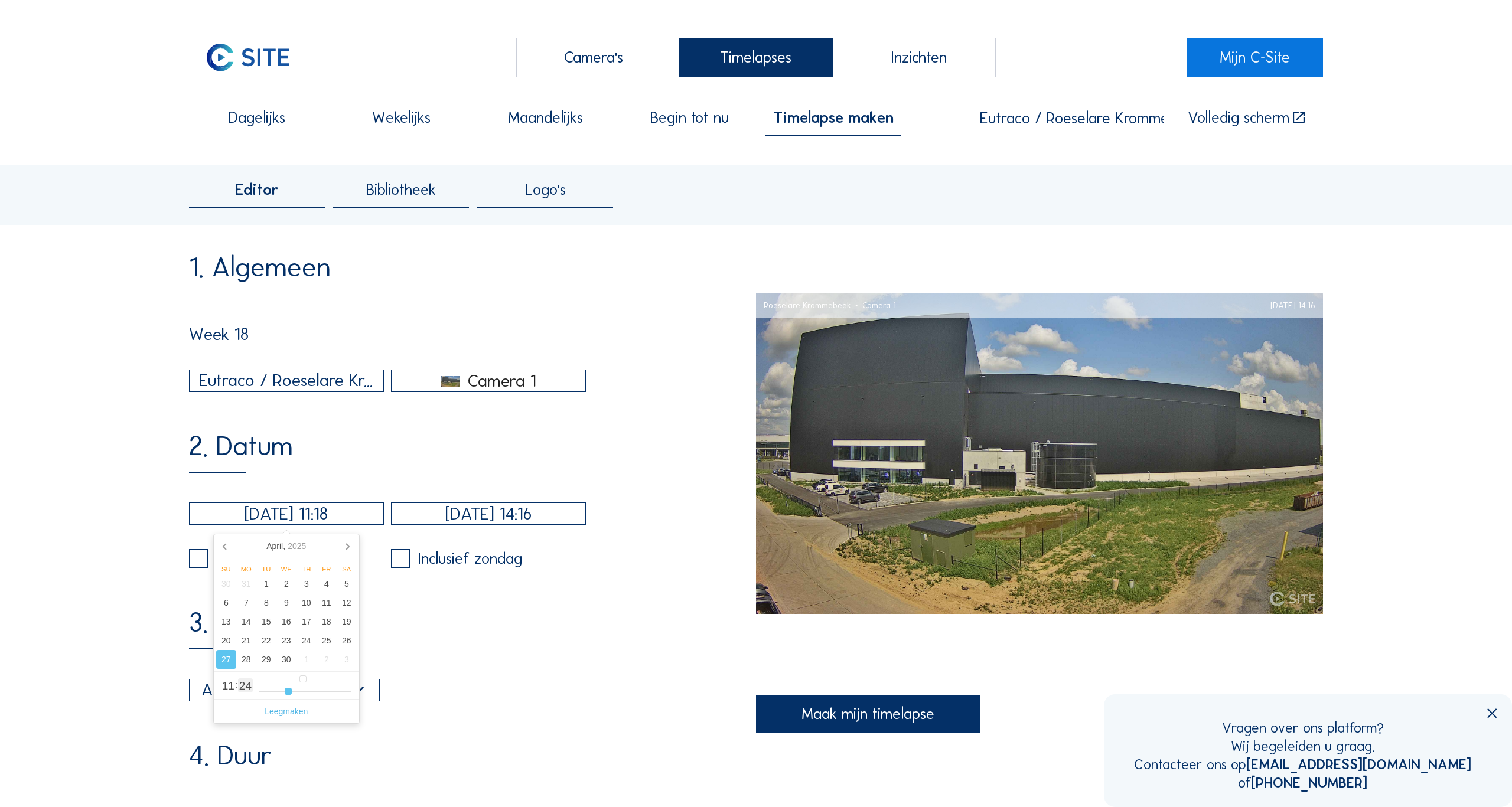
type input "16"
type input "[DATE] 11:15"
type input "15"
type input "[DATE] 11:14"
type input "14"
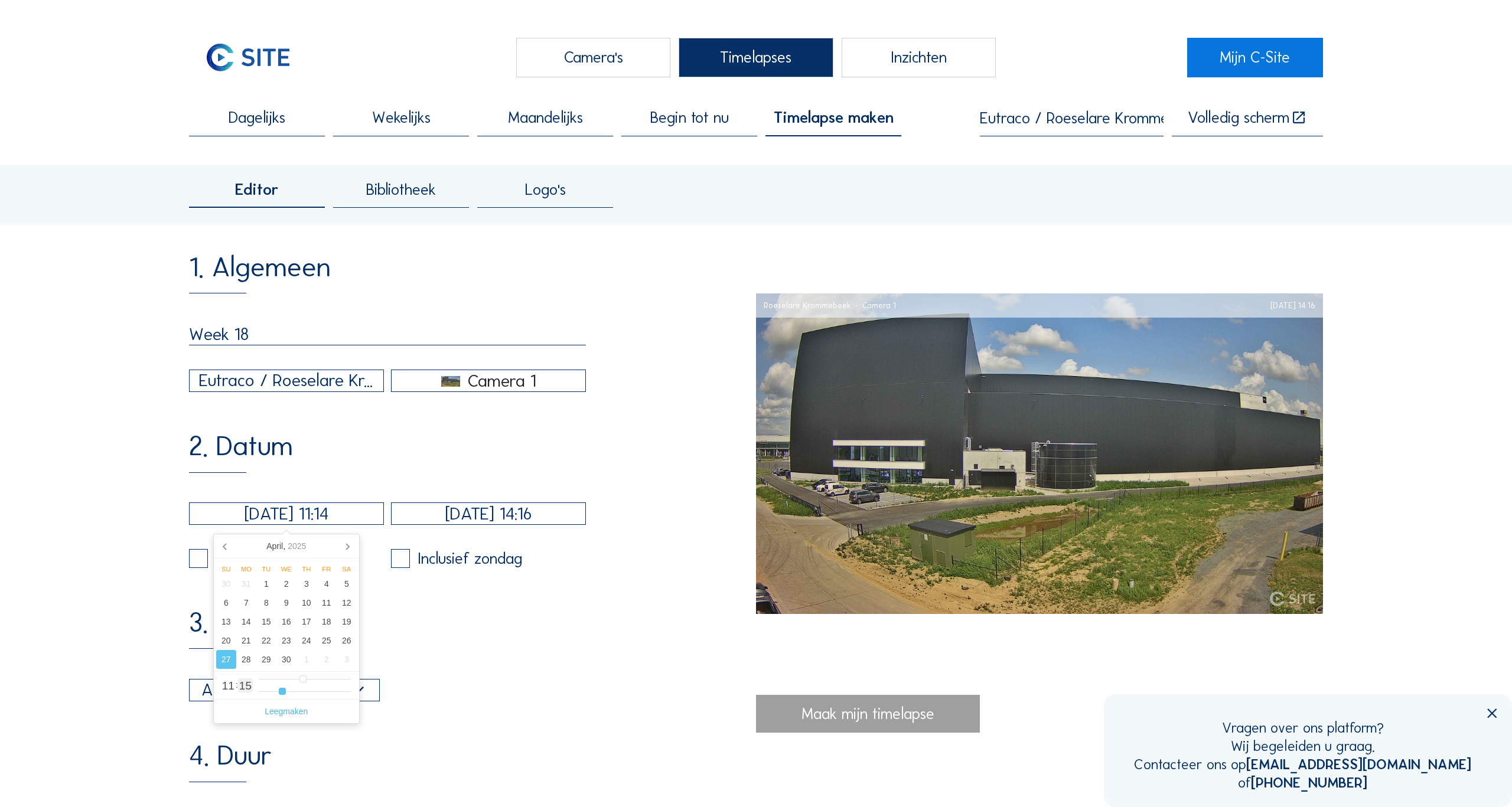
type input "[DATE] 11:12"
type input "12"
type input "[DATE] 11:10"
type input "10"
type input "[DATE] 11:08"
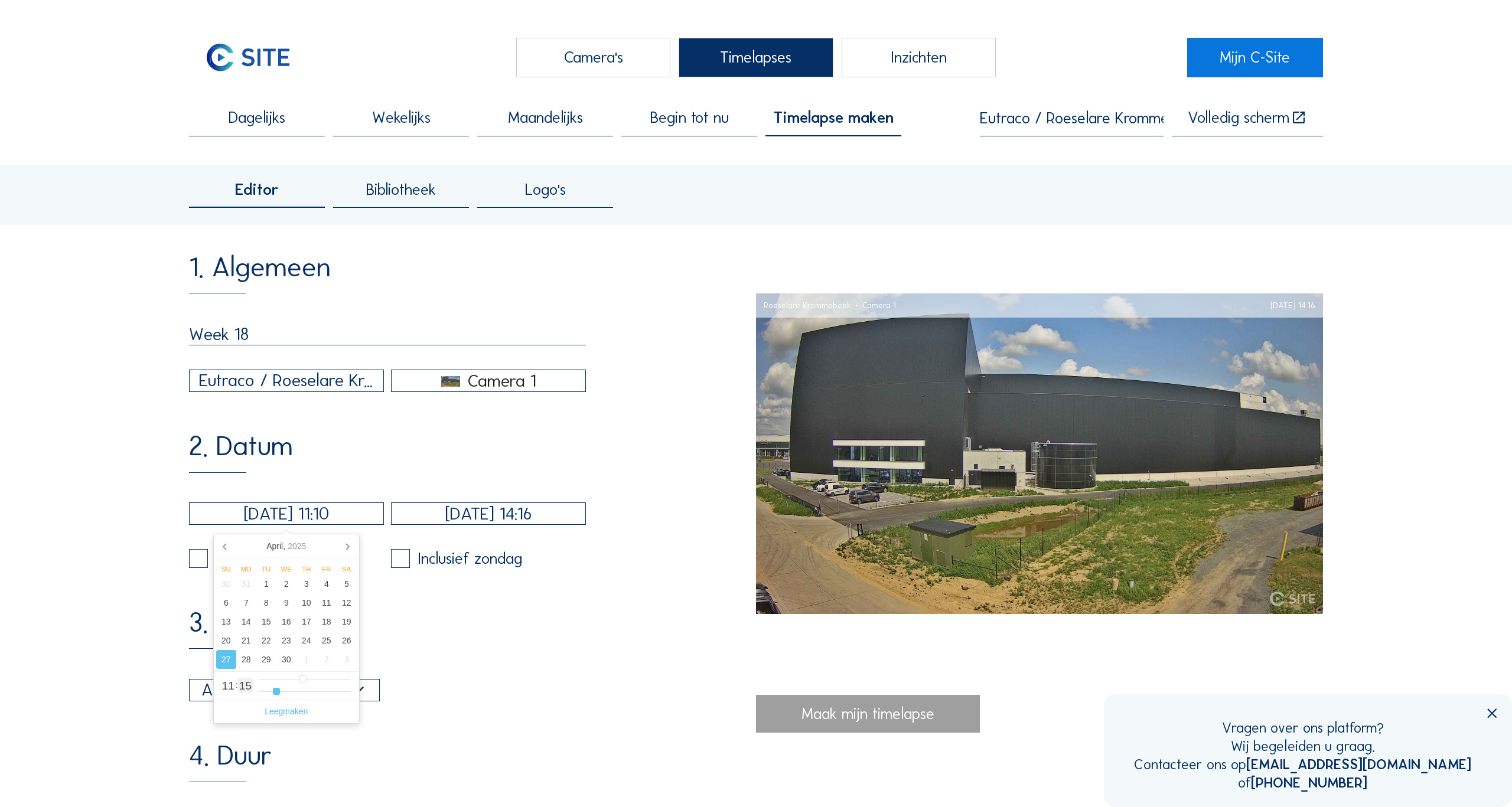
type input "8"
type input "[DATE] 11:06"
type input "6"
type input "[DATE] 11:04"
type input "4"
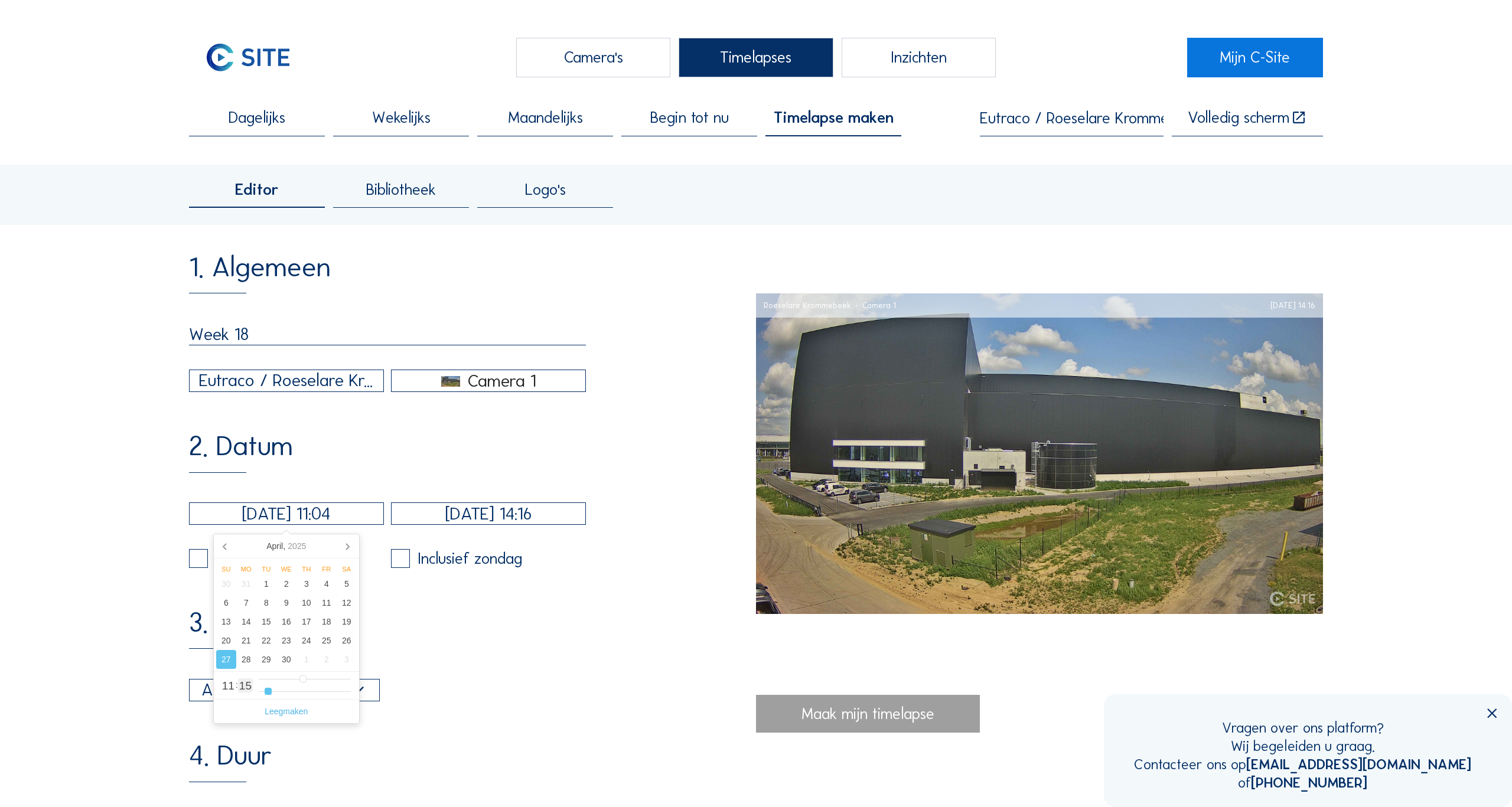
type input "[DATE] 11:03"
type input "3"
type input "[DATE] 11:02"
type input "2"
type input "[DATE] 11:00"
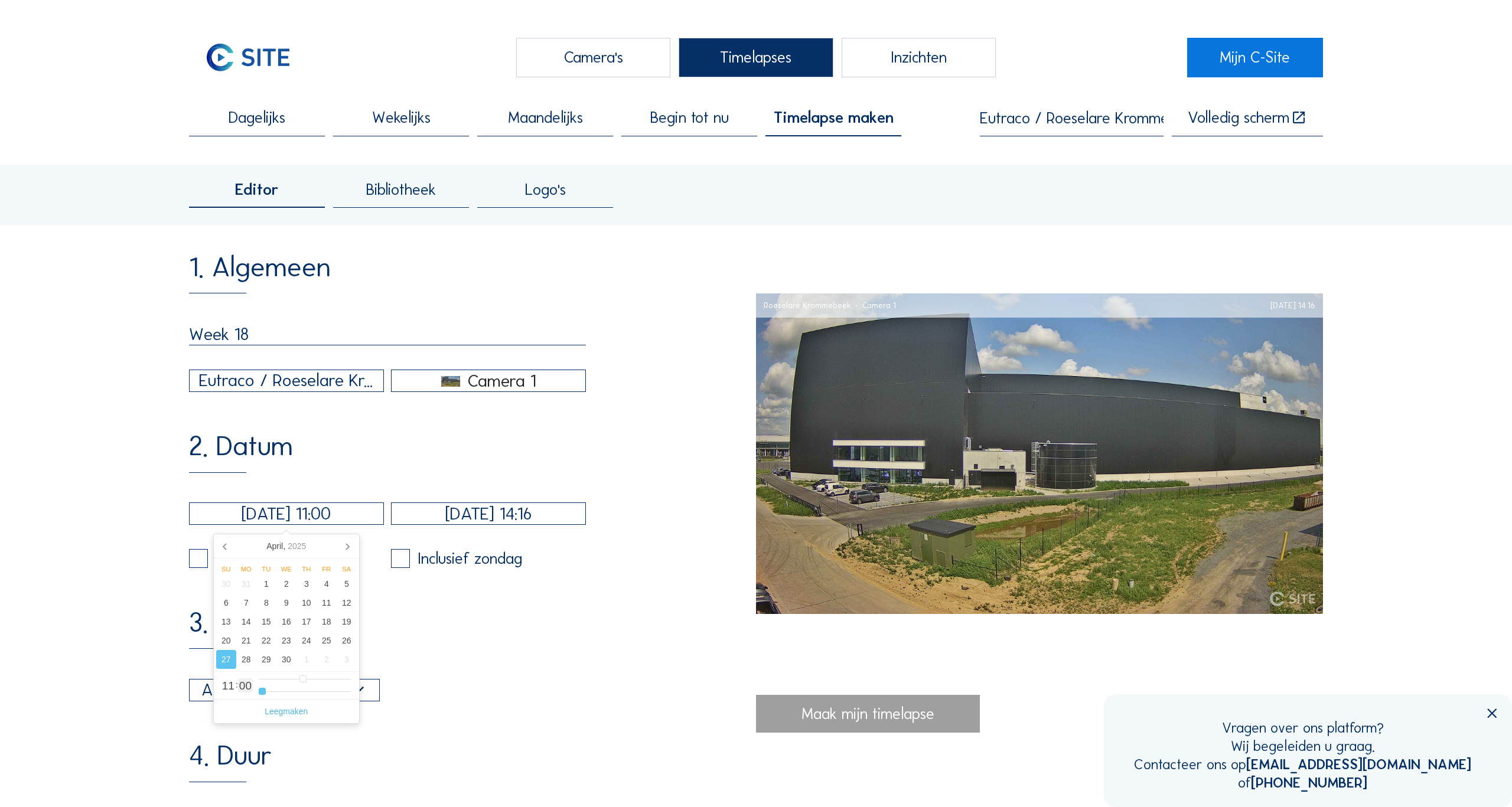
drag, startPoint x: 295, startPoint y: 693, endPoint x: 248, endPoint y: 693, distance: 47.0
type input "0"
click at [259, 693] on input "range" at bounding box center [305, 691] width 92 height 10
click at [520, 700] on div "Automatisch daglicht 06:00 Van 18:00 Tot" at bounding box center [387, 690] width 397 height 23
click at [463, 516] on input "[DATE] 14:16" at bounding box center [488, 513] width 195 height 23
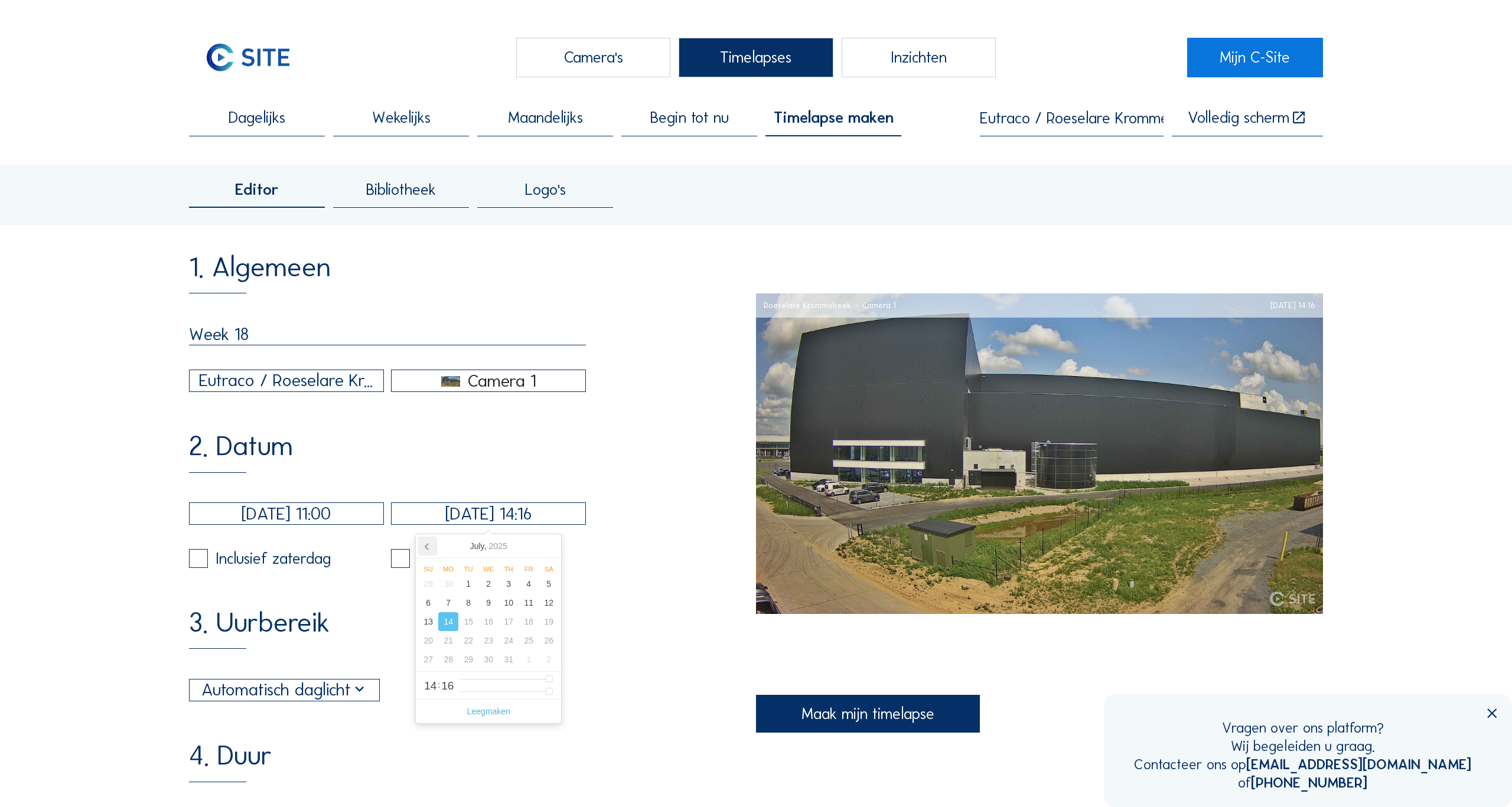
click at [423, 544] on icon at bounding box center [427, 546] width 19 height 19
click at [423, 544] on nav "[DATE]" at bounding box center [488, 546] width 145 height 24
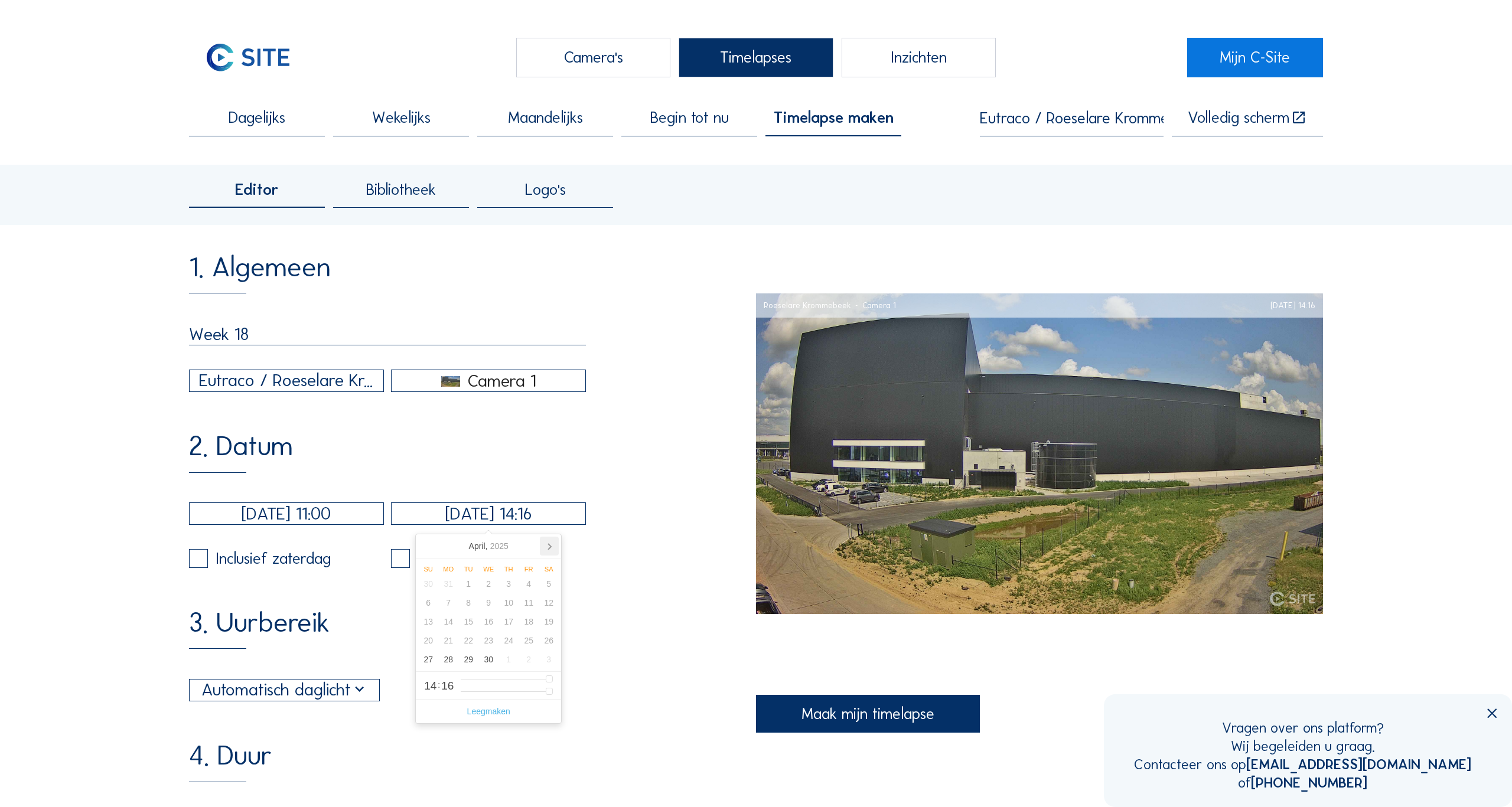
click at [547, 546] on icon at bounding box center [549, 546] width 19 height 19
click at [427, 604] on div "4" at bounding box center [428, 602] width 20 height 19
type input "[DATE] 13:16"
type input "13"
type input "[DATE] 12:16"
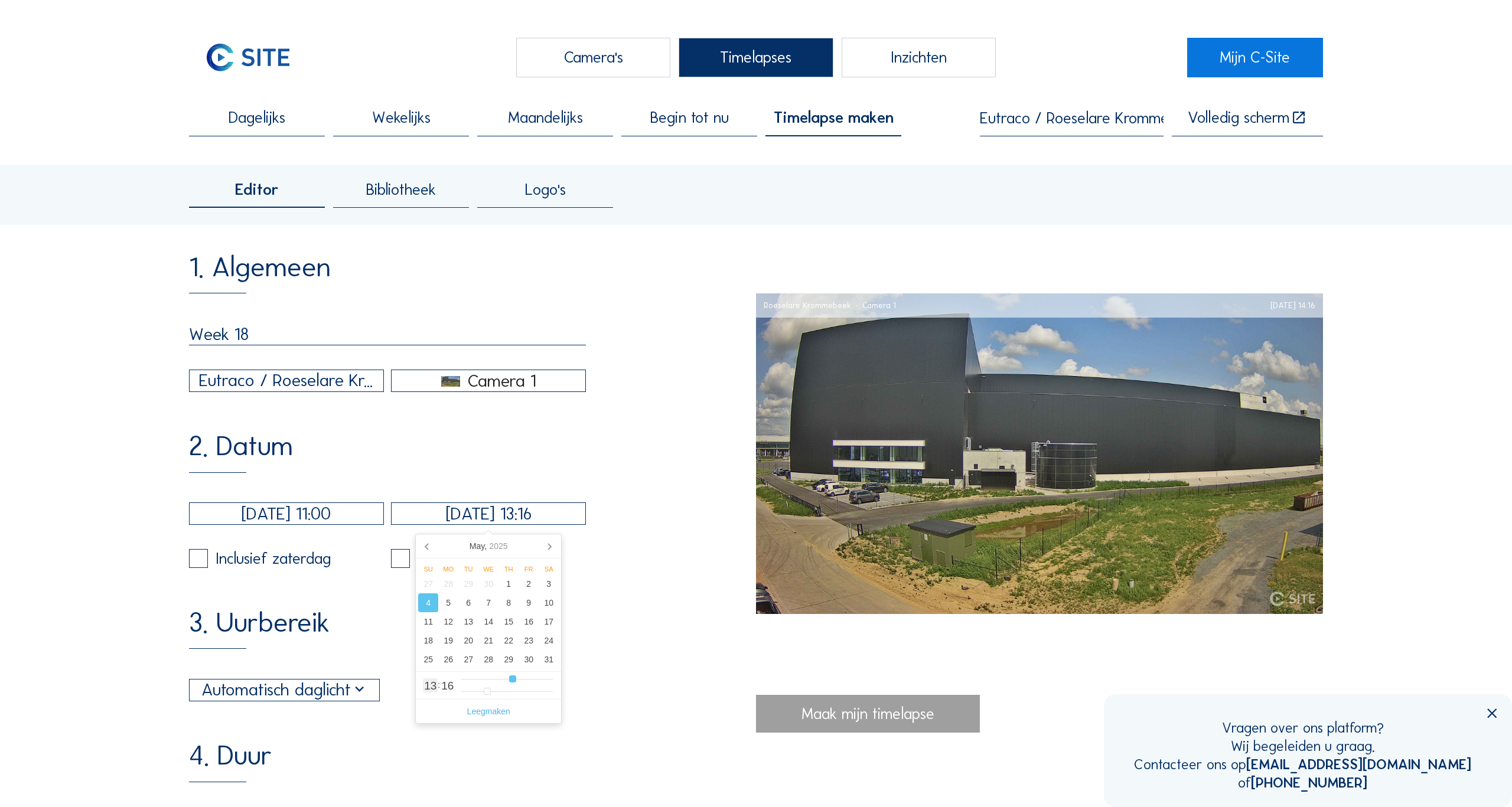
type input "12"
type input "[DATE] 11:16"
drag, startPoint x: 513, startPoint y: 684, endPoint x: 504, endPoint y: 682, distance: 9.2
type input "11"
click at [504, 682] on input "range" at bounding box center [507, 679] width 92 height 10
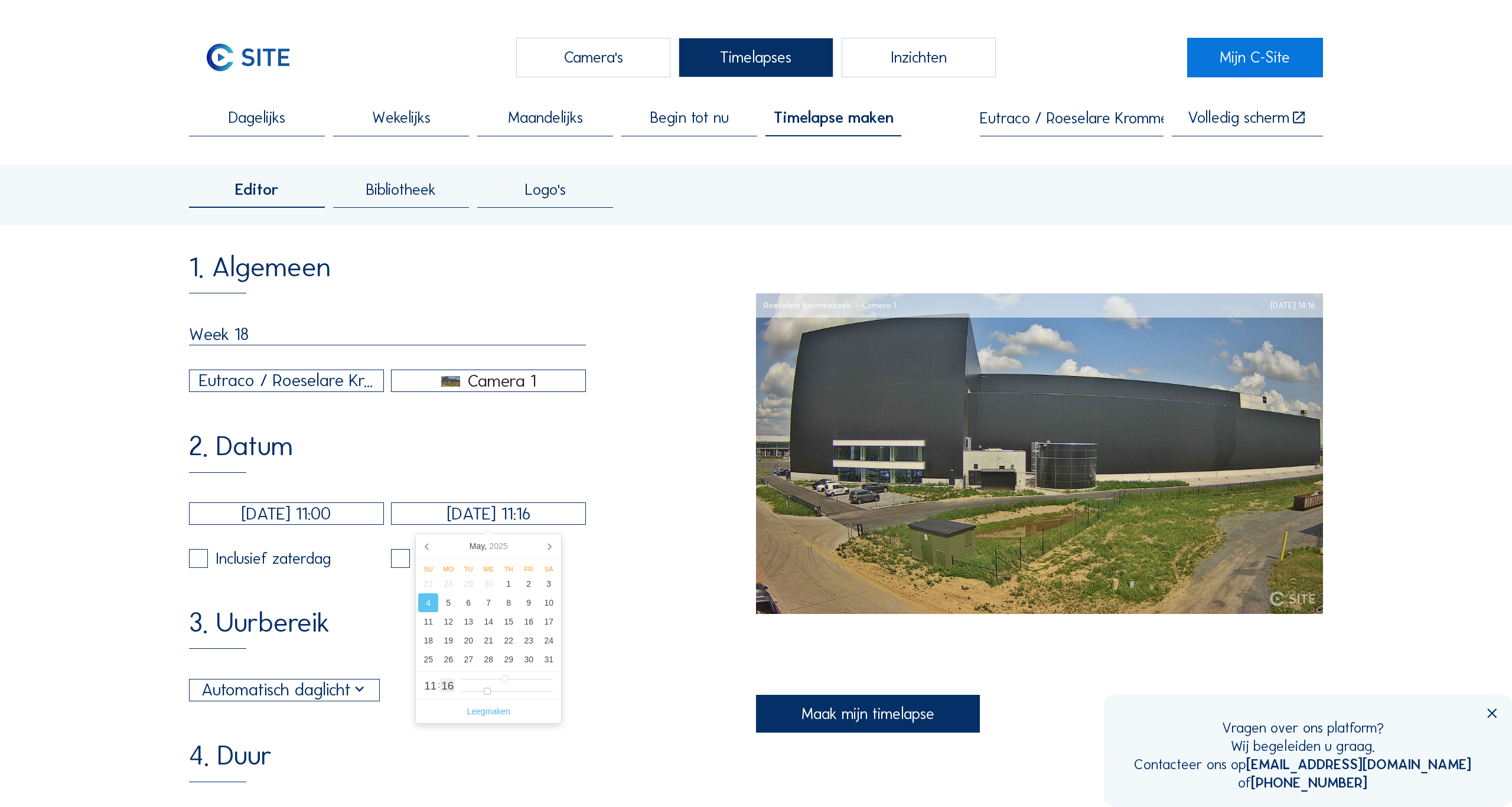
type input "[DATE] 11:17"
type input "17"
type input "[DATE] 11:16"
type input "16"
type input "[DATE] 11:15"
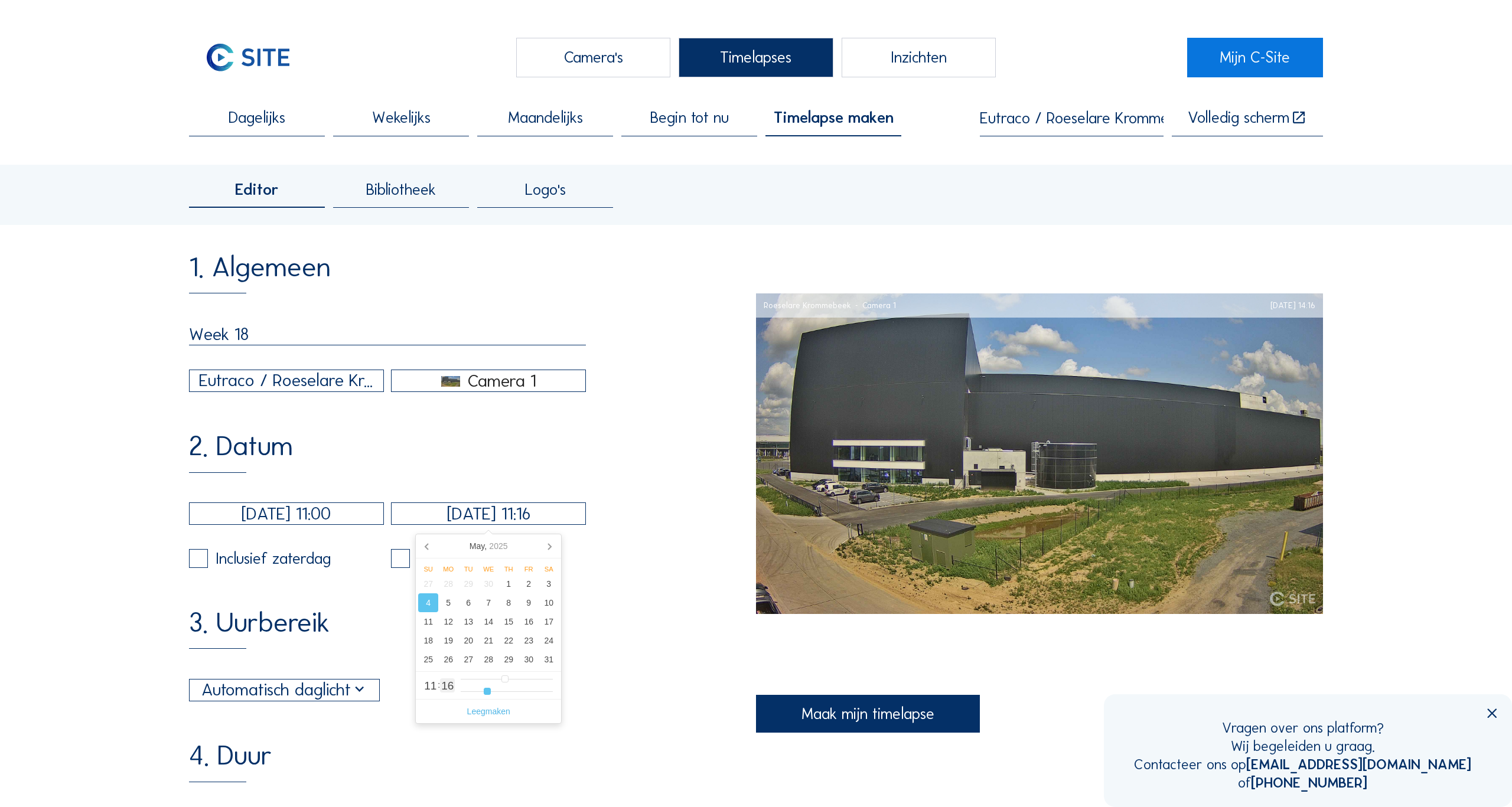
type input "15"
type input "[DATE] 11:13"
type input "13"
type input "[DATE] 11:12"
type input "12"
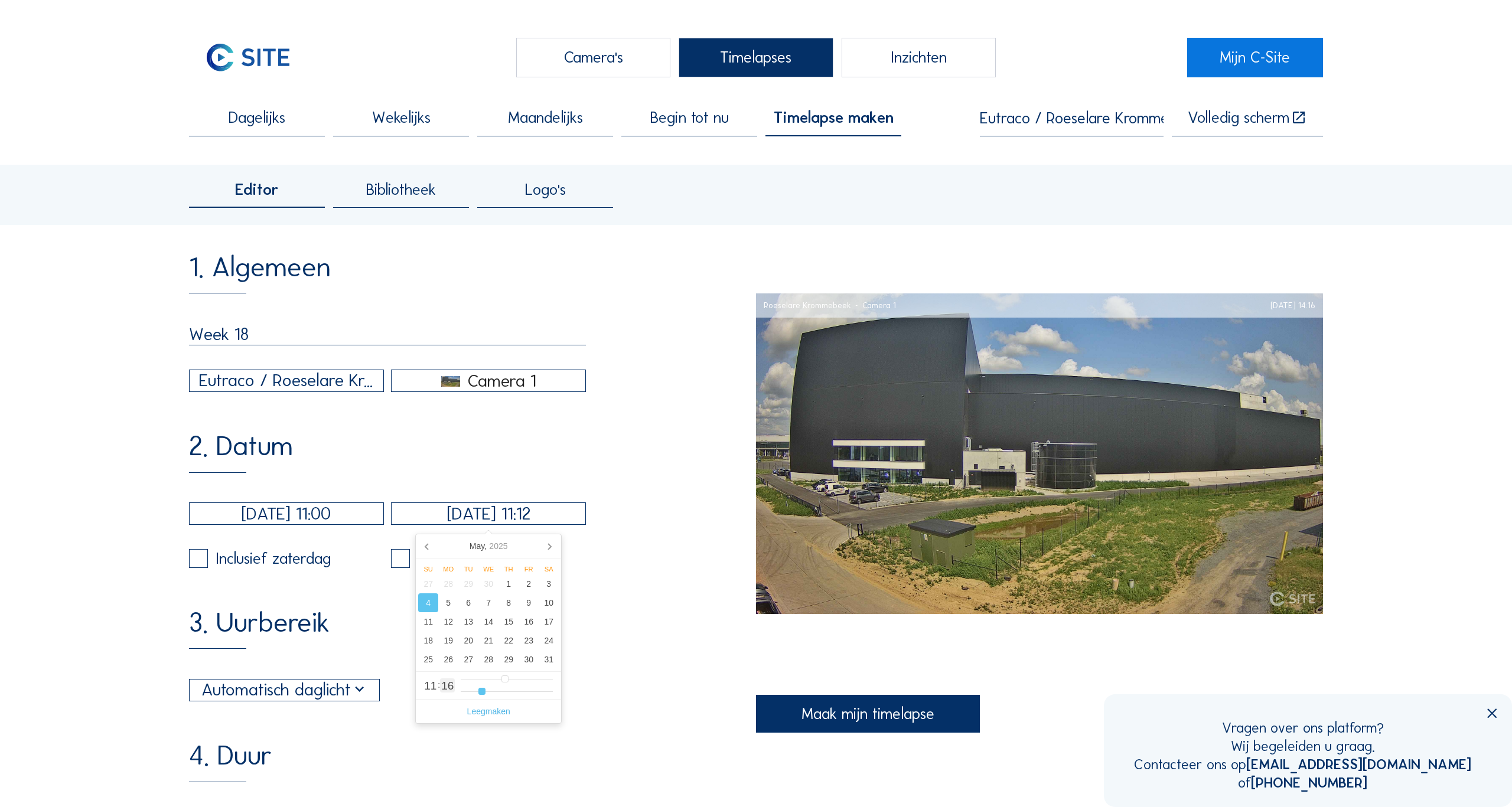
type input "[DATE] 11:10"
type input "10"
type input "[DATE] 11:09"
type input "9"
type input "[DATE] 11:08"
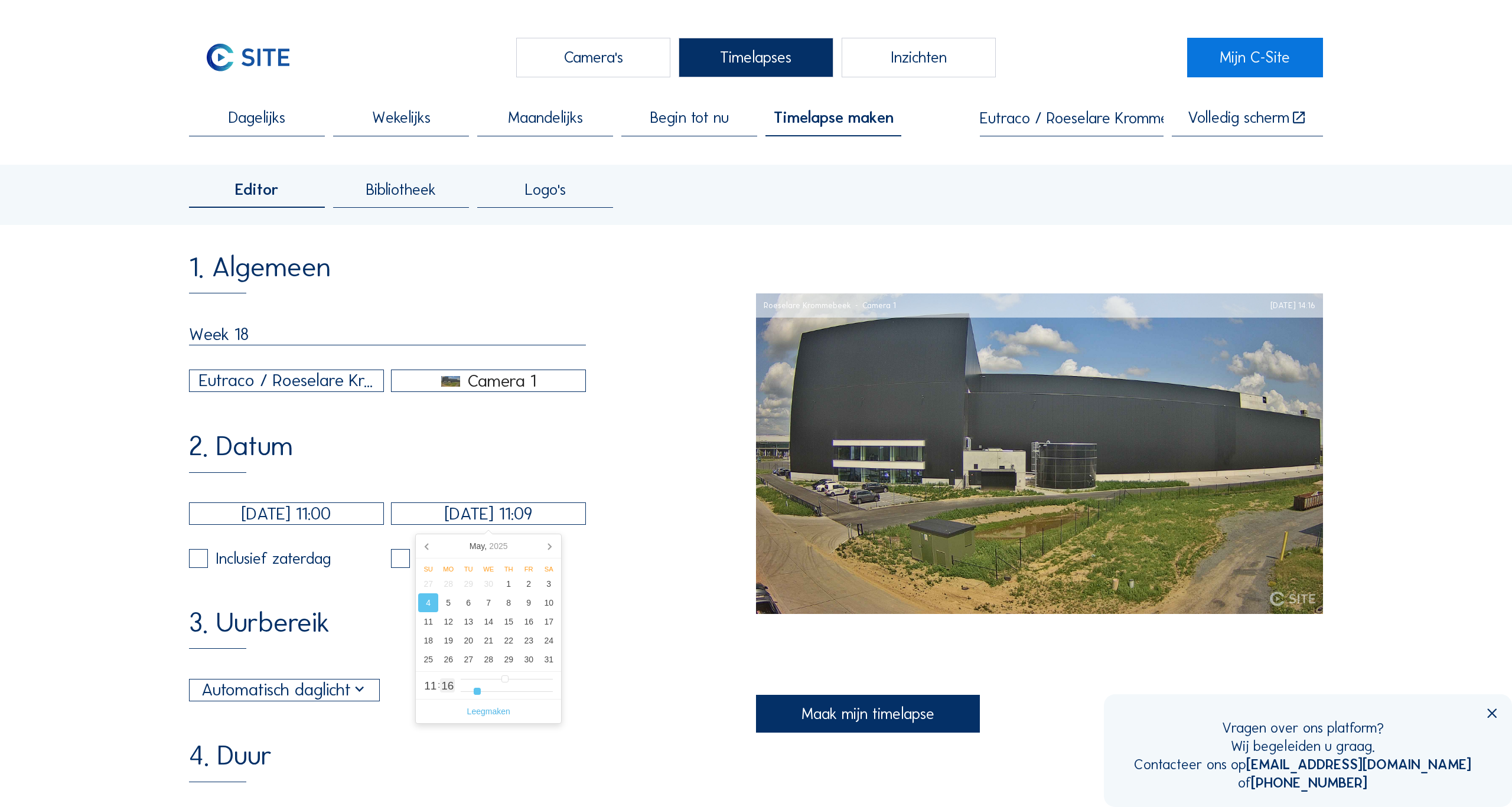
type input "8"
type input "[DATE] 11:06"
type input "6"
type input "[DATE] 11:05"
type input "5"
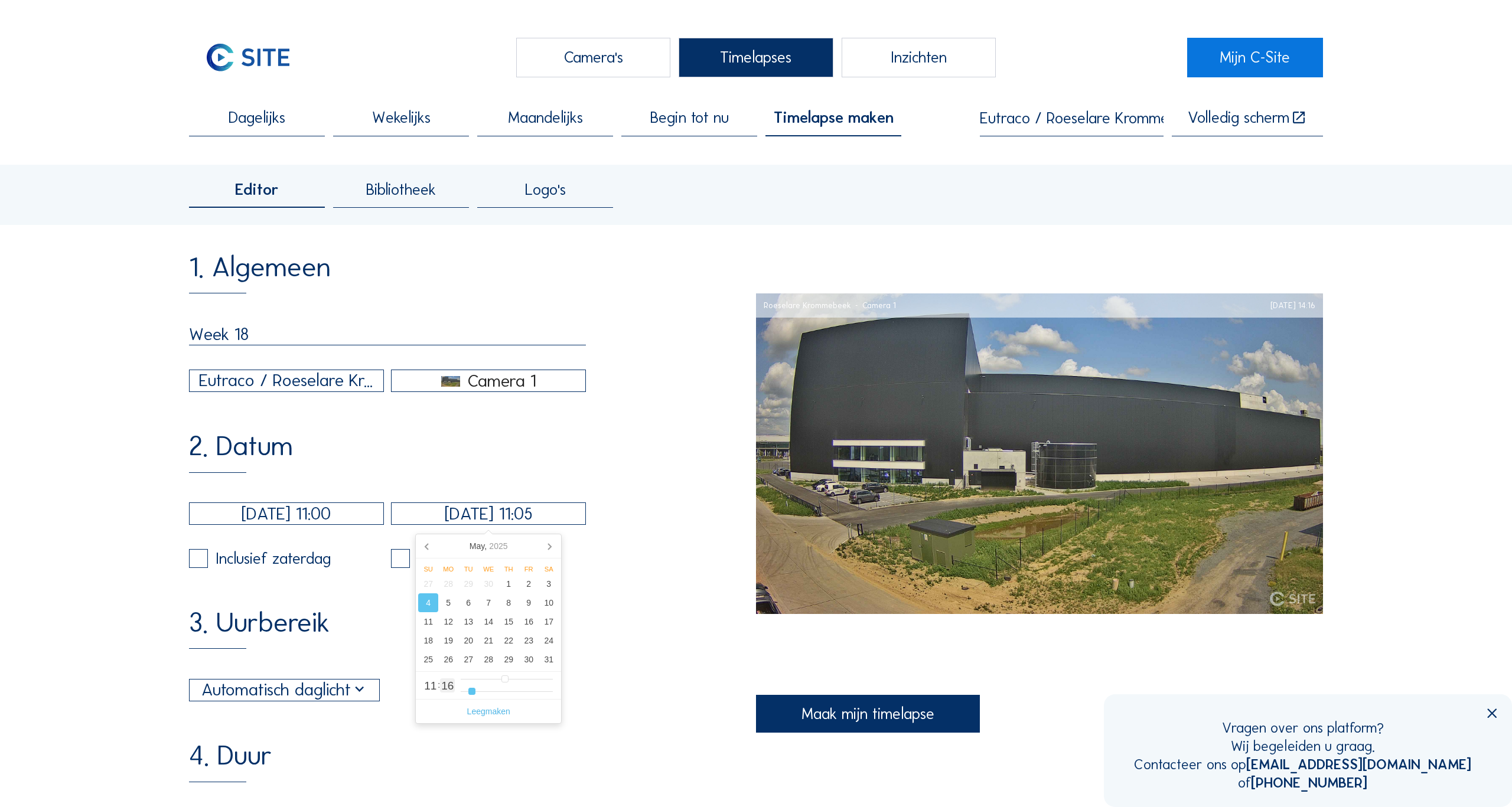
type input "[DATE] 11:04"
type input "4"
type input "[DATE] 11:03"
type input "3"
type input "[DATE] 11:02"
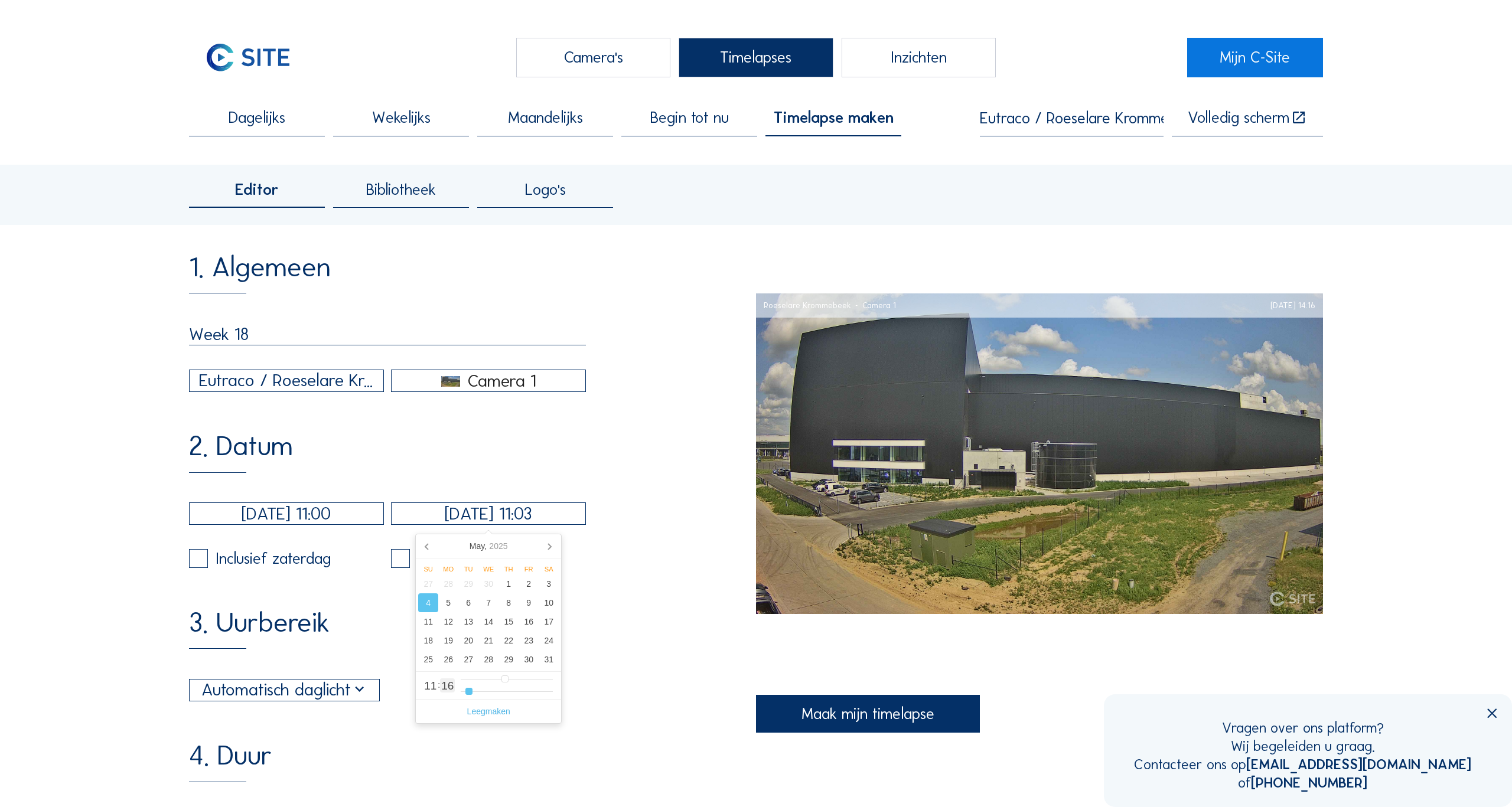
type input "2"
type input "[DATE] 11:01"
type input "1"
type input "[DATE] 11:00"
drag, startPoint x: 489, startPoint y: 693, endPoint x: 455, endPoint y: 693, distance: 34.0
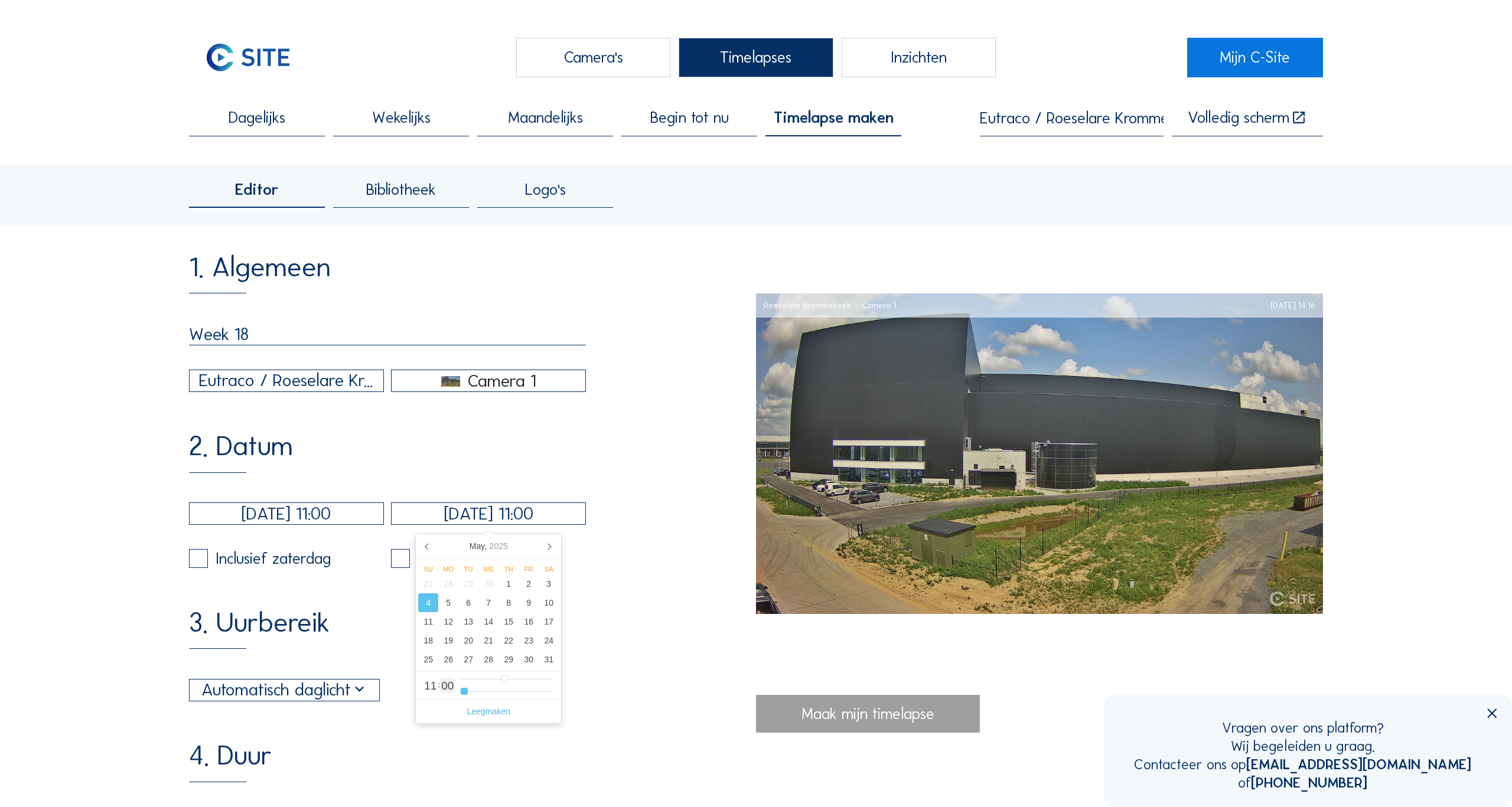
type input "0"
click at [460, 693] on input "range" at bounding box center [507, 691] width 92 height 10
click at [606, 615] on div "3. Uurbereik Automatisch daglicht 06:00 Van 18:00 Tot" at bounding box center [473, 655] width 567 height 93
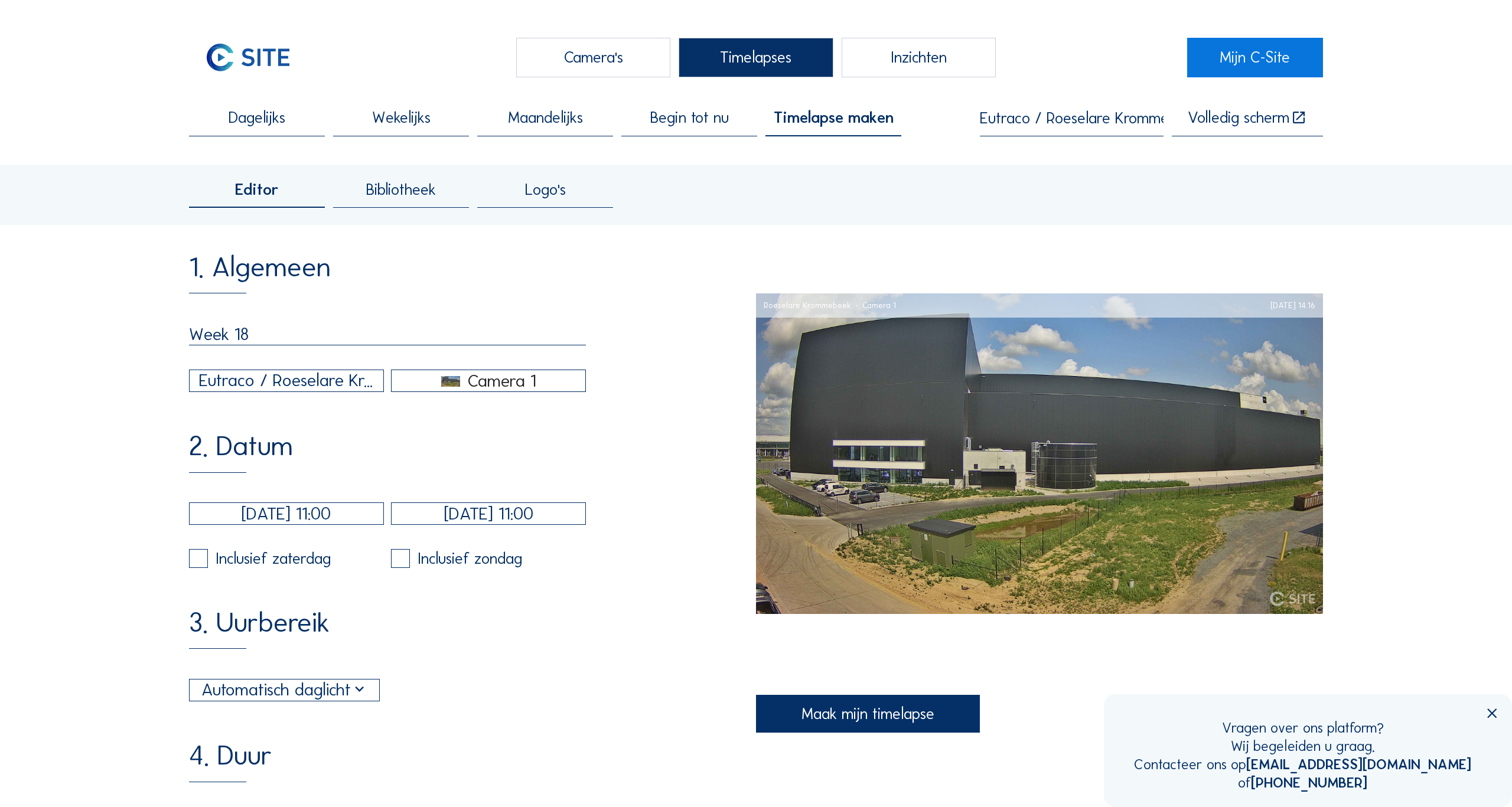
click at [200, 559] on label at bounding box center [198, 558] width 19 height 19
click at [197, 559] on input "checkbox" at bounding box center [193, 559] width 8 height 8
checkbox input "true"
click at [408, 560] on label at bounding box center [400, 558] width 19 height 19
click at [398, 560] on input "checkbox" at bounding box center [394, 559] width 8 height 8
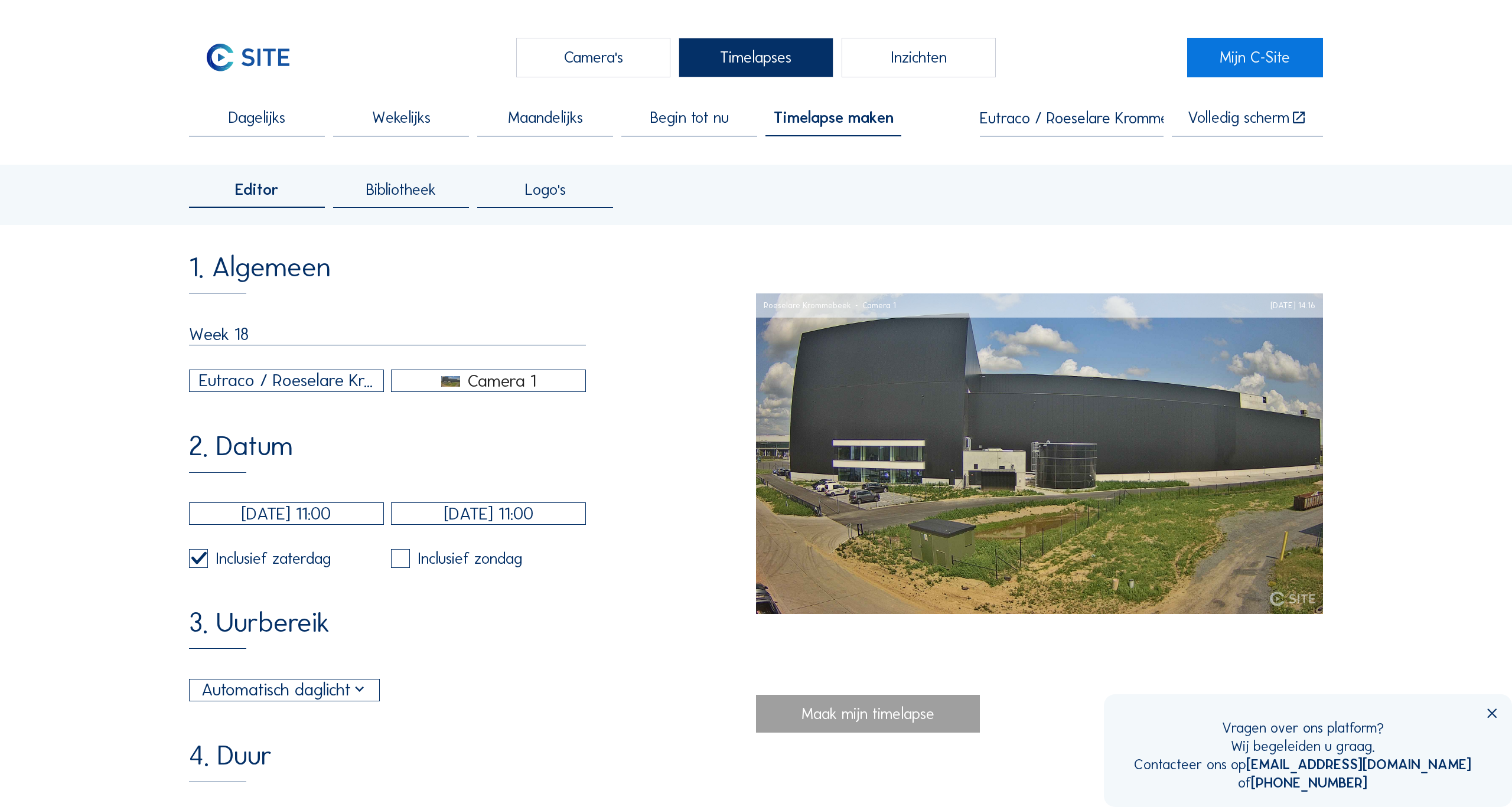
checkbox input "true"
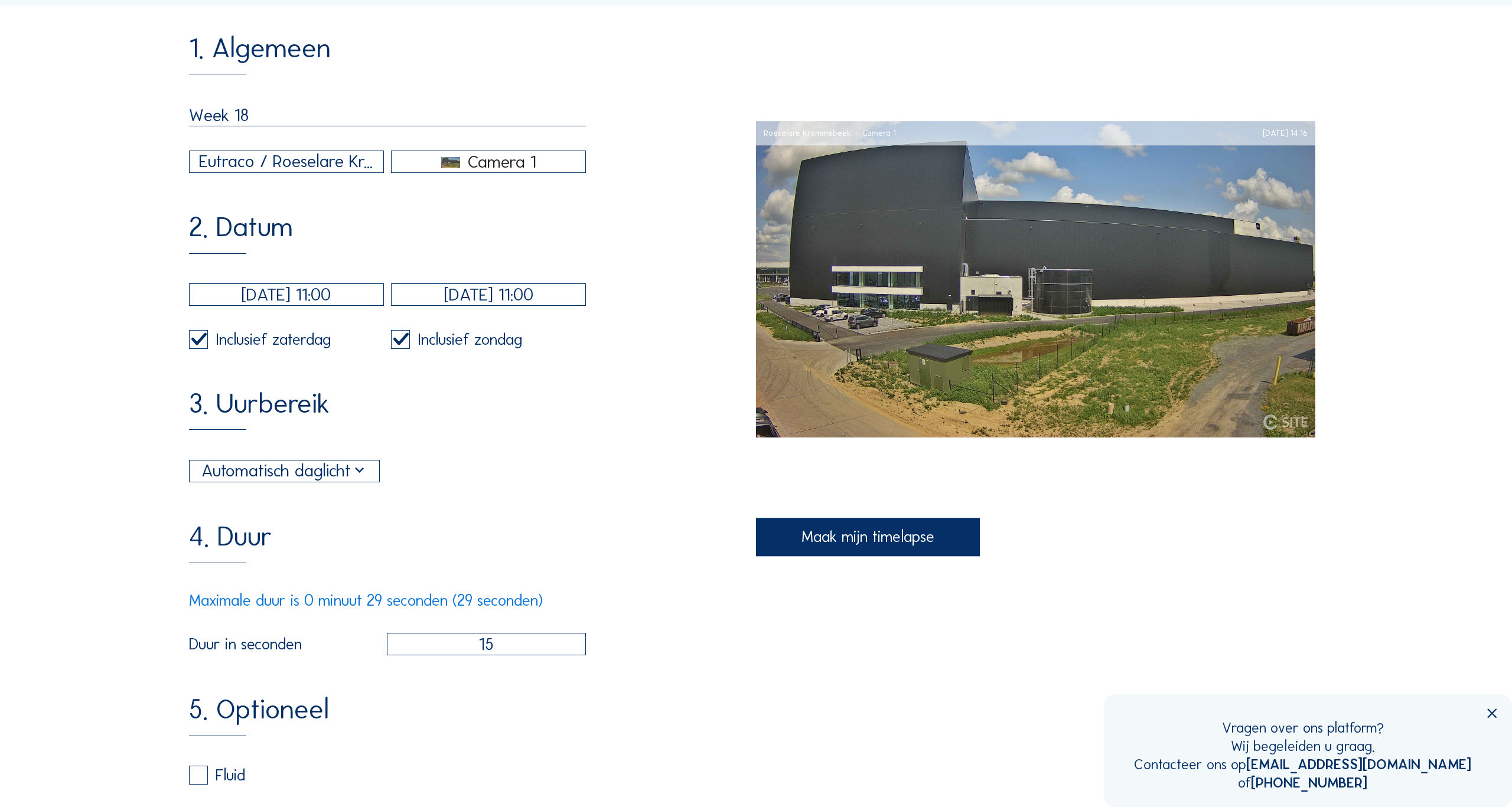
scroll to position [244, 0]
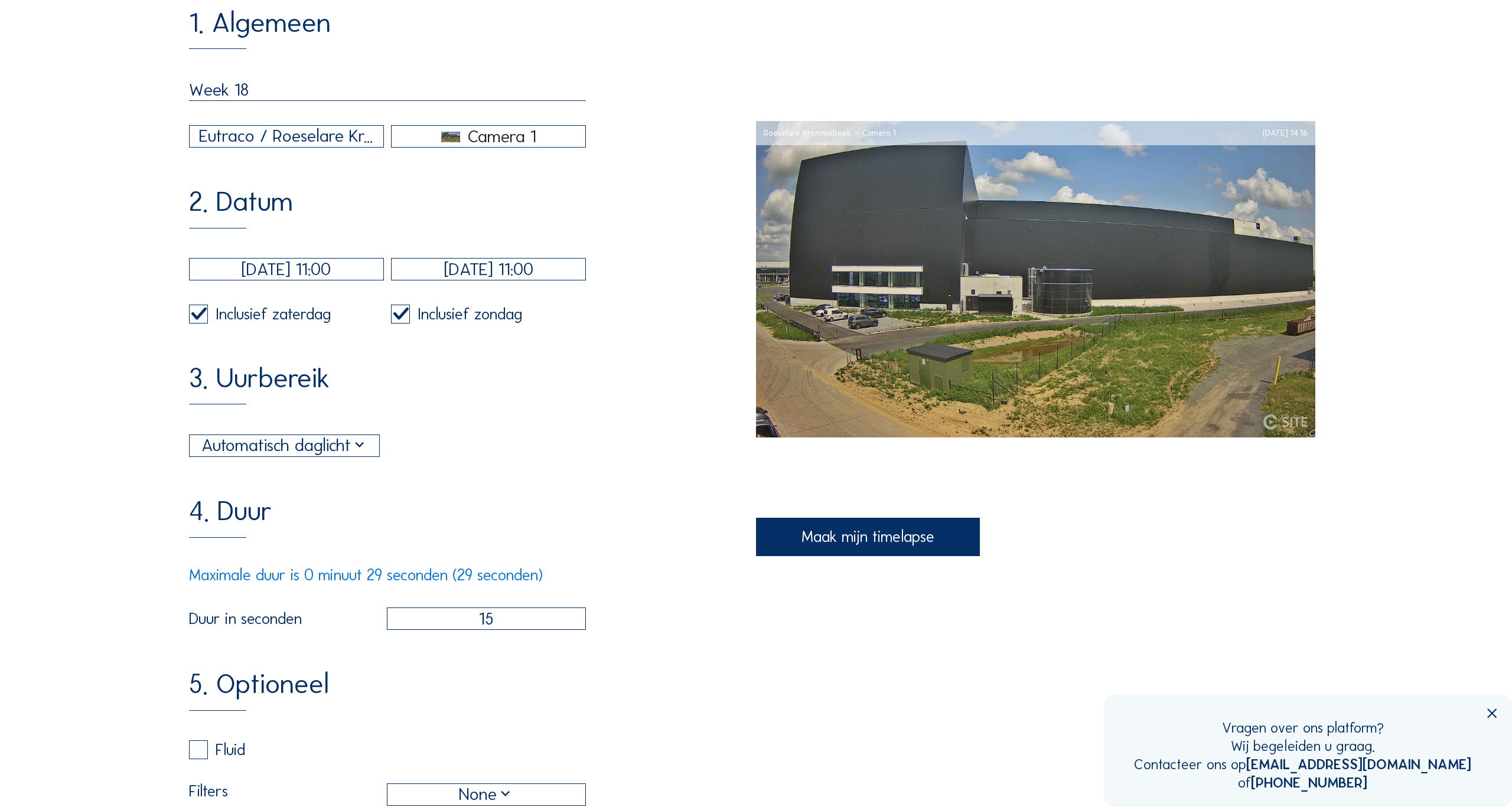
click at [347, 452] on div "Automatisch daglicht" at bounding box center [285, 446] width 167 height 26
click at [498, 451] on div "Automatisch daglicht 06:00 Van 18:00 Tot" at bounding box center [387, 446] width 397 height 23
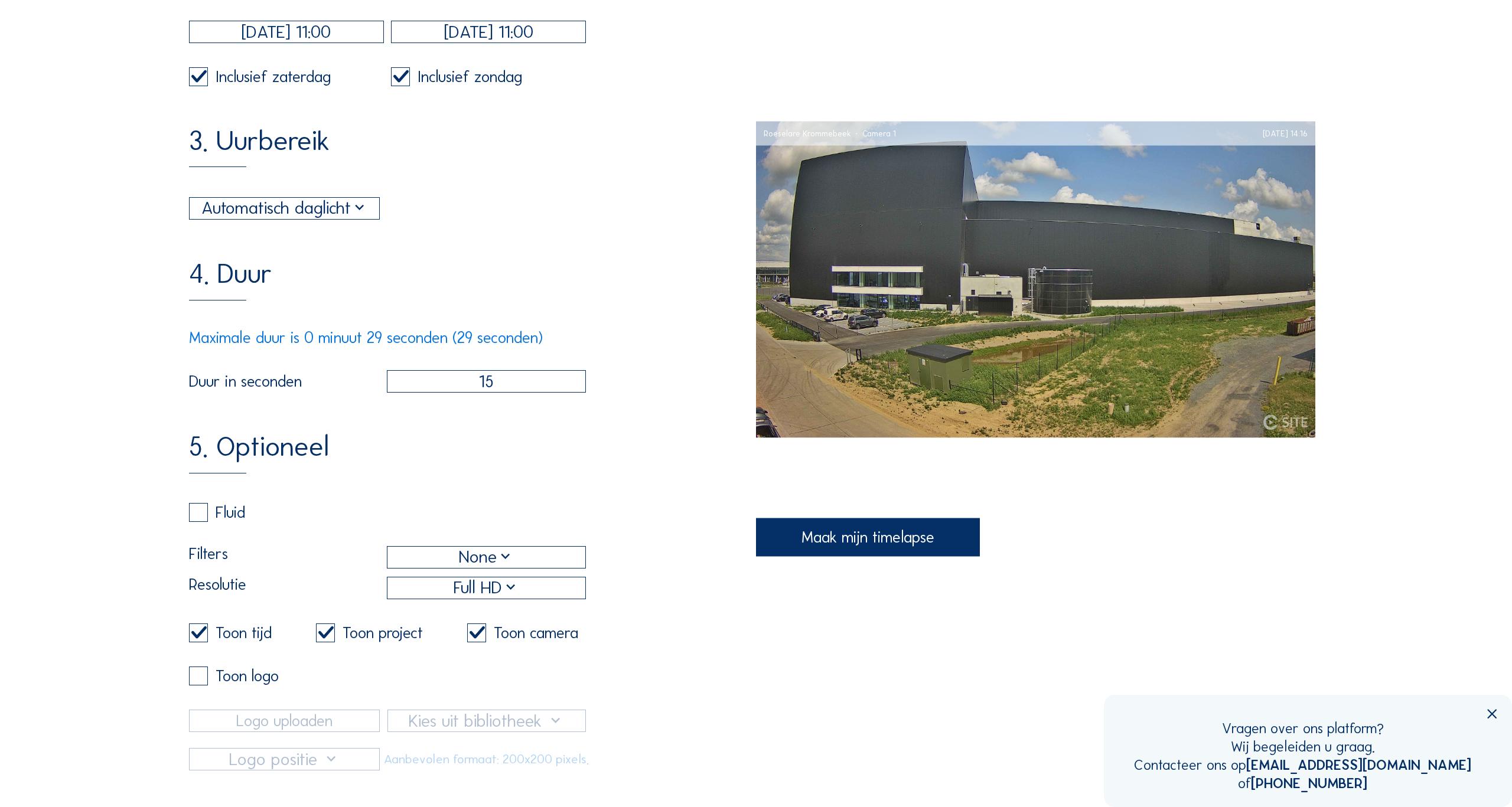
scroll to position [570, 0]
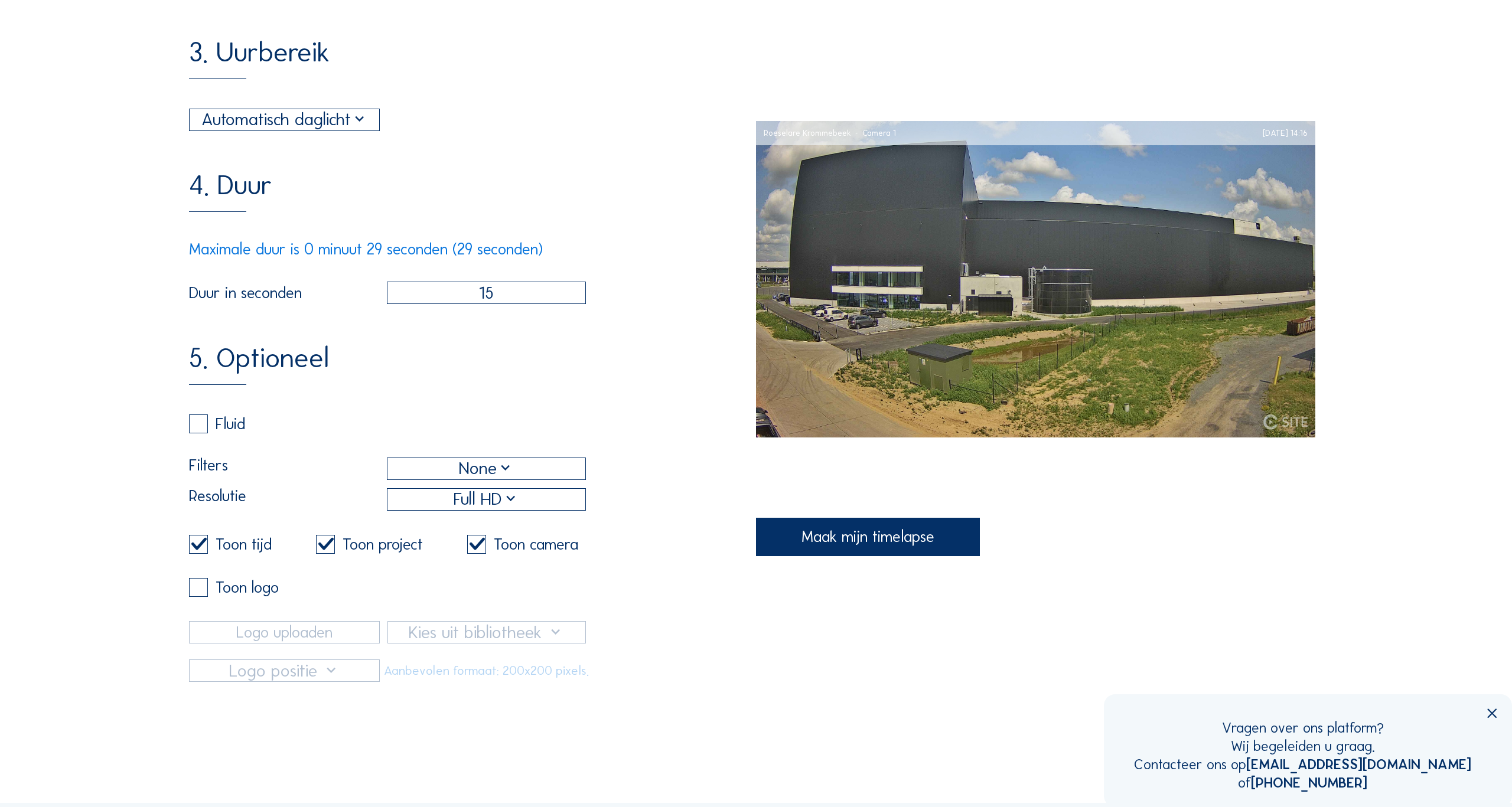
drag, startPoint x: 501, startPoint y: 290, endPoint x: 444, endPoint y: 292, distance: 57.0
click at [444, 292] on input "15" at bounding box center [486, 292] width 199 height 23
type input "29"
click at [507, 355] on div "5. Optioneel Fluid Filters None Resolutie Full HD Toon tijd Toon project Toon c…" at bounding box center [473, 513] width 567 height 338
drag, startPoint x: 498, startPoint y: 290, endPoint x: 464, endPoint y: 289, distance: 34.0
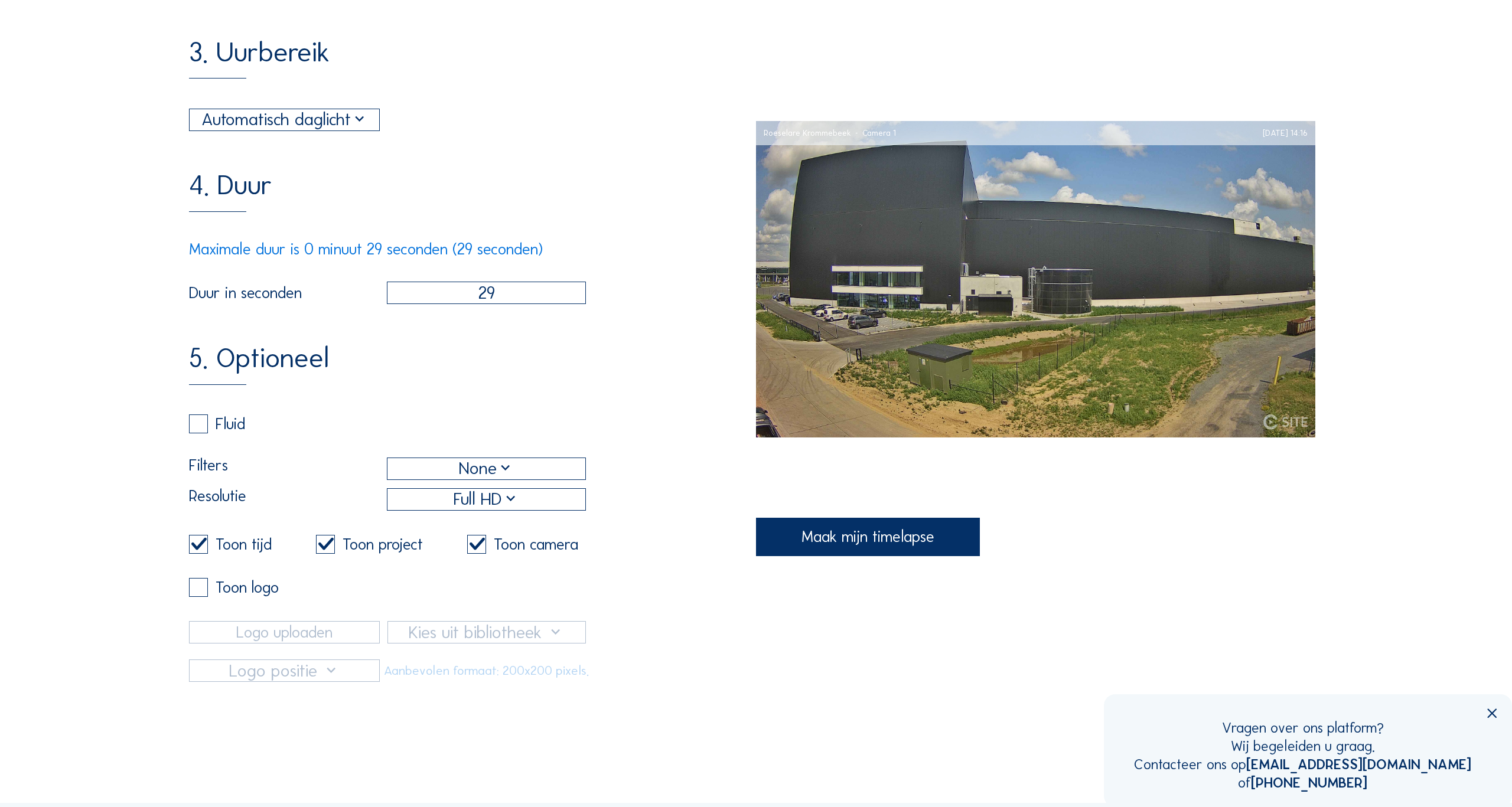
click at [464, 289] on input "29" at bounding box center [486, 292] width 199 height 23
click at [473, 336] on div "1. Algemeen Week 18 Eutraco / Roeselare Krommebeek Camera 1 2. Datum [DATE] 11:…" at bounding box center [473, 182] width 567 height 999
drag, startPoint x: 373, startPoint y: 248, endPoint x: 386, endPoint y: 248, distance: 13.0
click at [386, 248] on div "Maximale duur is 0 minuut 29 seconden (29 seconden)" at bounding box center [387, 249] width 397 height 16
click at [396, 249] on div "Maximale duur is 0 minuut 29 seconden (29 seconden)" at bounding box center [387, 249] width 397 height 16
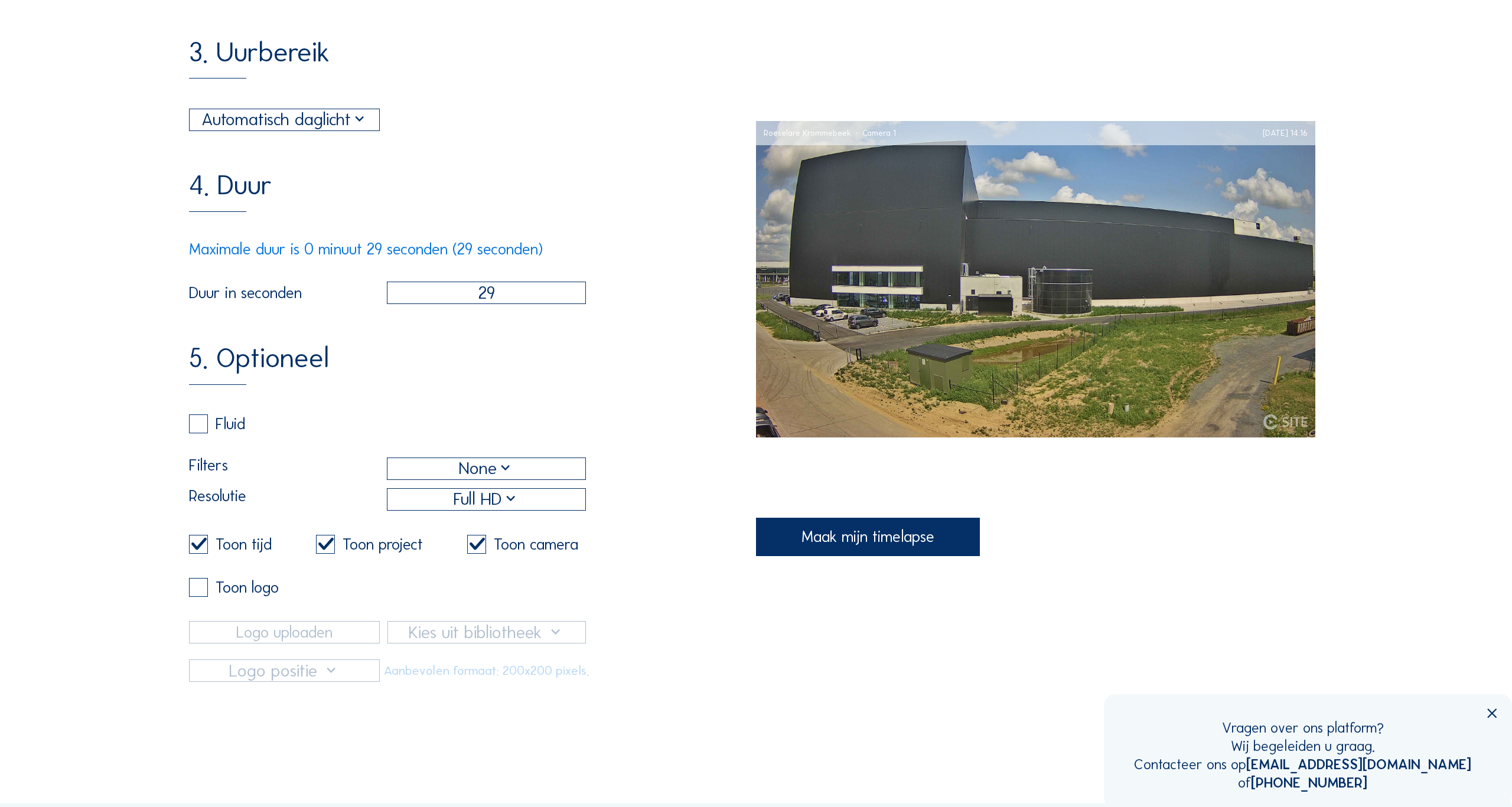
drag, startPoint x: 507, startPoint y: 293, endPoint x: 467, endPoint y: 292, distance: 40.0
click at [467, 292] on input "29" at bounding box center [486, 292] width 199 height 23
click at [464, 347] on div "5. Optioneel Fluid Filters None Resolutie Full HD Toon tijd Toon project Toon c…" at bounding box center [473, 513] width 567 height 338
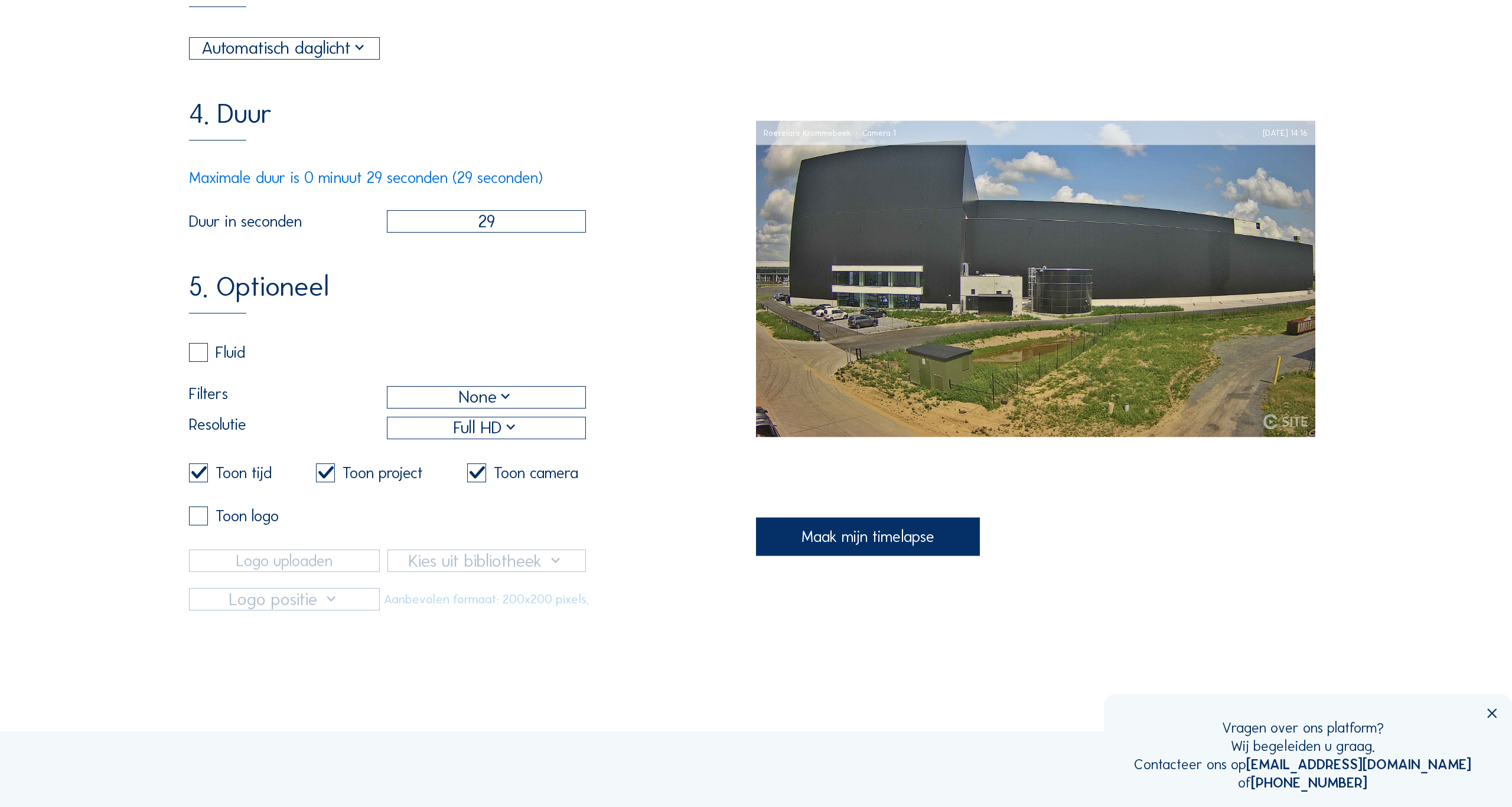
scroll to position [733, 0]
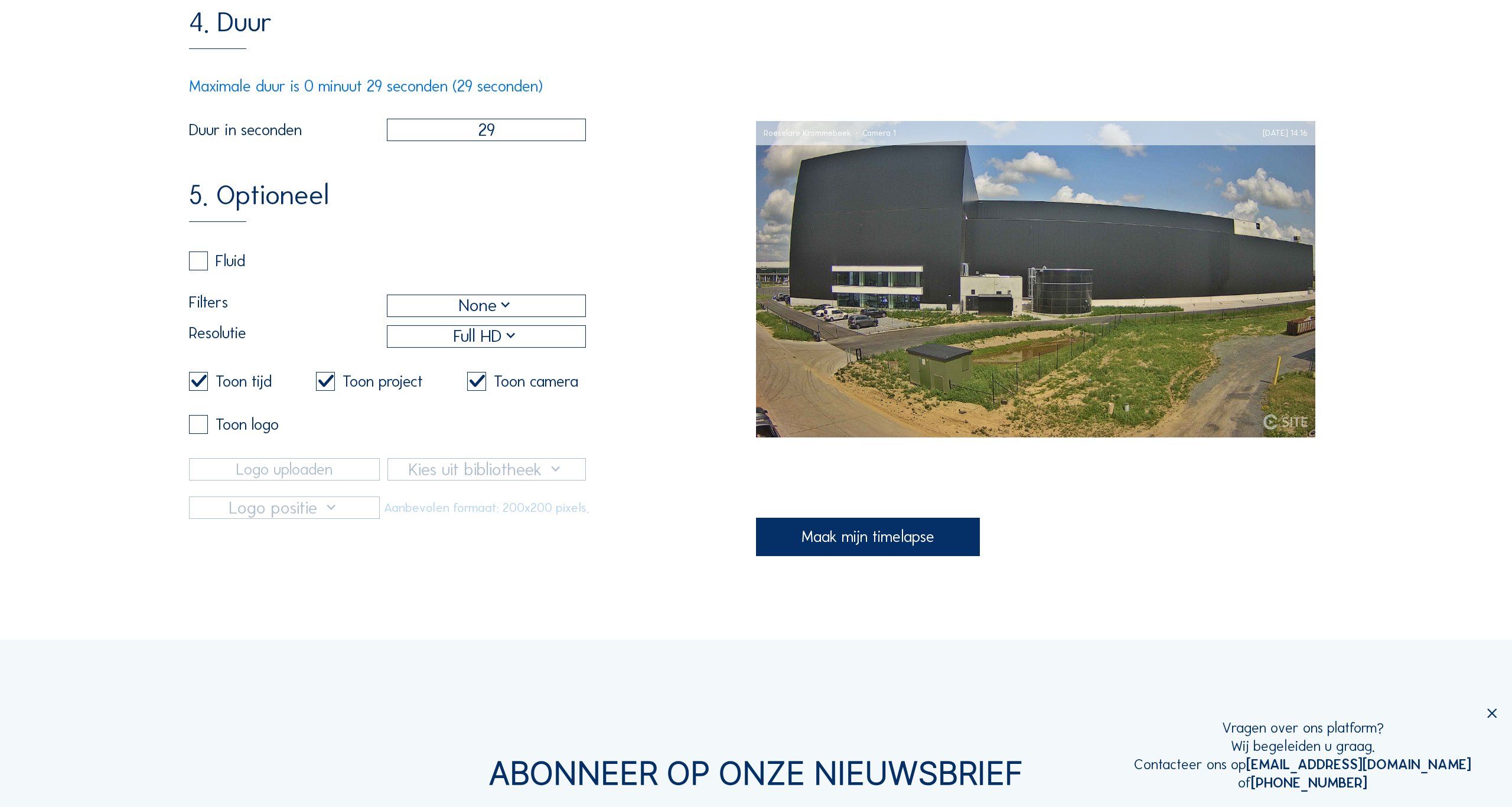
click at [202, 387] on label at bounding box center [198, 381] width 19 height 19
click at [197, 385] on input "checkbox" at bounding box center [193, 381] width 8 height 8
click at [202, 387] on label at bounding box center [198, 381] width 19 height 19
click at [197, 385] on input "checkbox" at bounding box center [193, 381] width 8 height 8
click at [202, 387] on label at bounding box center [198, 381] width 19 height 19
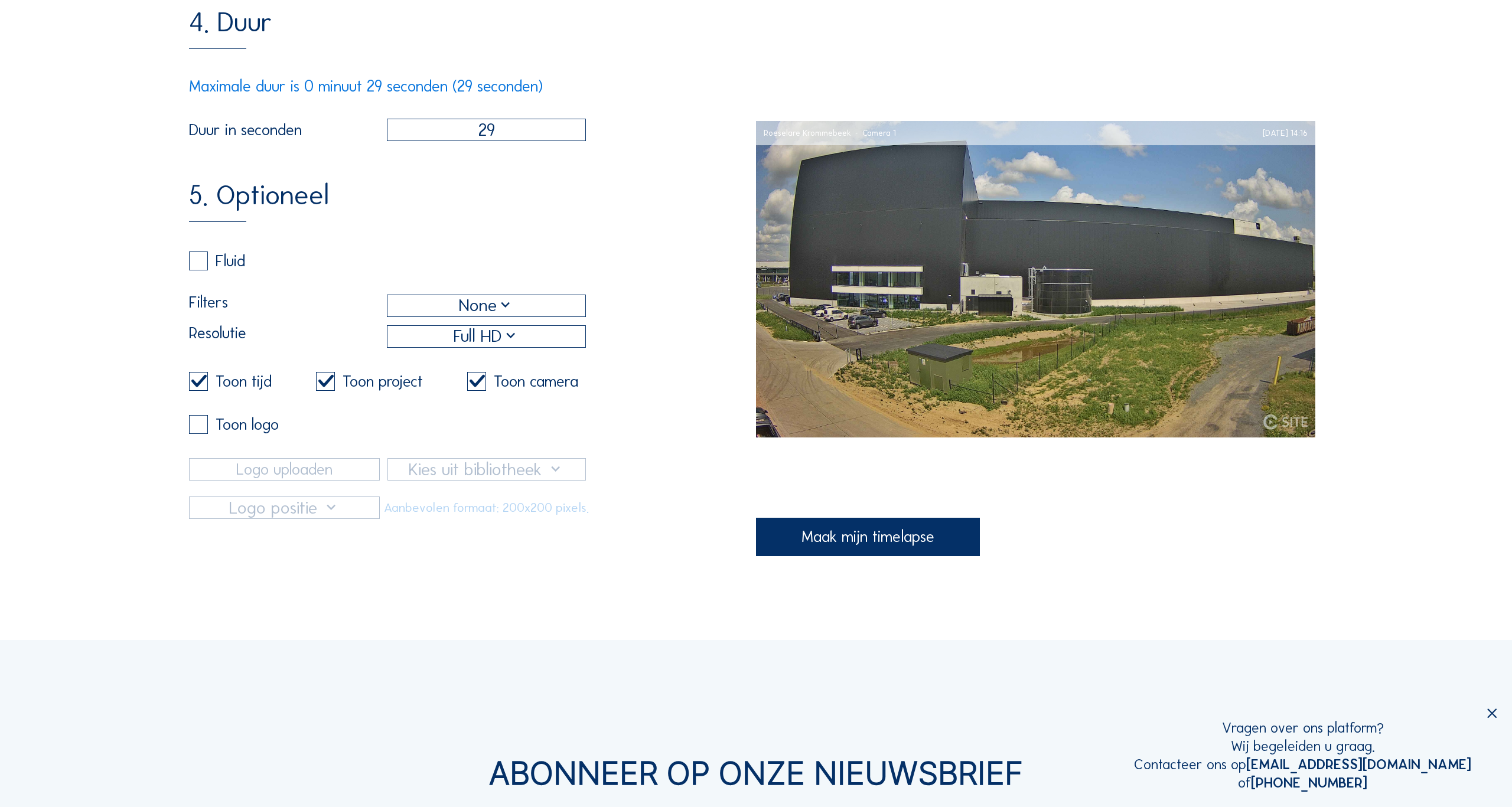
click at [197, 385] on input "checkbox" at bounding box center [193, 381] width 8 height 8
checkbox input "false"
click at [324, 385] on label at bounding box center [325, 381] width 19 height 19
click at [323, 385] on input "checkbox" at bounding box center [319, 381] width 8 height 8
checkbox input "false"
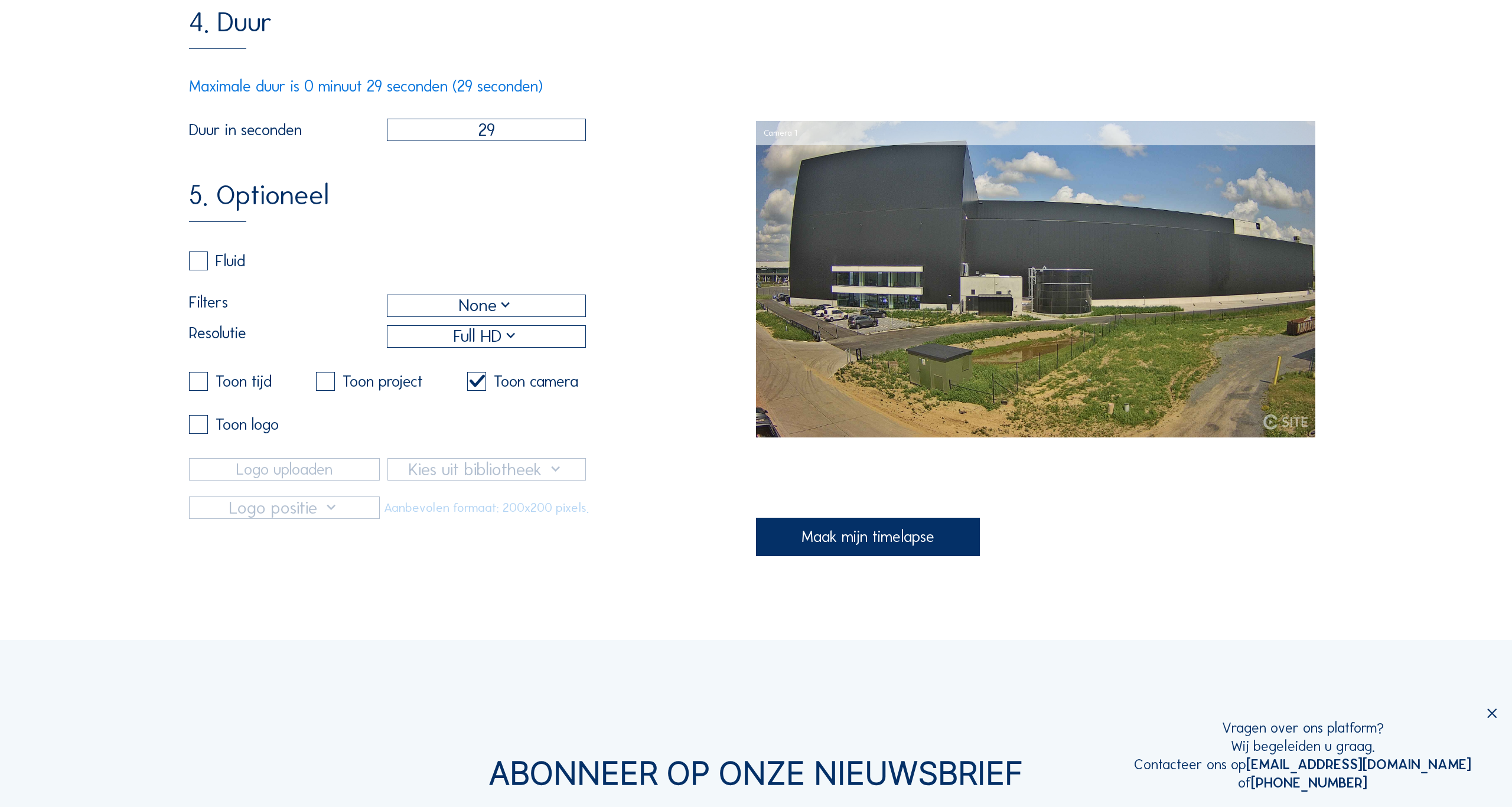
click at [468, 383] on input "checkbox" at bounding box center [471, 381] width 8 height 8
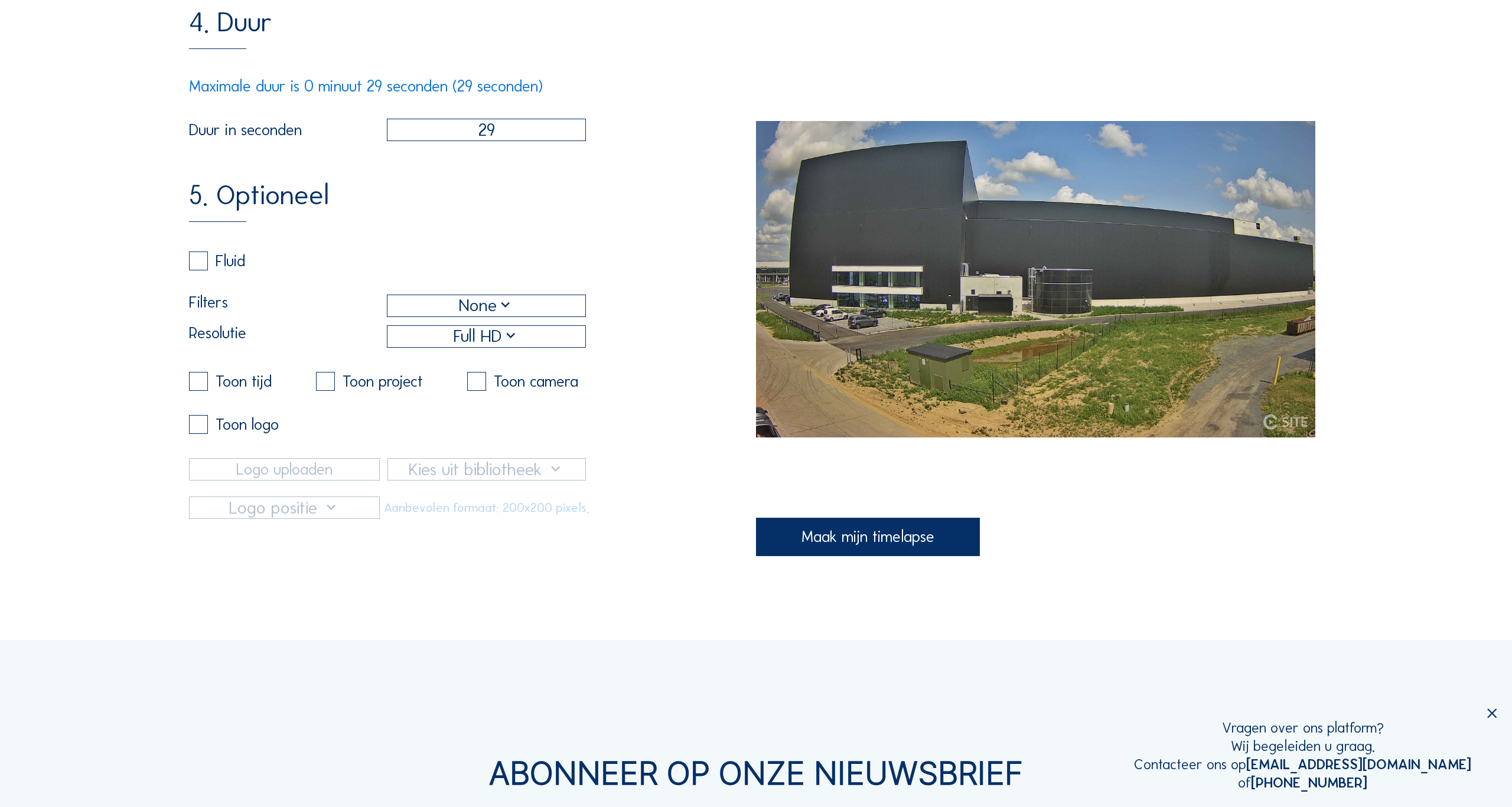
click at [468, 383] on input "checkbox" at bounding box center [471, 381] width 8 height 8
checkbox input "true"
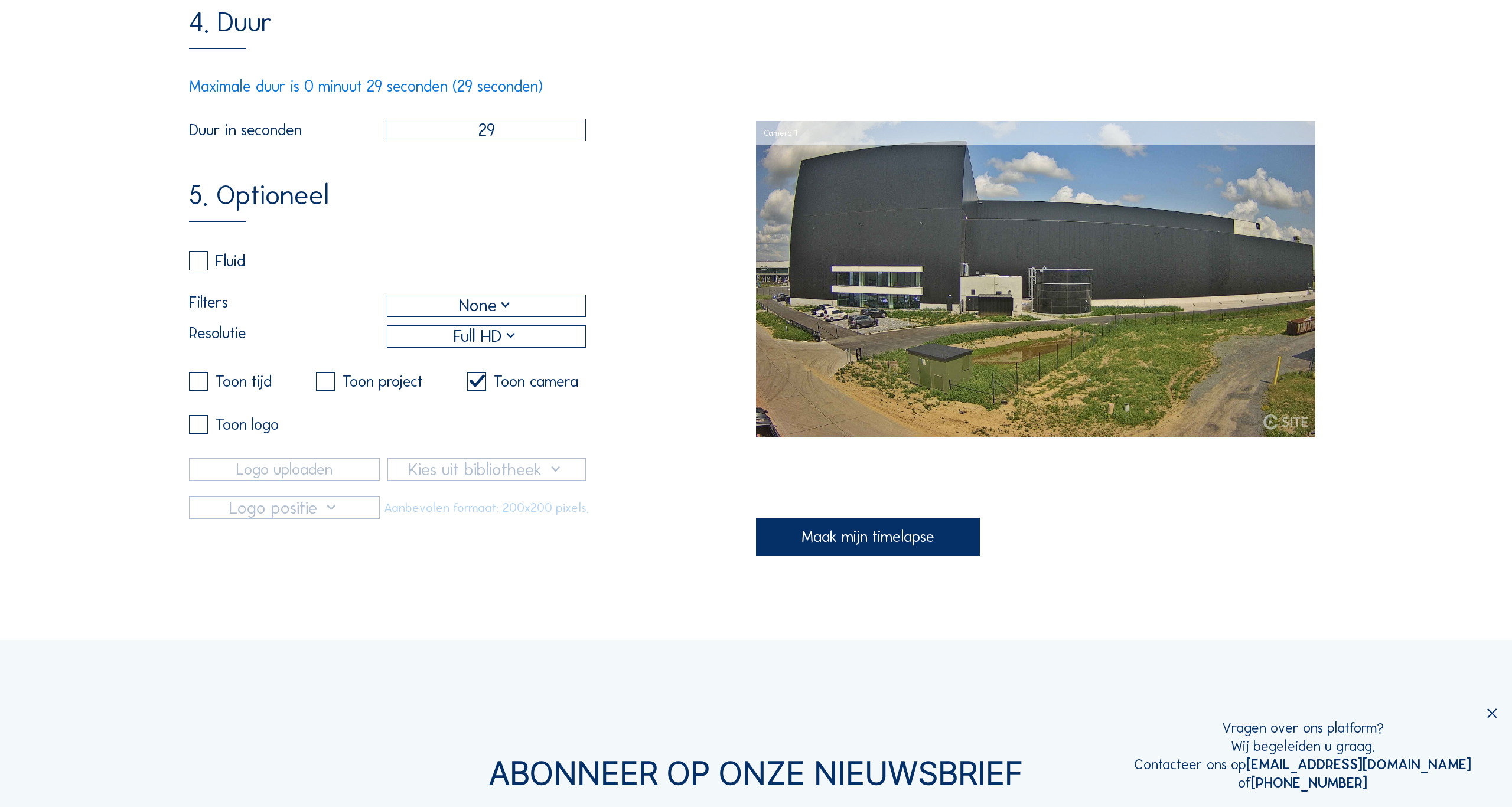
click at [322, 385] on label at bounding box center [325, 381] width 19 height 19
click at [322, 385] on input "checkbox" at bounding box center [319, 381] width 8 height 8
checkbox input "true"
click at [199, 385] on label at bounding box center [198, 381] width 19 height 19
click at [197, 385] on input "checkbox" at bounding box center [193, 381] width 8 height 8
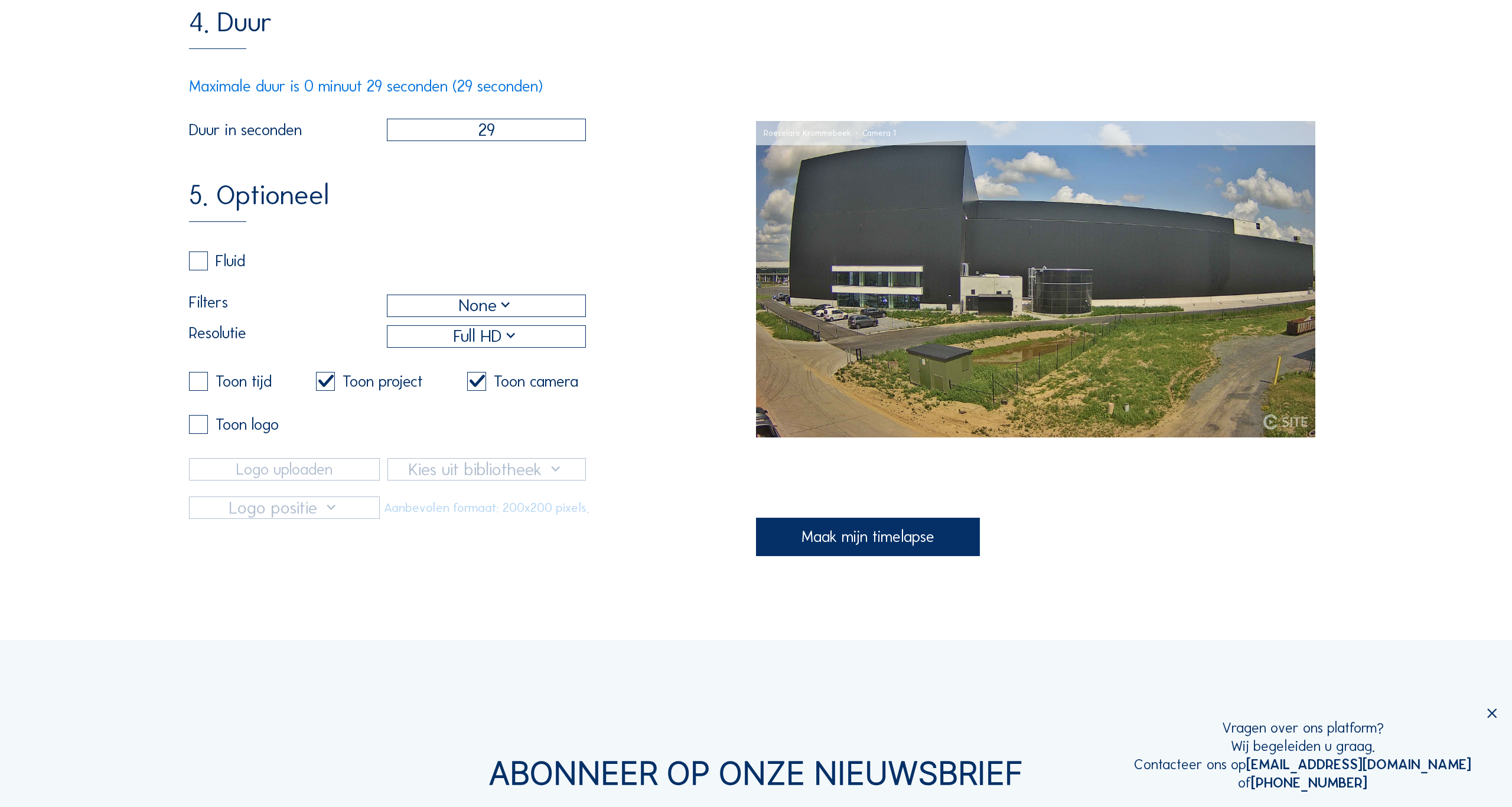
checkbox input "true"
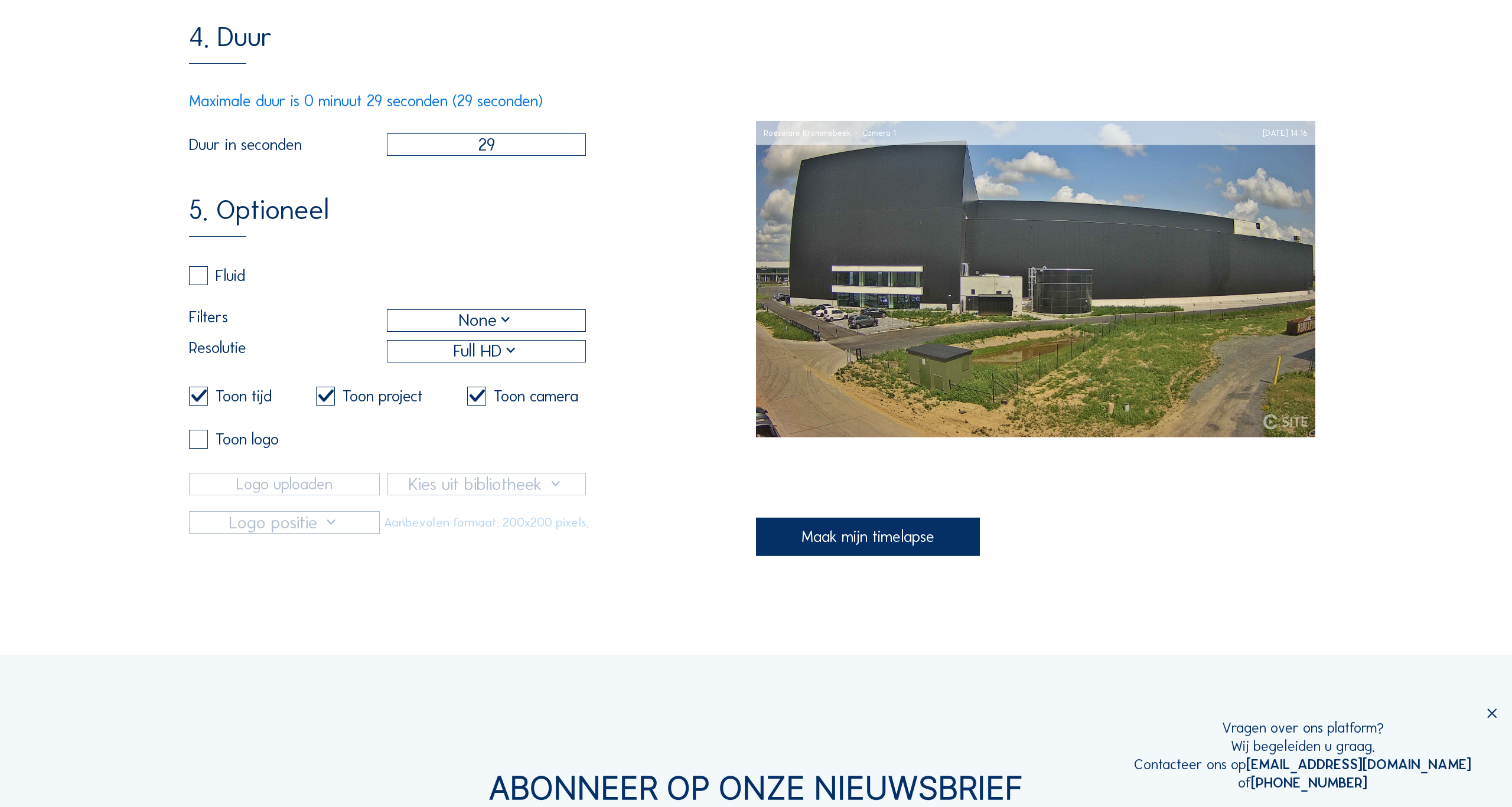
scroll to position [570, 0]
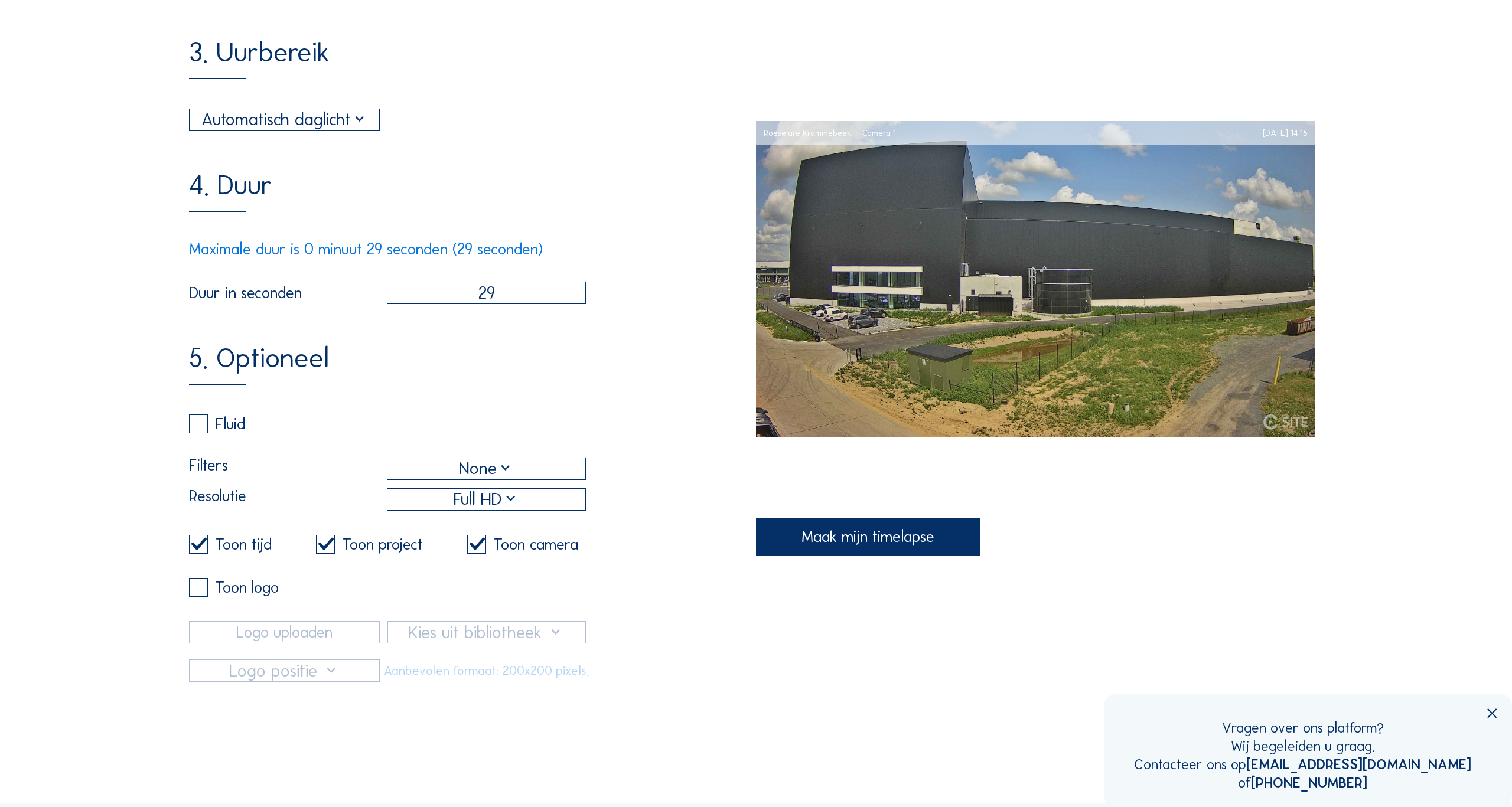
click at [1490, 714] on icon at bounding box center [1492, 713] width 16 height 16
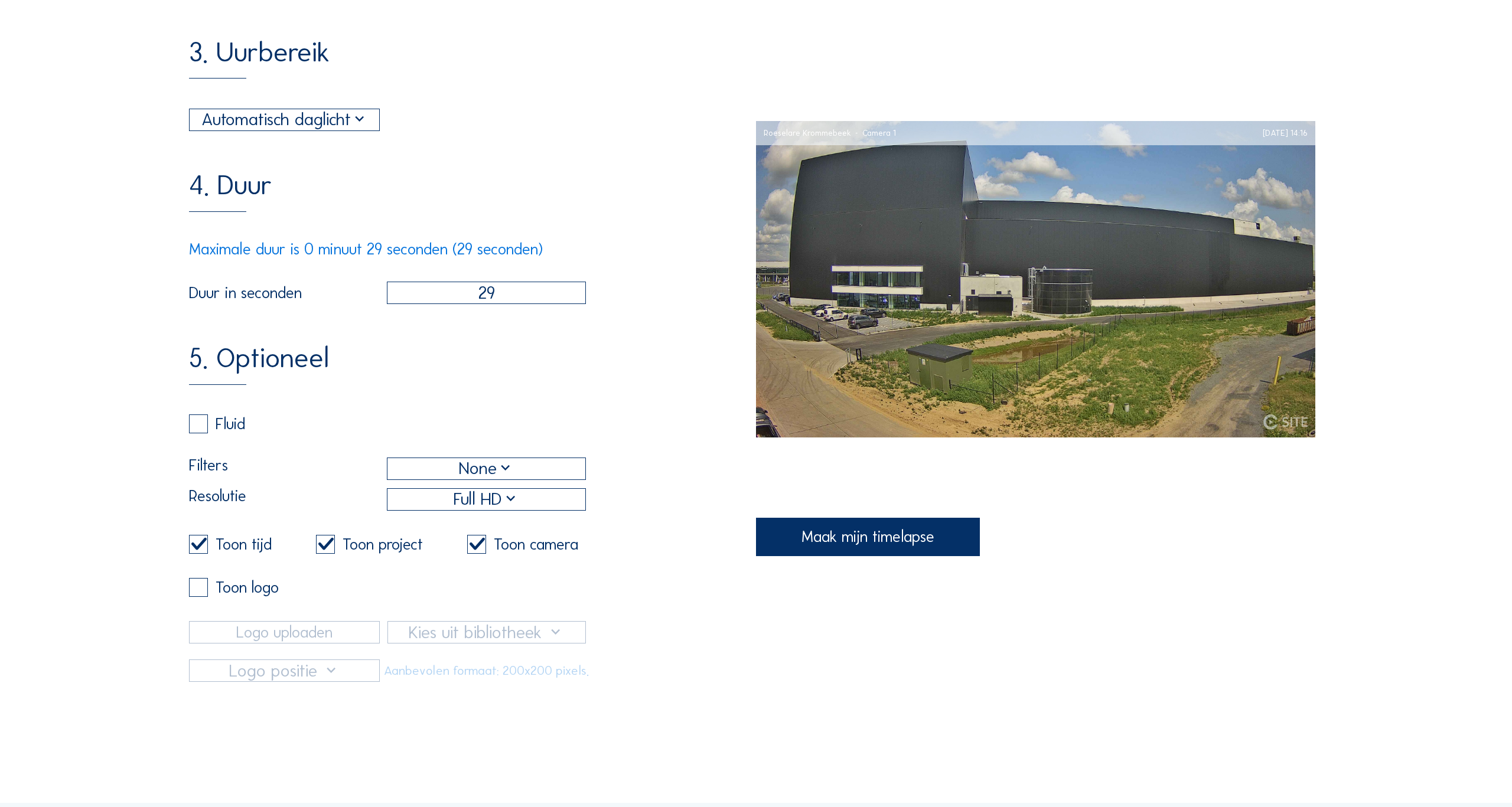
scroll to position [0, 0]
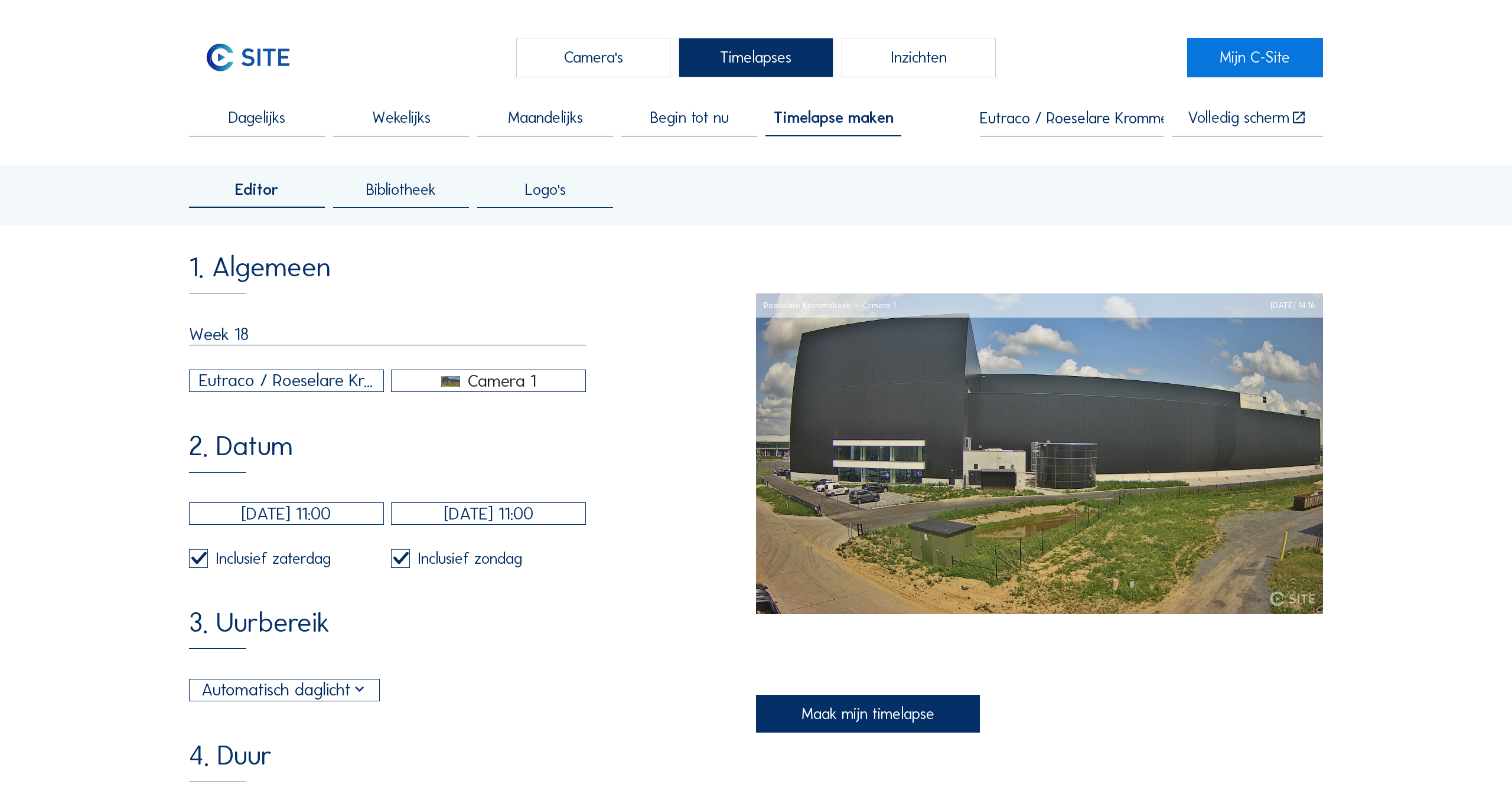
click at [402, 194] on span "Bibliotheek" at bounding box center [401, 189] width 70 height 16
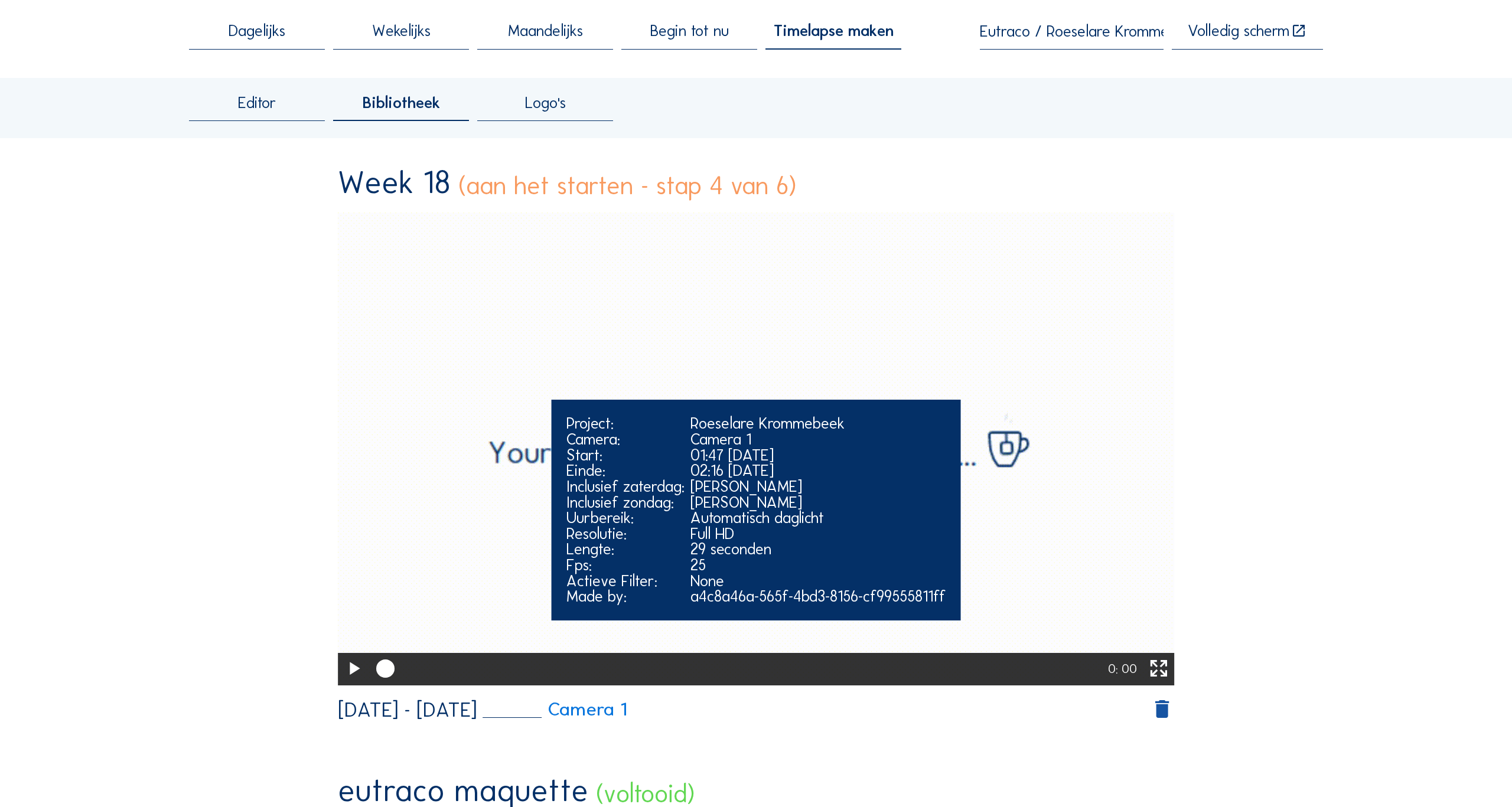
scroll to position [81, 0]
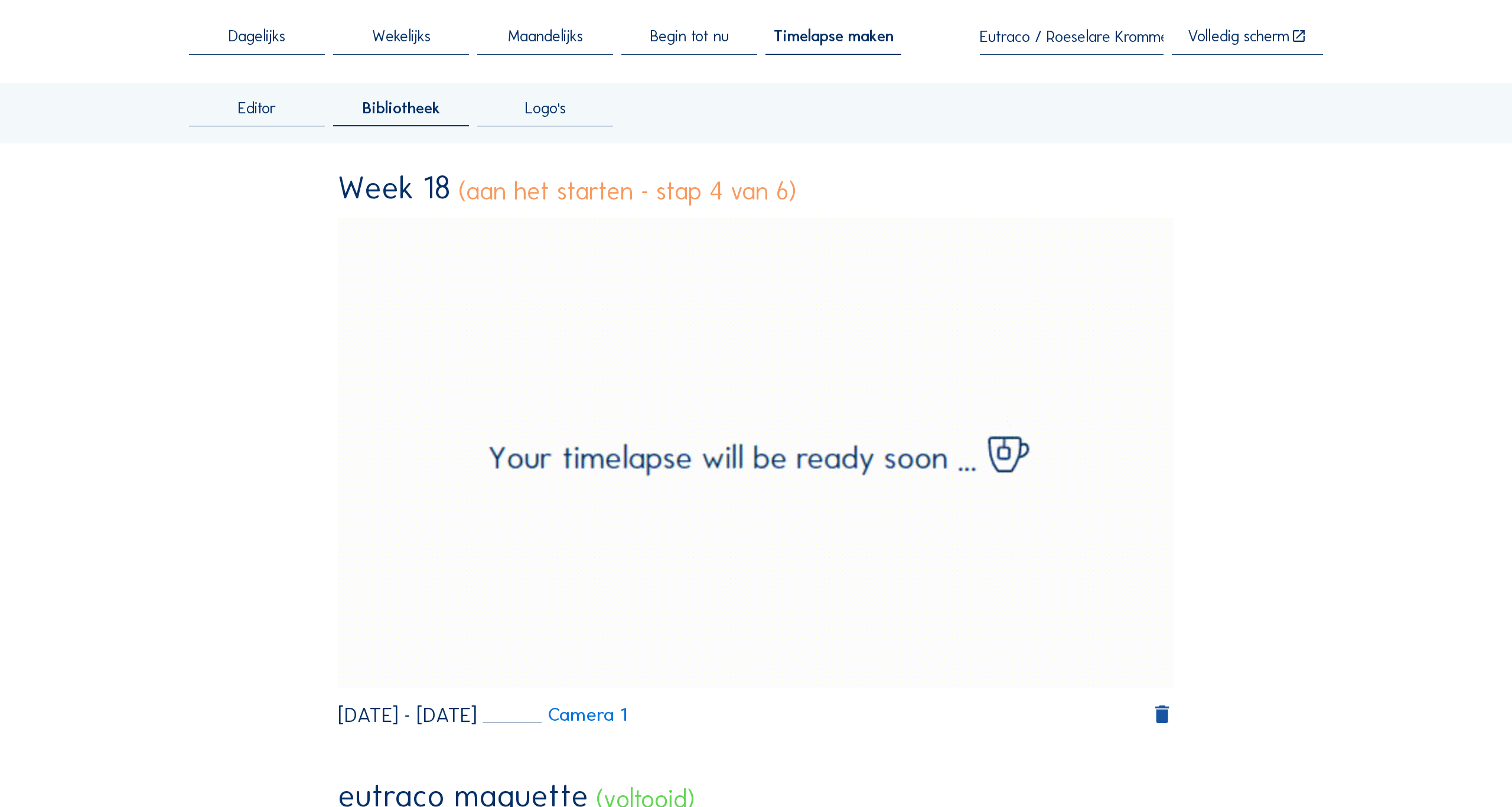
click at [252, 101] on span "Editor" at bounding box center [257, 108] width 39 height 16
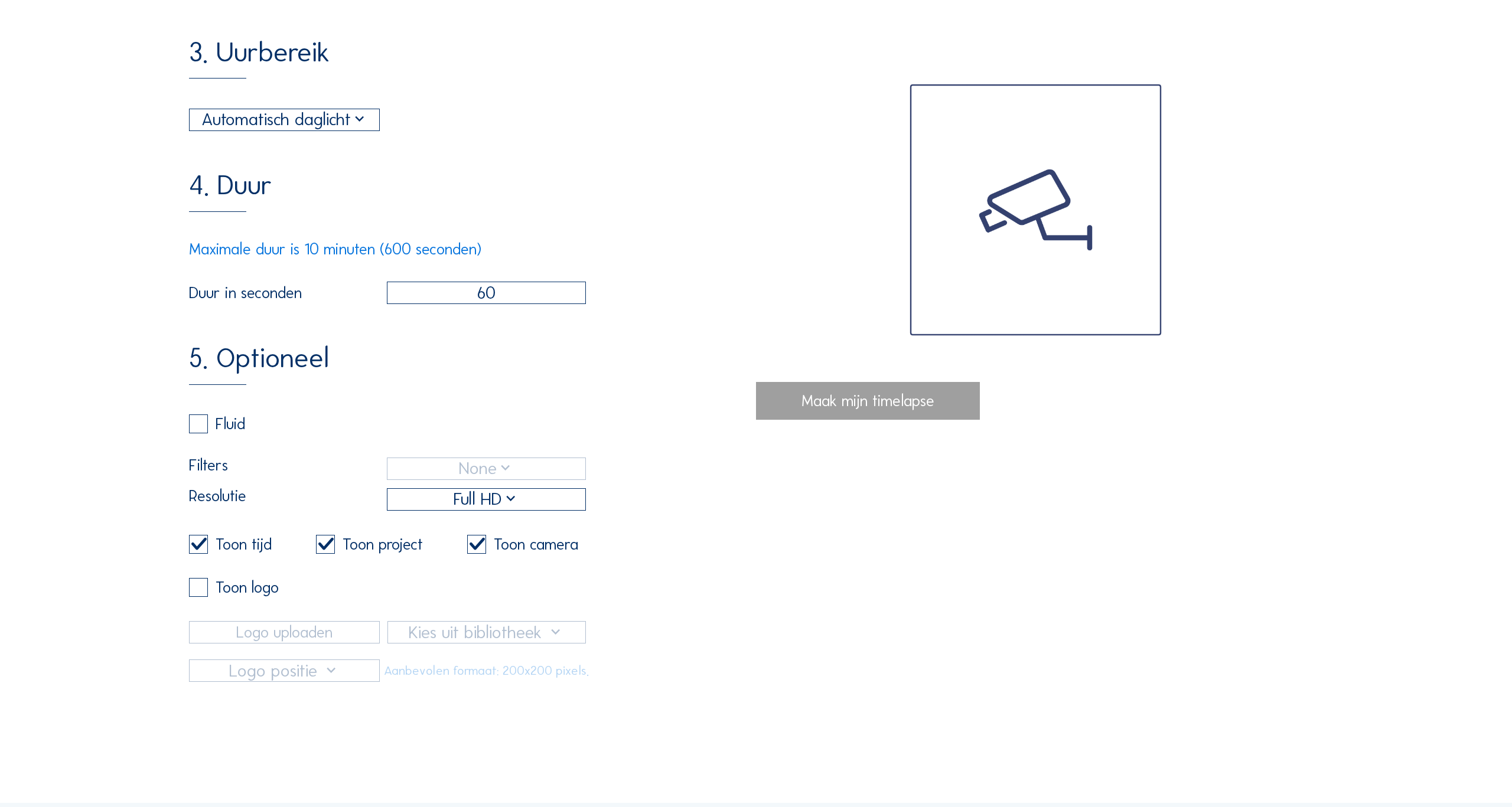
scroll to position [815, 0]
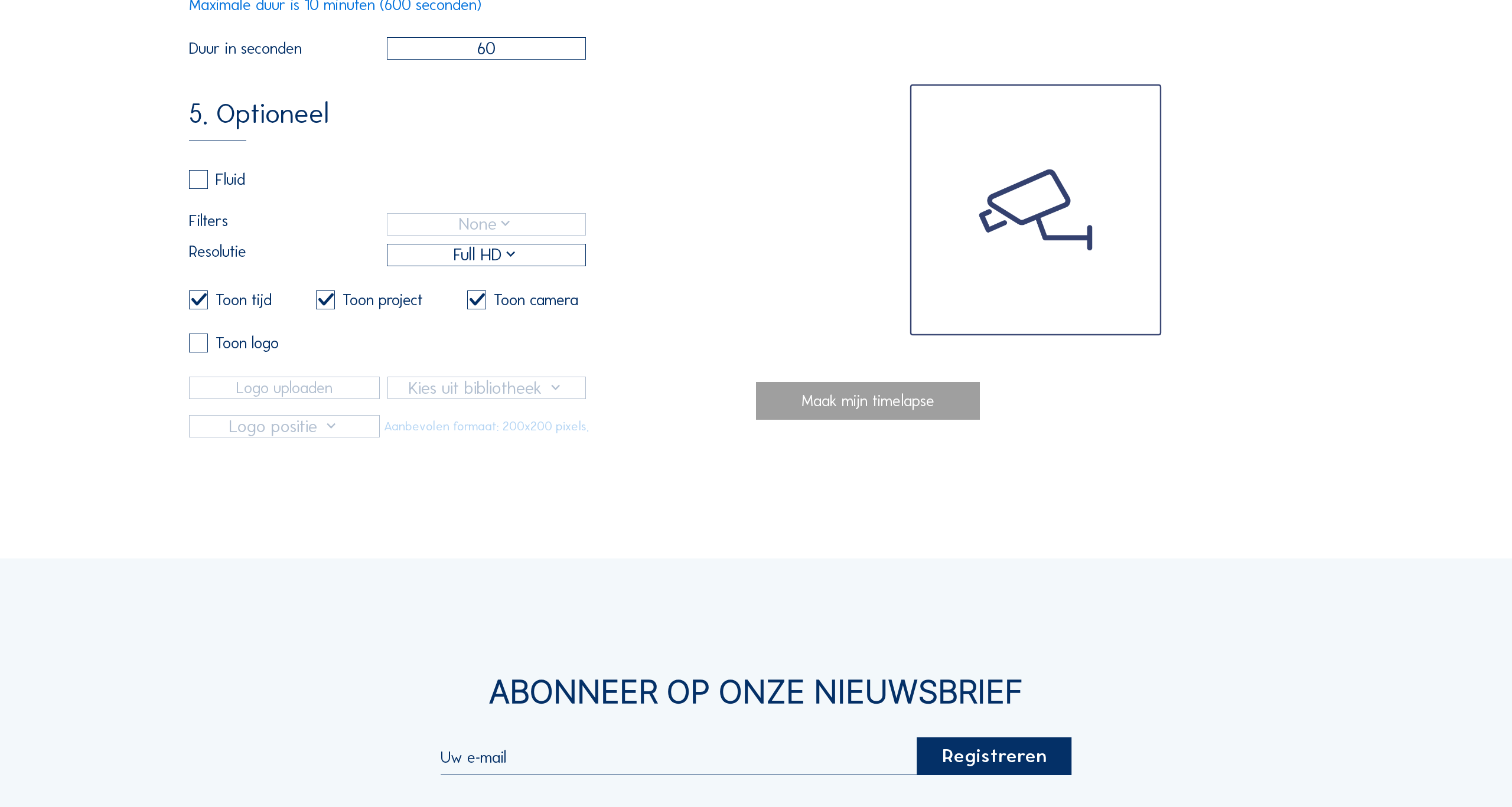
click at [498, 260] on div "Full HD" at bounding box center [486, 255] width 65 height 26
click at [652, 276] on div "5. Optioneel Fluid Filters None Resolutie Full HD Toon tijd Toon project Toon c…" at bounding box center [473, 268] width 567 height 338
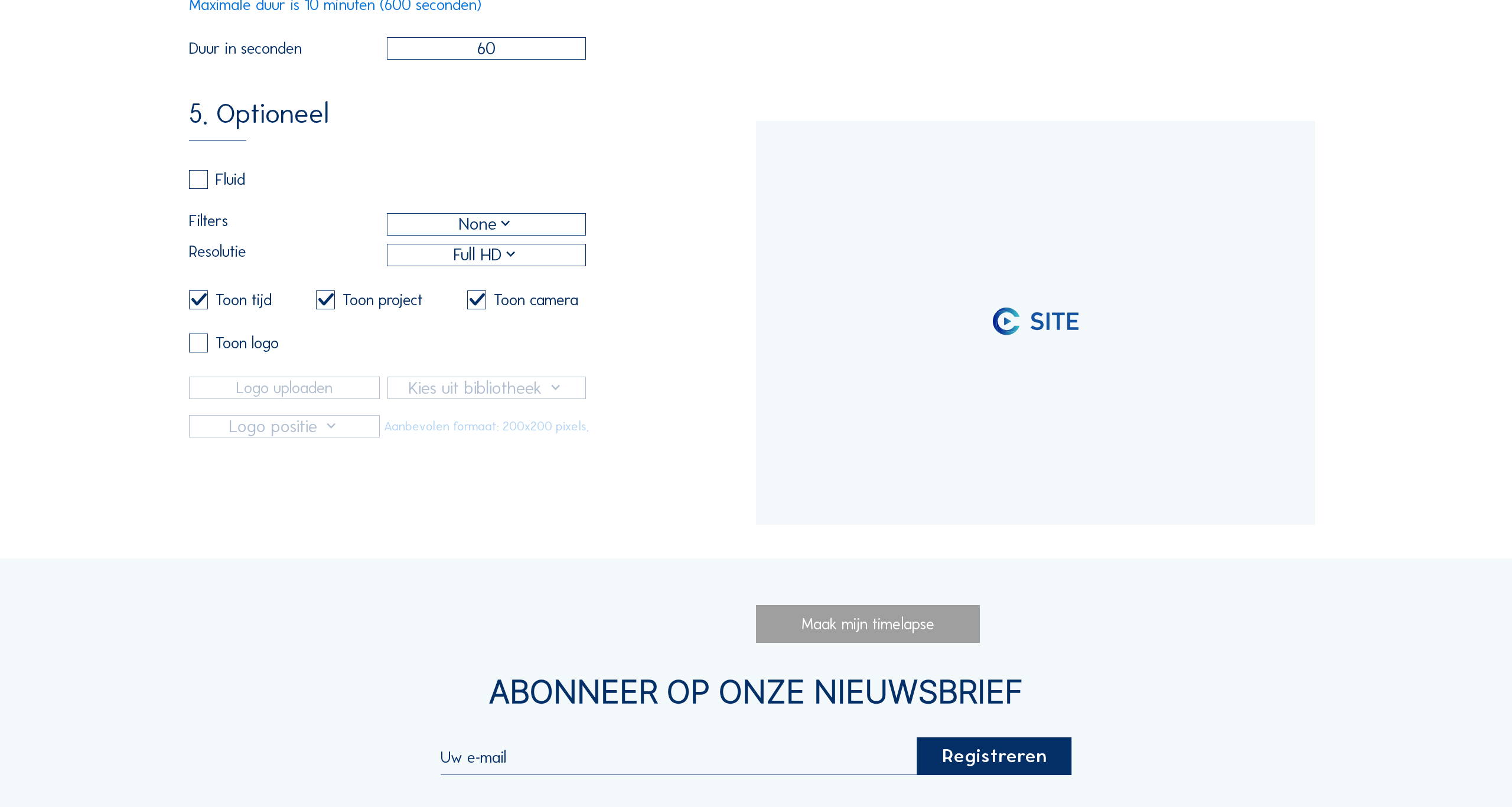
type input "[DATE] 14:40"
type input "[DATE] 14:55"
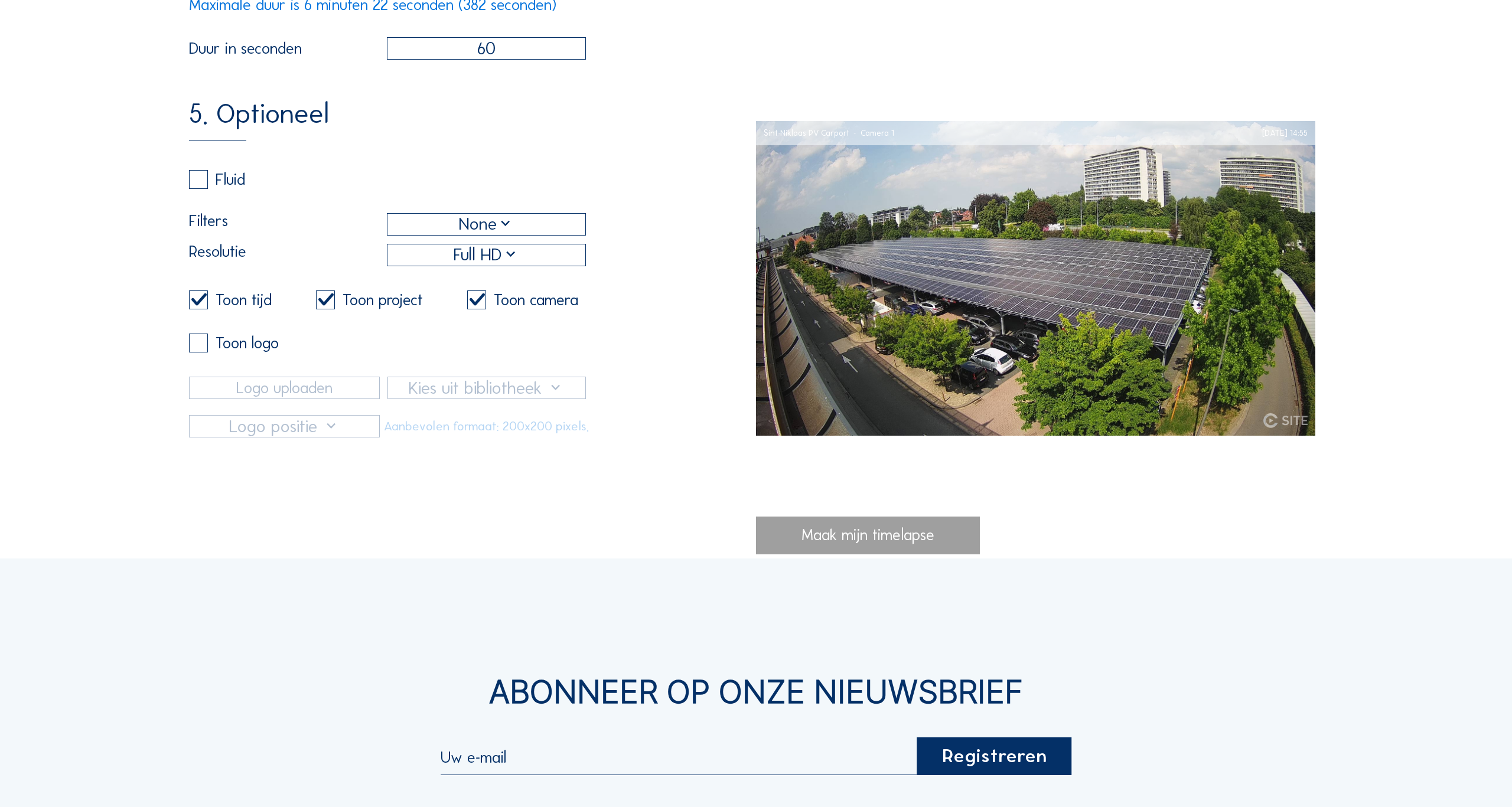
click at [498, 260] on div "Full HD" at bounding box center [486, 255] width 65 height 26
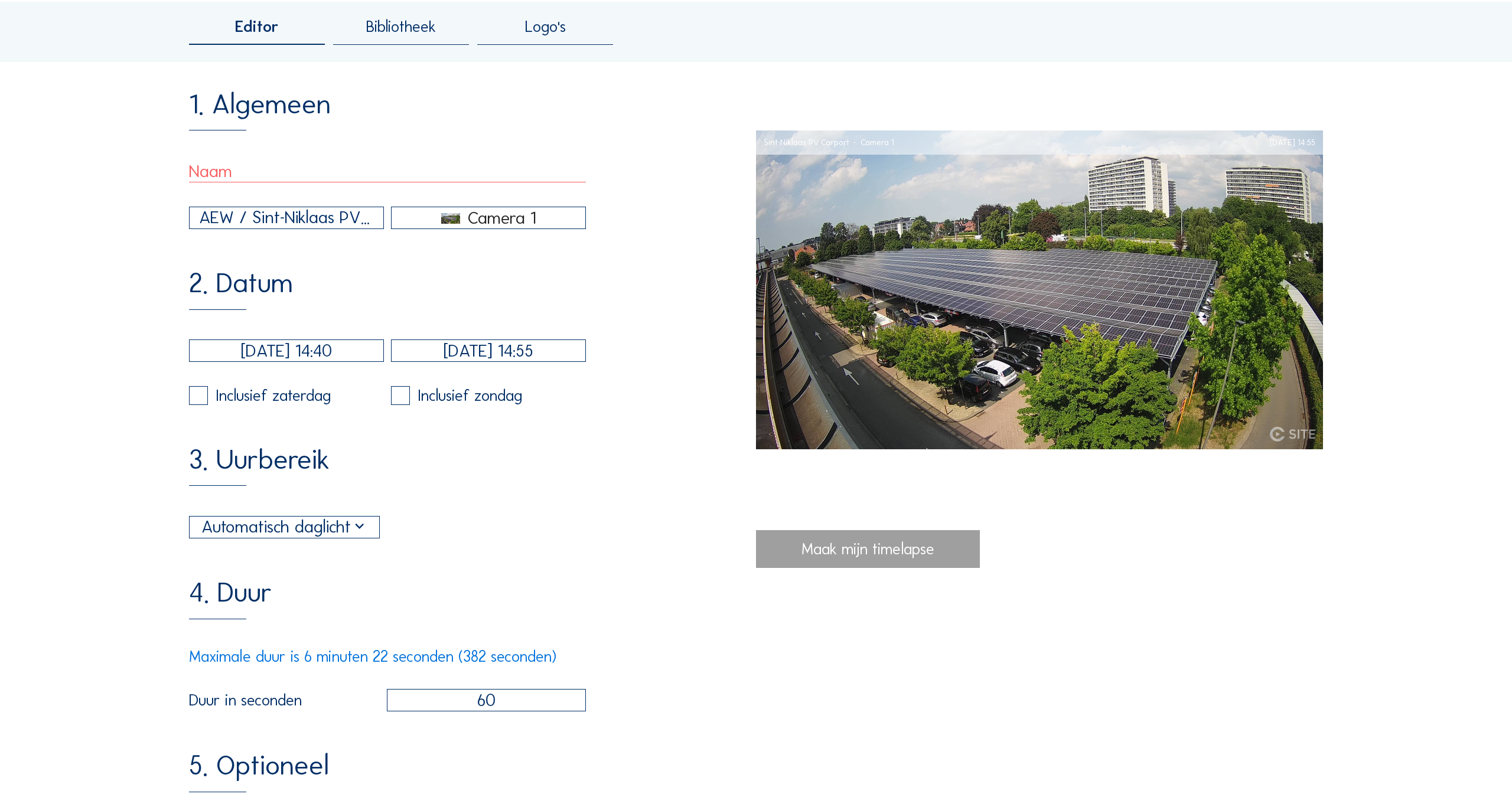
scroll to position [0, 0]
